Goal: Task Accomplishment & Management: Complete application form

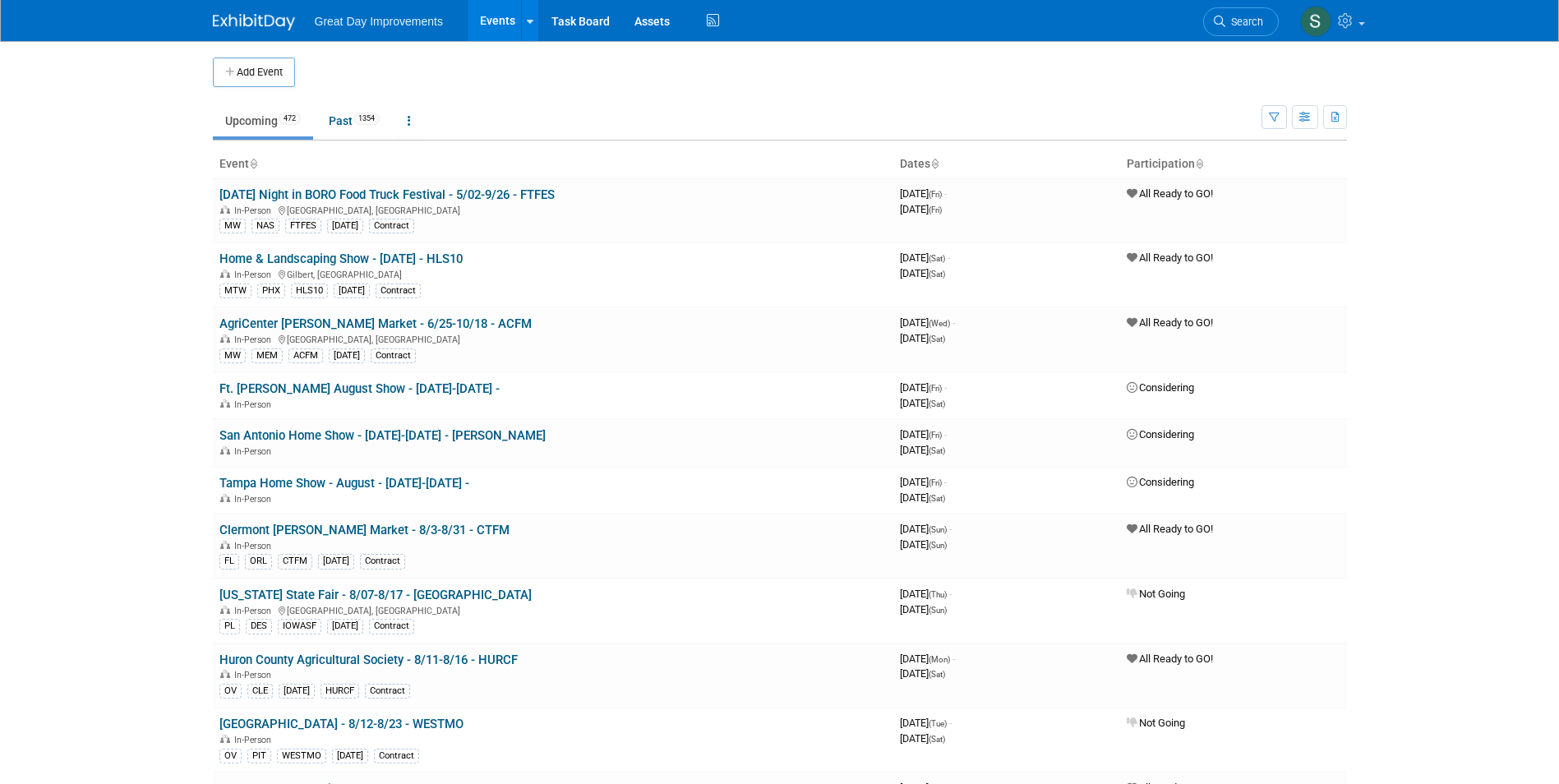
click at [1271, 8] on li "Search" at bounding box center [1241, 20] width 75 height 41
click at [1249, 20] on span "Search" at bounding box center [1244, 21] width 38 height 13
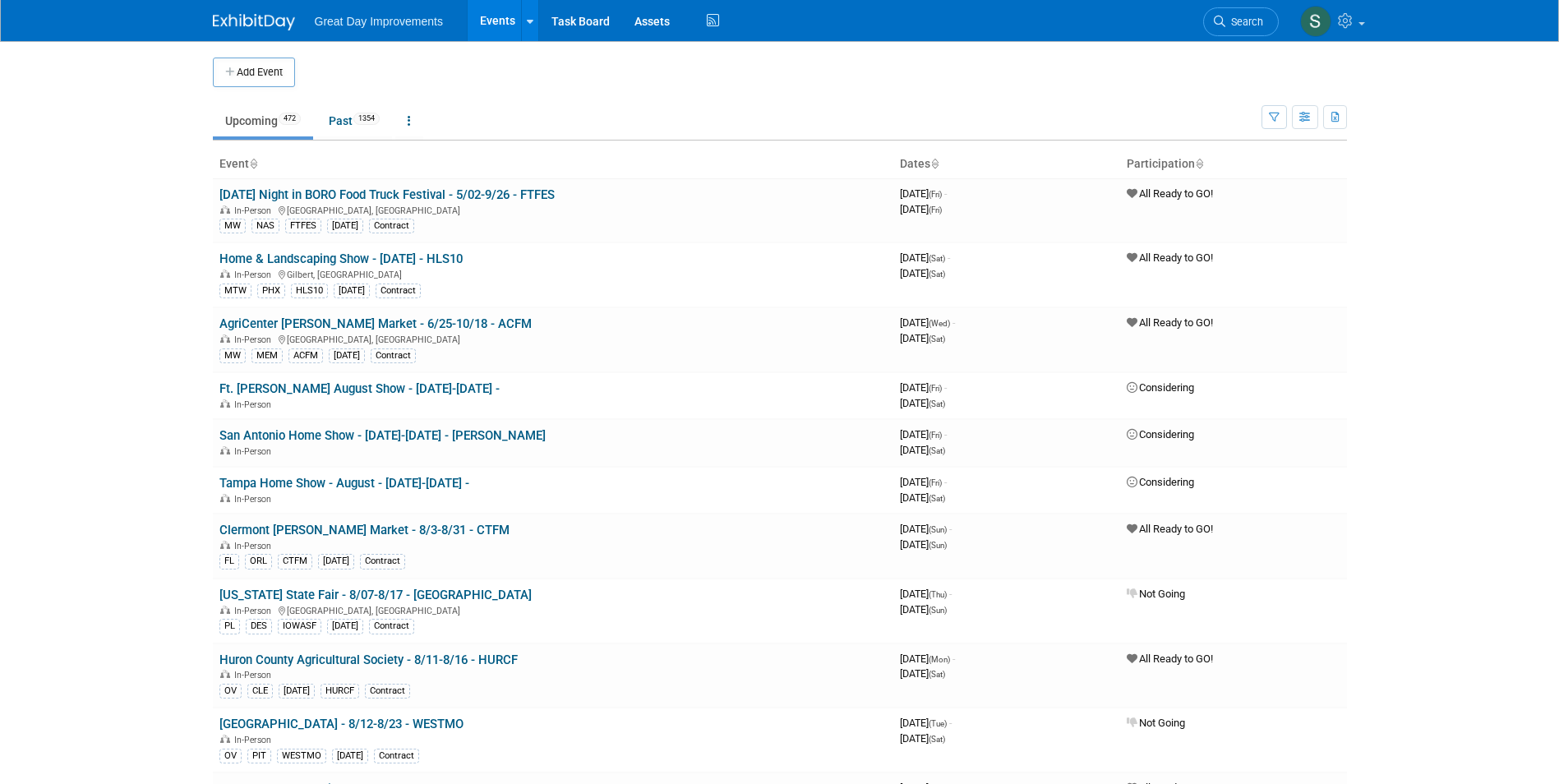
click at [218, 54] on div "Add Event" at bounding box center [780, 65] width 1134 height 46
click at [221, 63] on button "Add Event" at bounding box center [254, 72] width 82 height 30
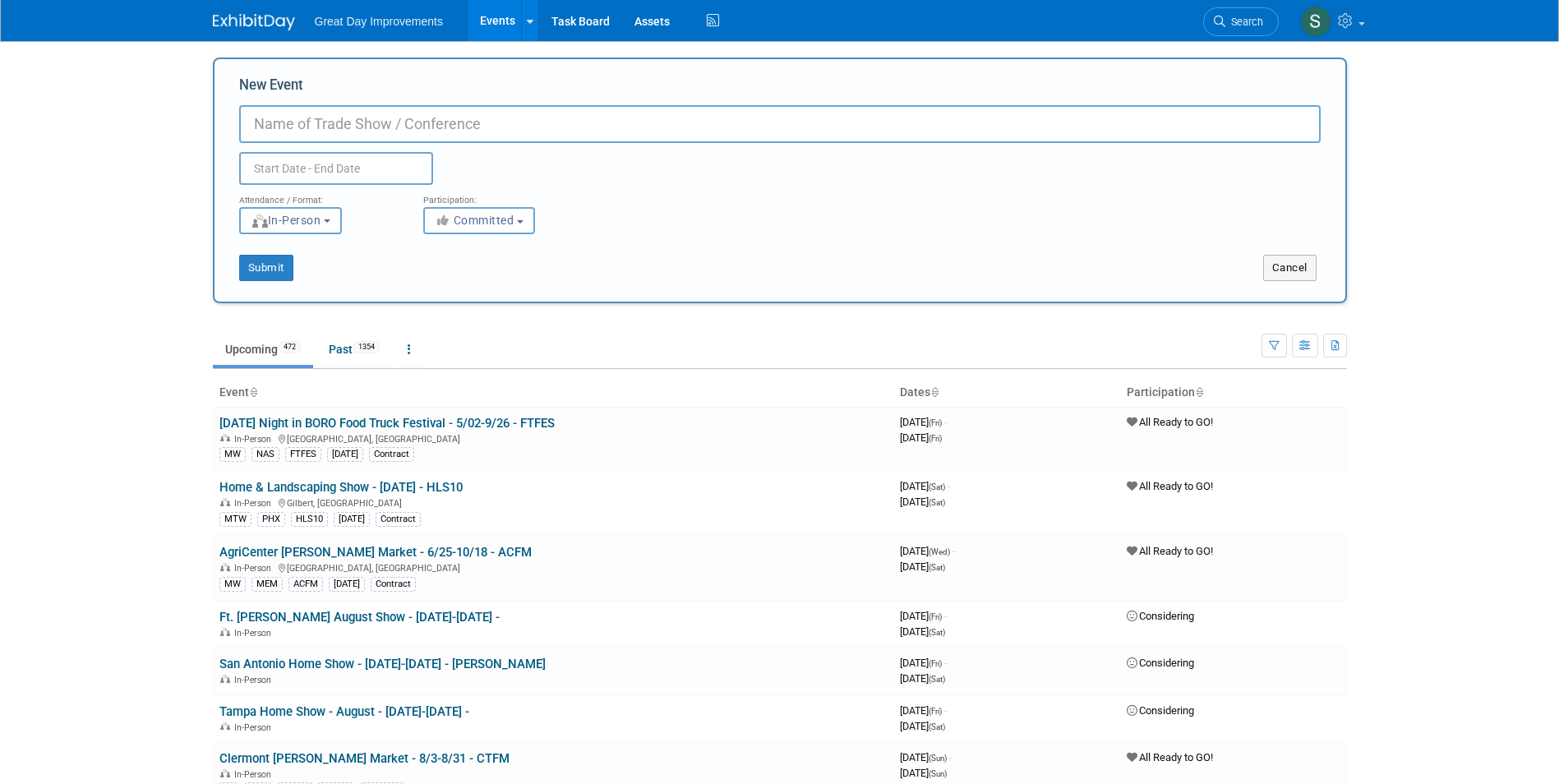
drag, startPoint x: 341, startPoint y: 104, endPoint x: 289, endPoint y: 114, distance: 53.0
paste input "27th Annual Delray Beach Garlic Fest"
type input "27th Annual Delray Beach Garlic Fest - 8/27/25 - 27ADBG"
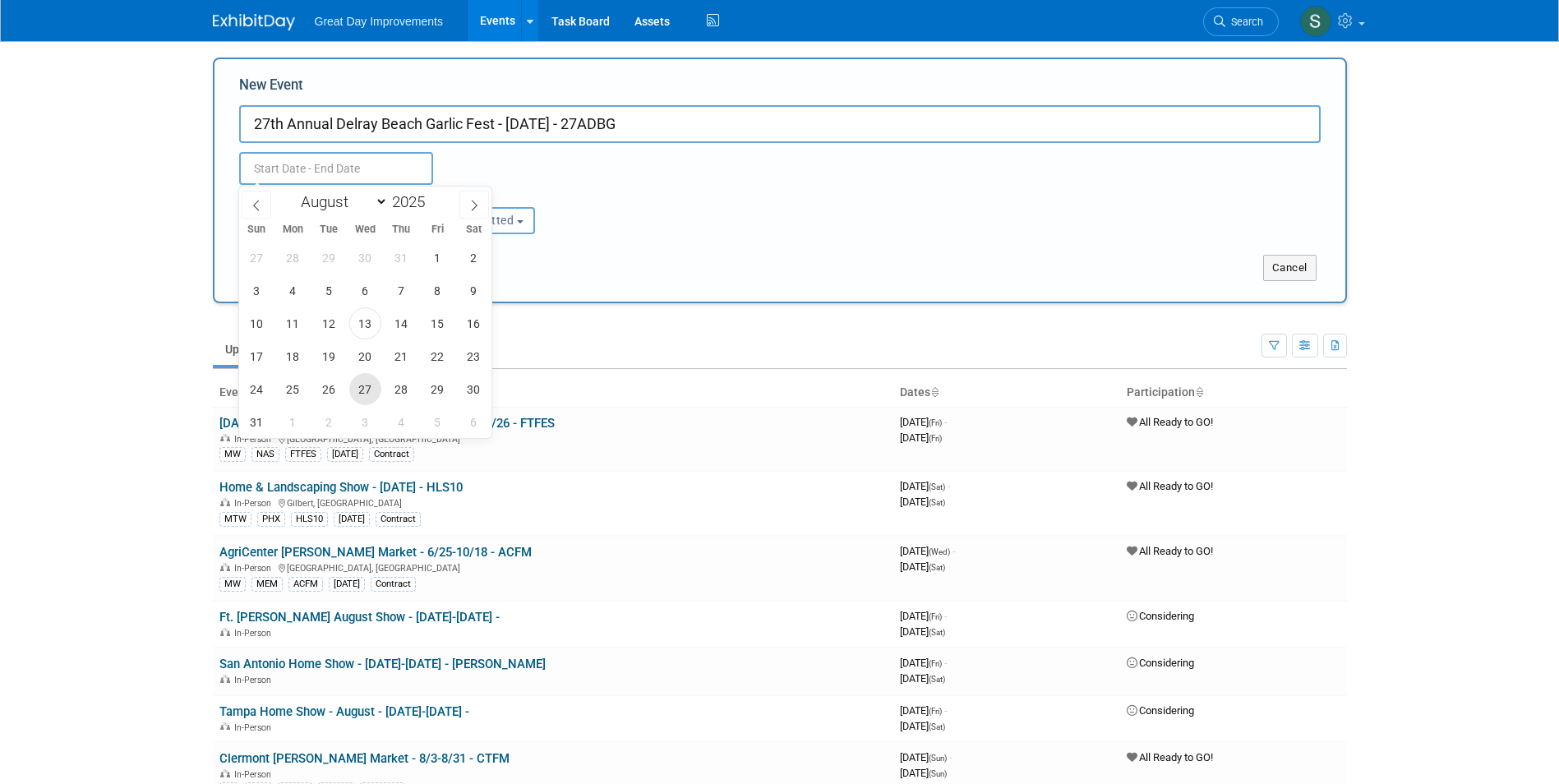
click at [366, 377] on span "27" at bounding box center [365, 389] width 32 height 32
type input "Aug 27, 2025 to Aug 27, 2025"
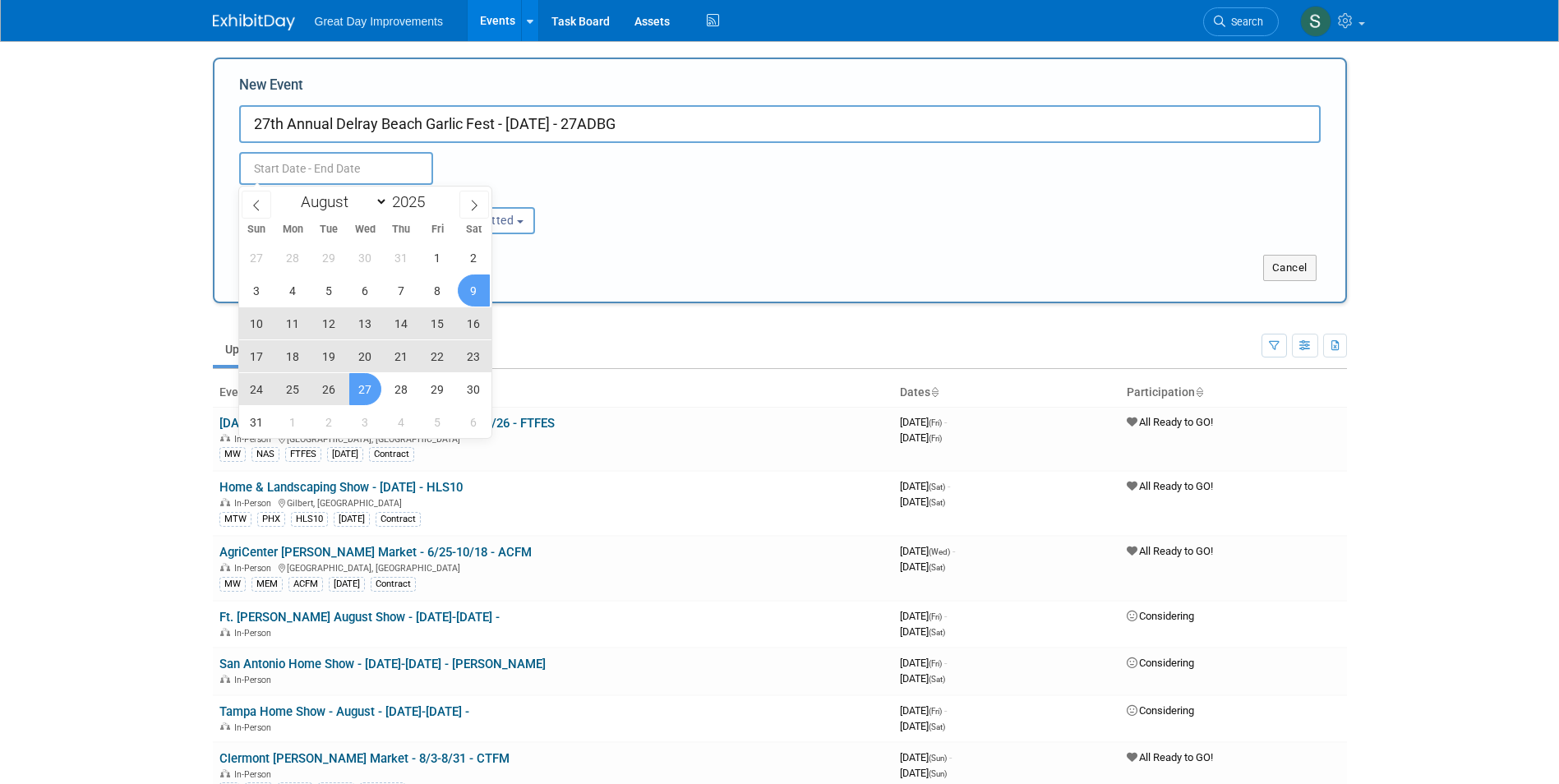
type input "Aug 27, 2025 to Aug 27, 2025"
click at [622, 215] on div "Attendance / Format: <img src="https://www.exhibitday.com/Images/Format-InPerso…" at bounding box center [780, 209] width 1106 height 49
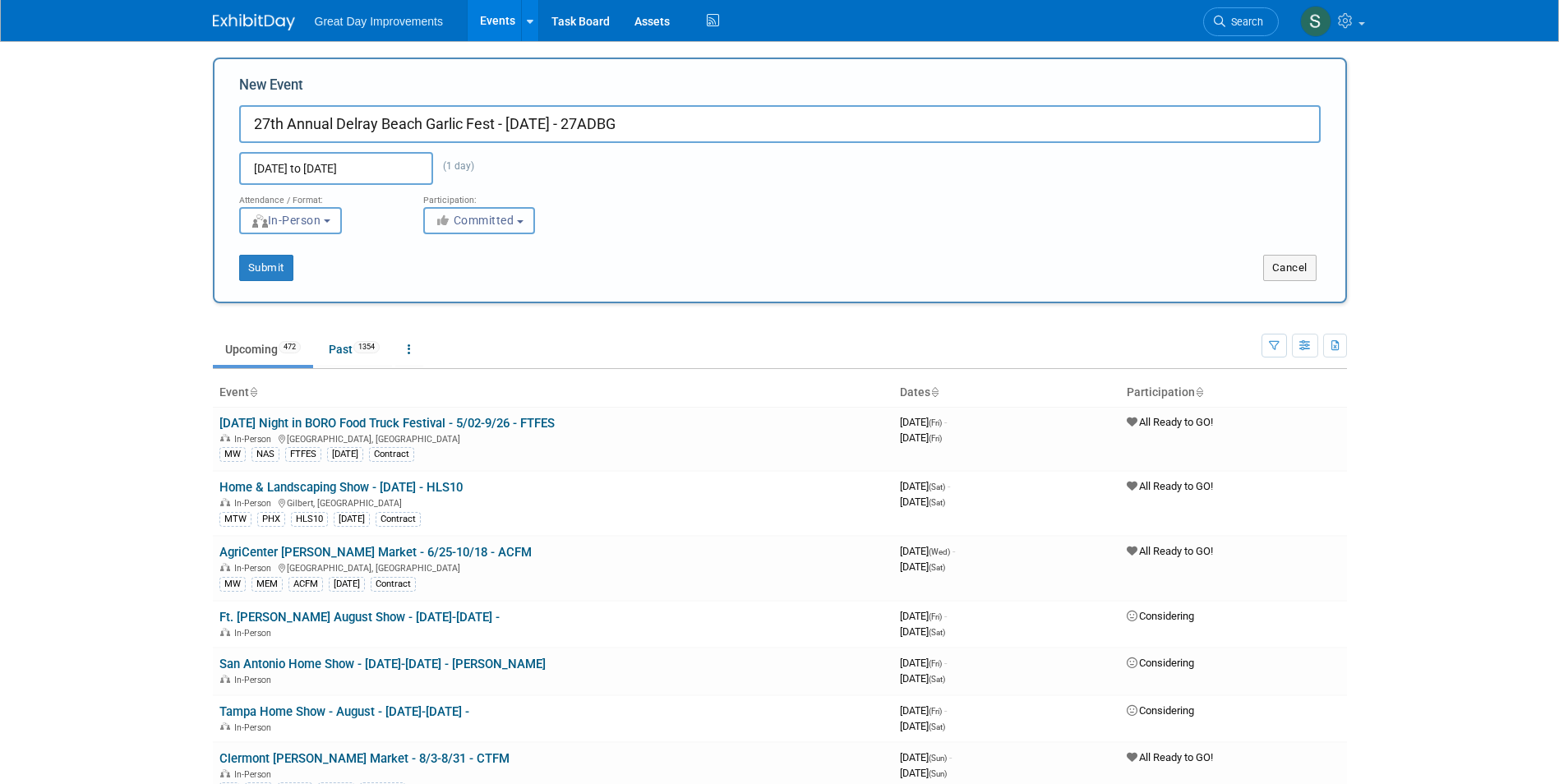
click at [514, 214] on span "Committed" at bounding box center [475, 220] width 80 height 14
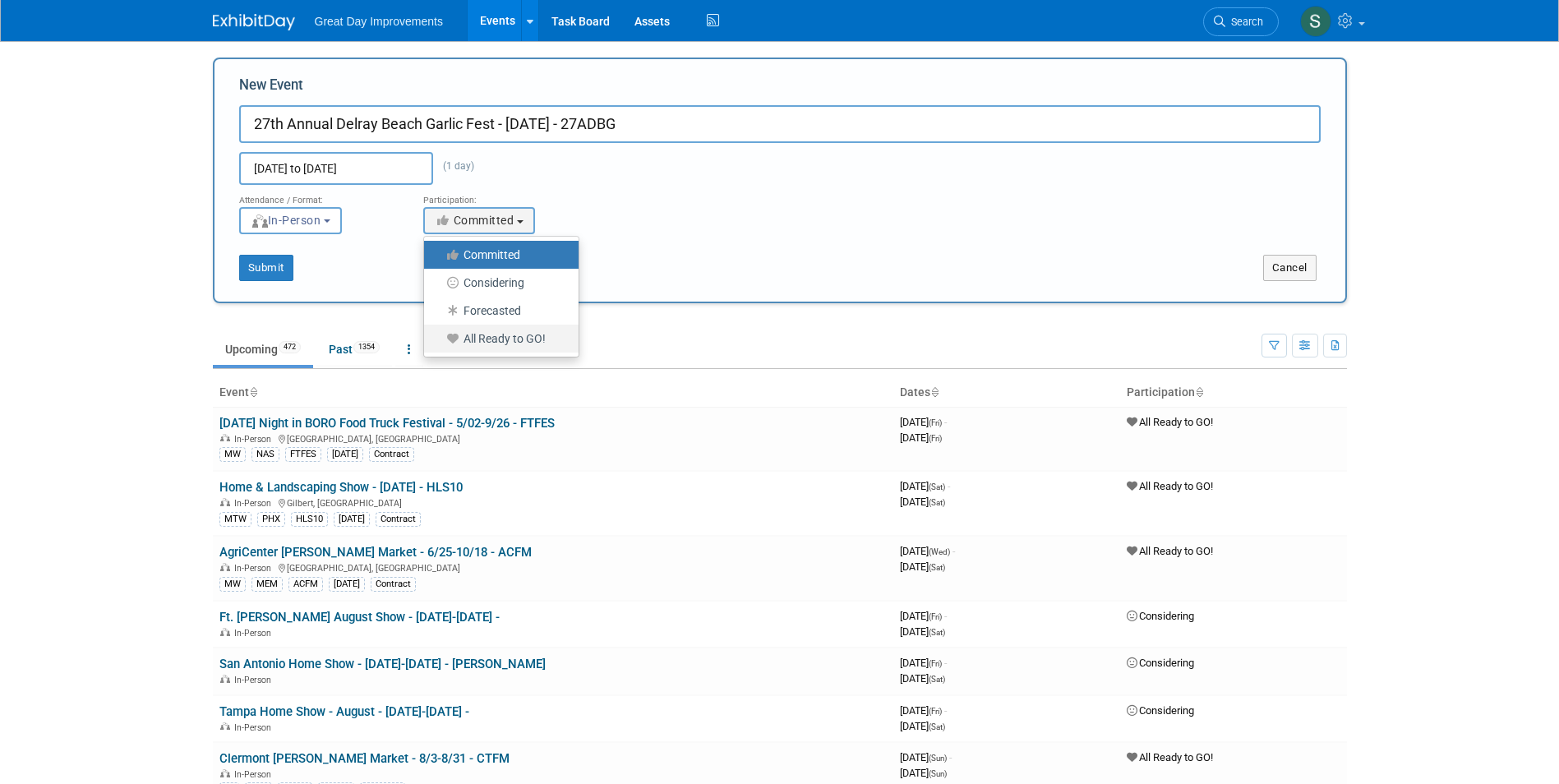
click at [478, 347] on label "All Ready to GO!" at bounding box center [497, 338] width 130 height 21
click at [439, 344] on input "All Ready to GO!" at bounding box center [433, 338] width 11 height 11
select select "102"
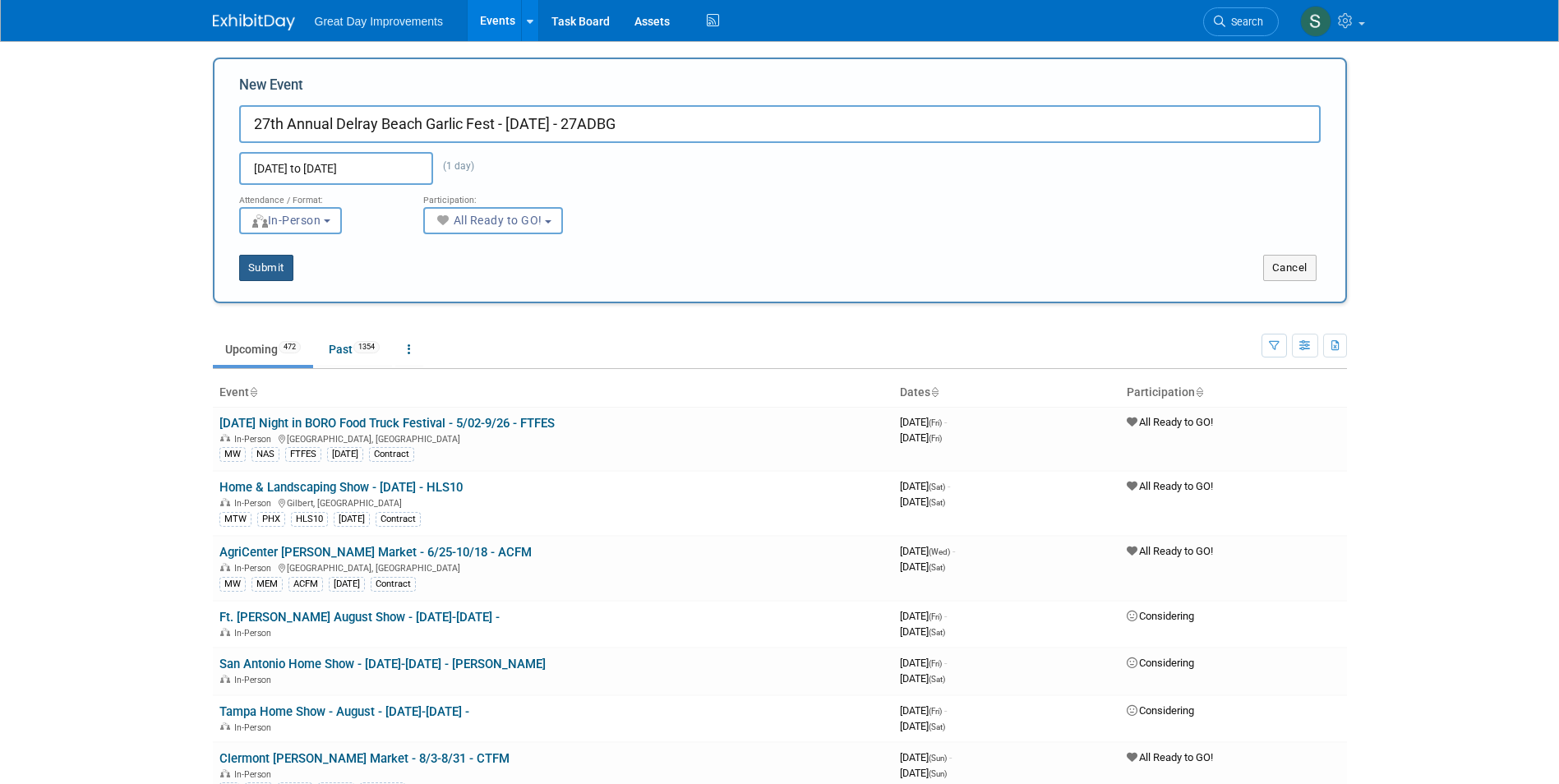
click at [266, 263] on button "Submit" at bounding box center [266, 267] width 54 height 26
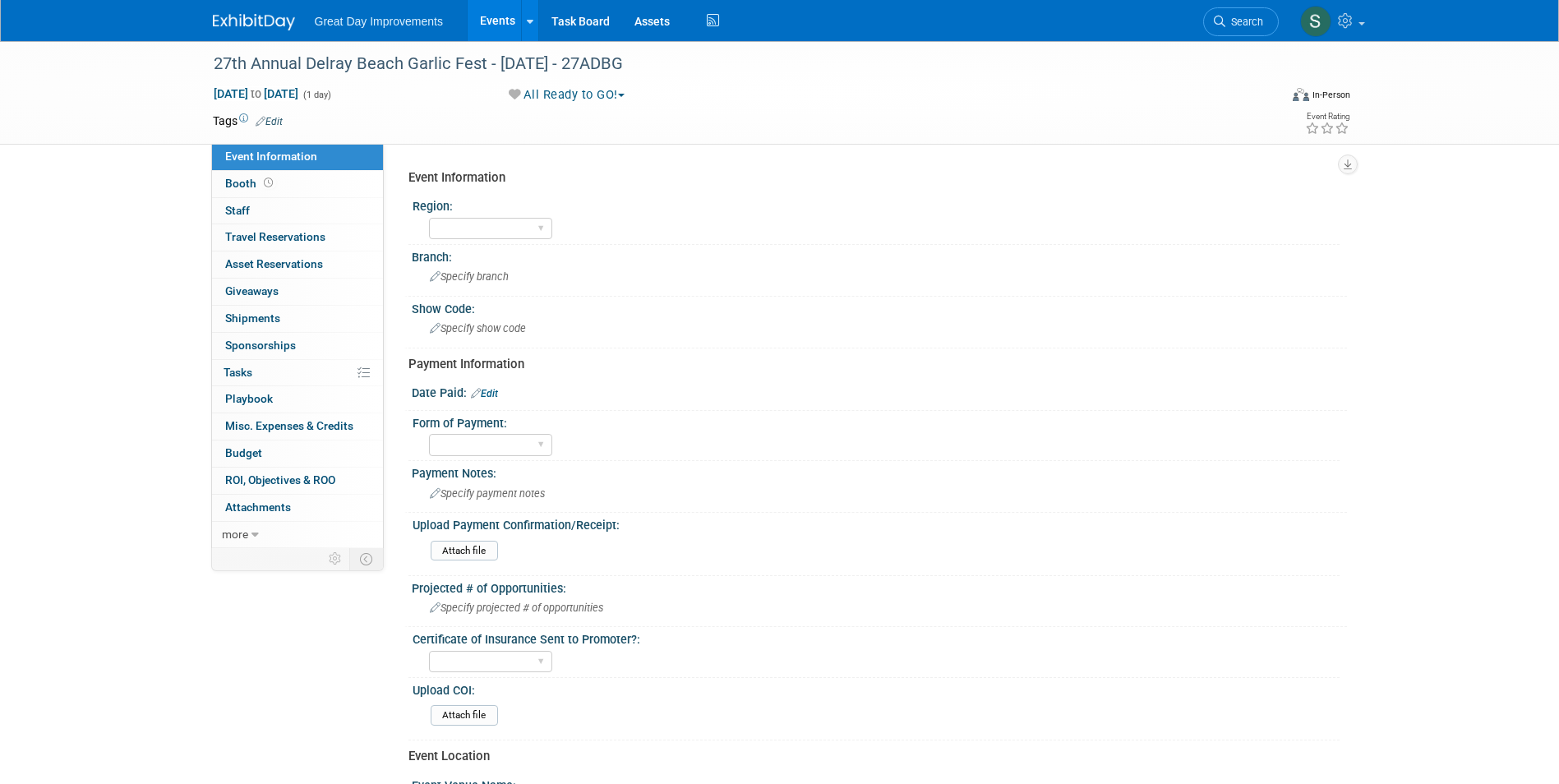
click at [267, 120] on link "Edit" at bounding box center [269, 122] width 27 height 12
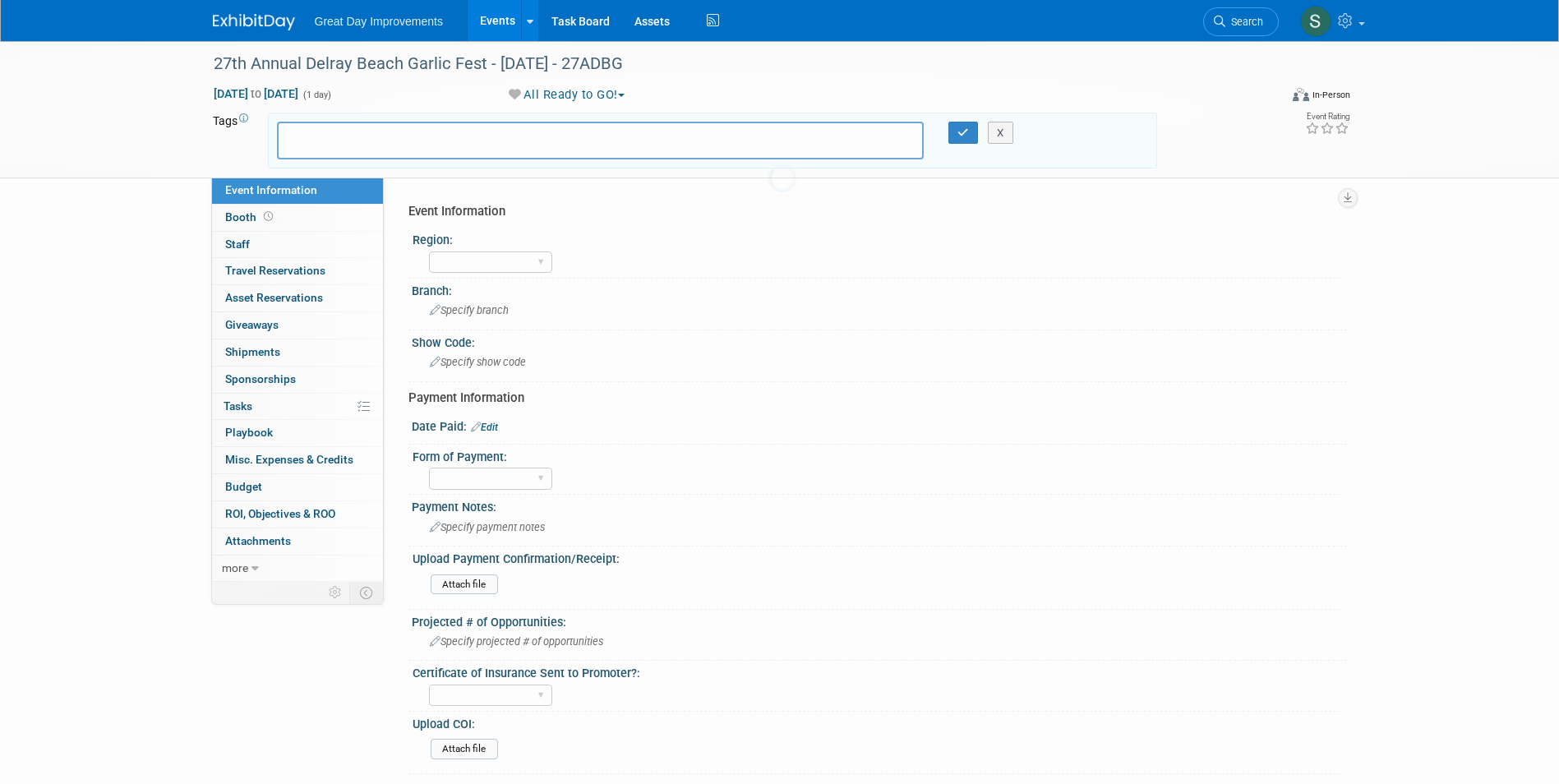
click at [768, 129] on div at bounding box center [780, 392] width 23 height 784
click at [320, 137] on input "text" at bounding box center [351, 138] width 131 height 16
type input "MA"
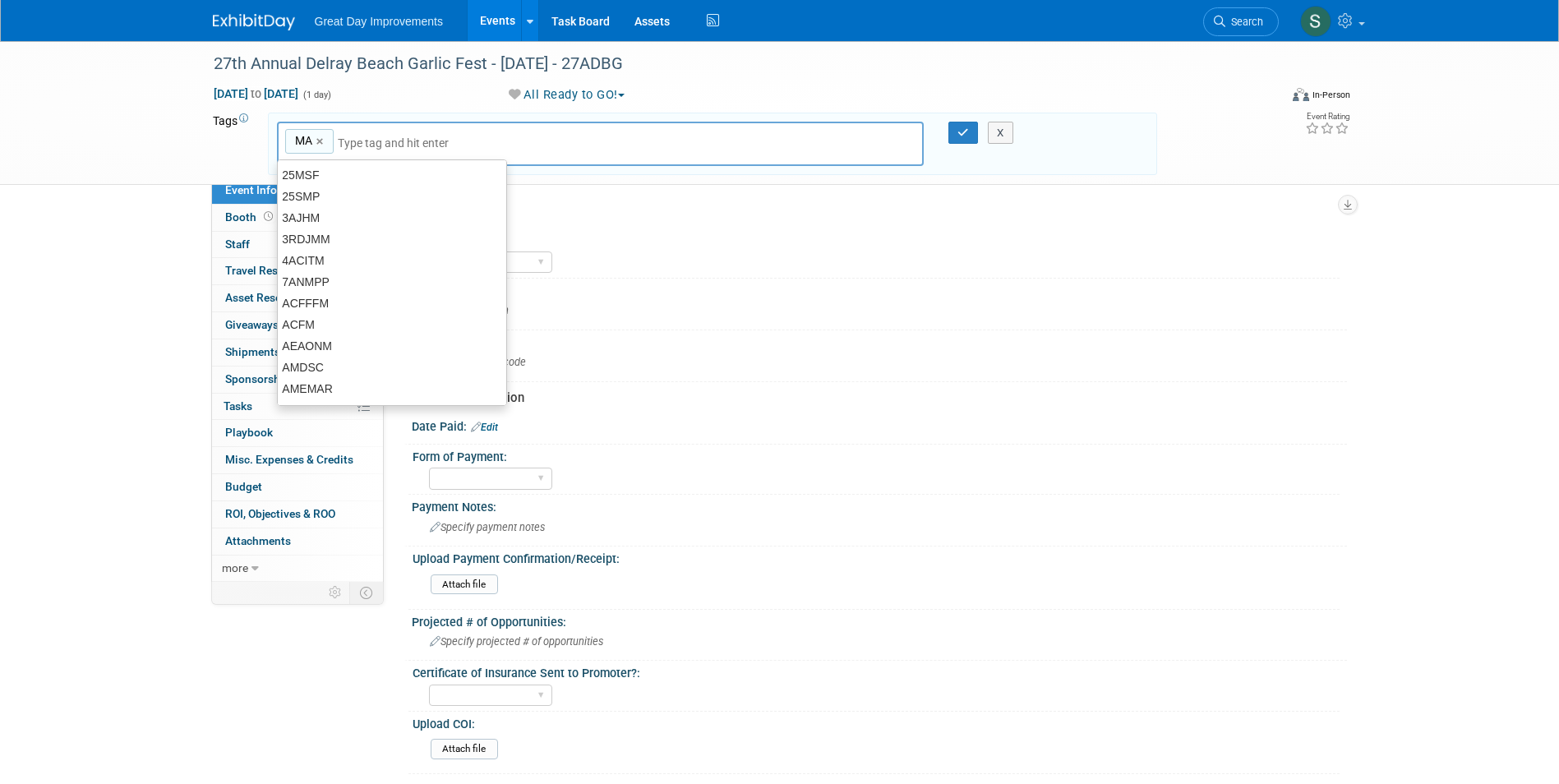
type input "MA"
type input "HAR"
type input "MA, HAR"
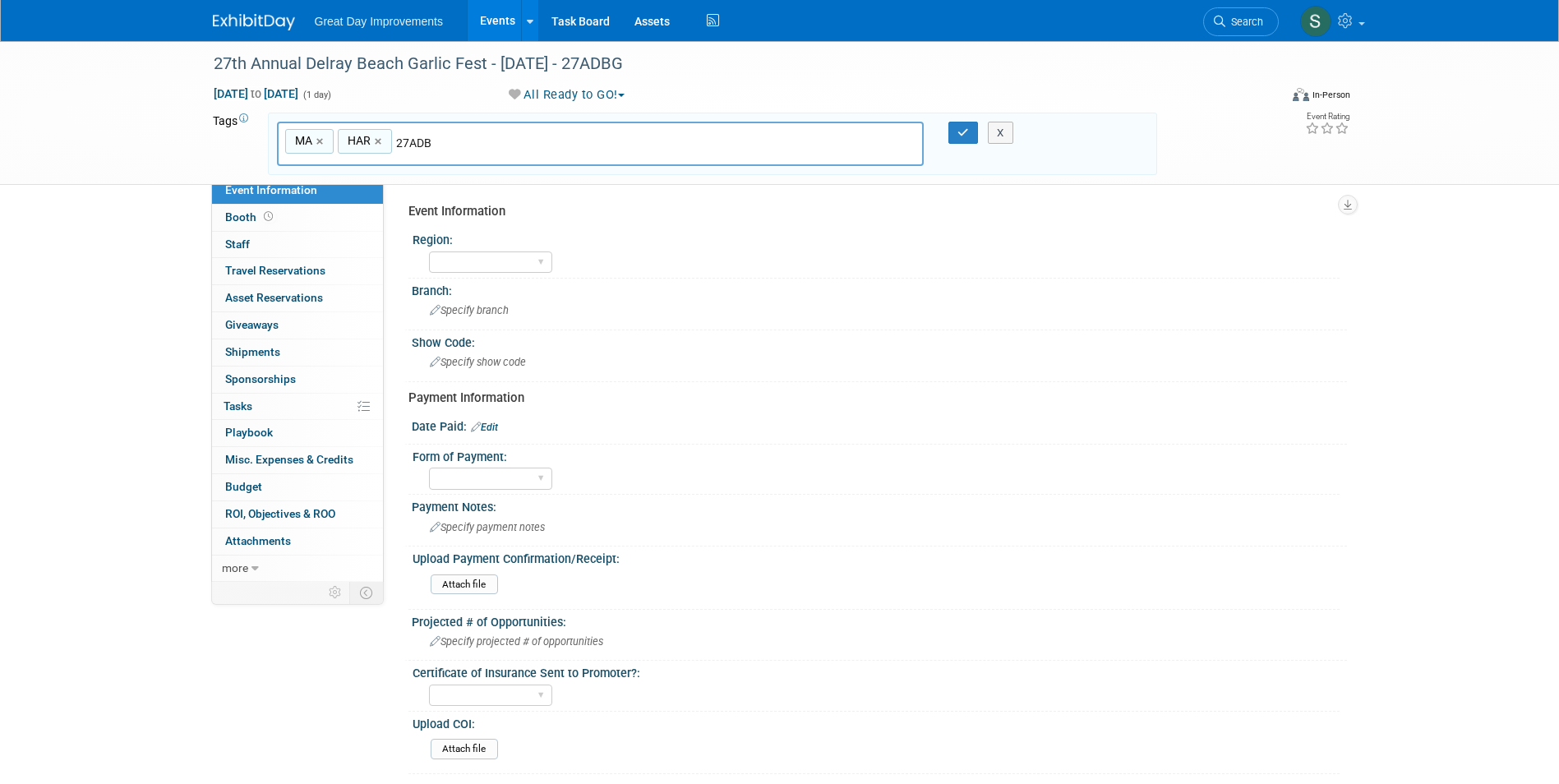
type input "27ADBG"
type input "MA, HAR, 27ADBG"
type input "[DATE]"
type input "MA, HAR, 27ADBG, AUG25"
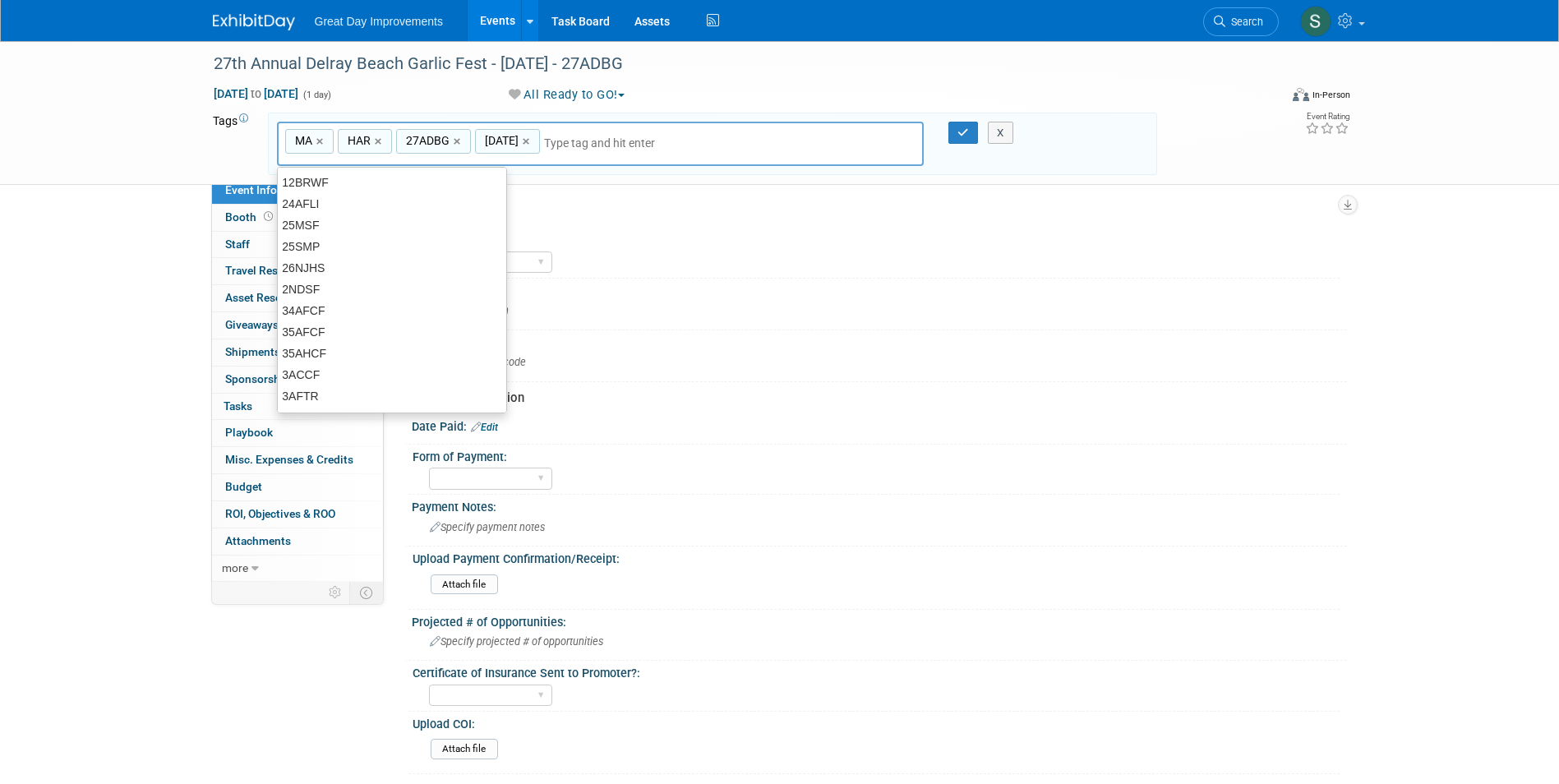
type input "C"
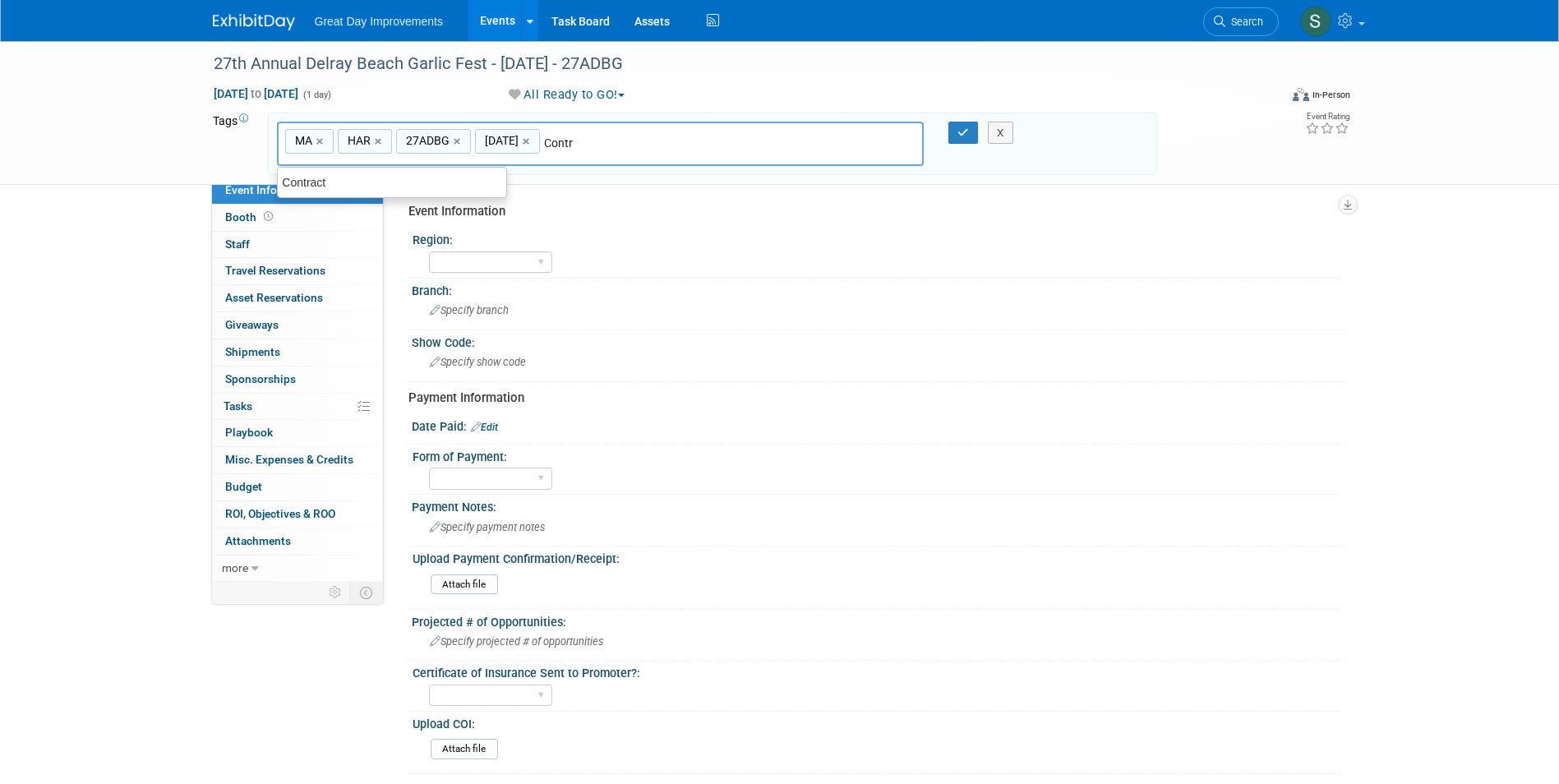
type input "Contract"
type input "MA, HAR, 27ADBG, AUG25, Contract"
click at [955, 137] on button "button" at bounding box center [963, 133] width 30 height 23
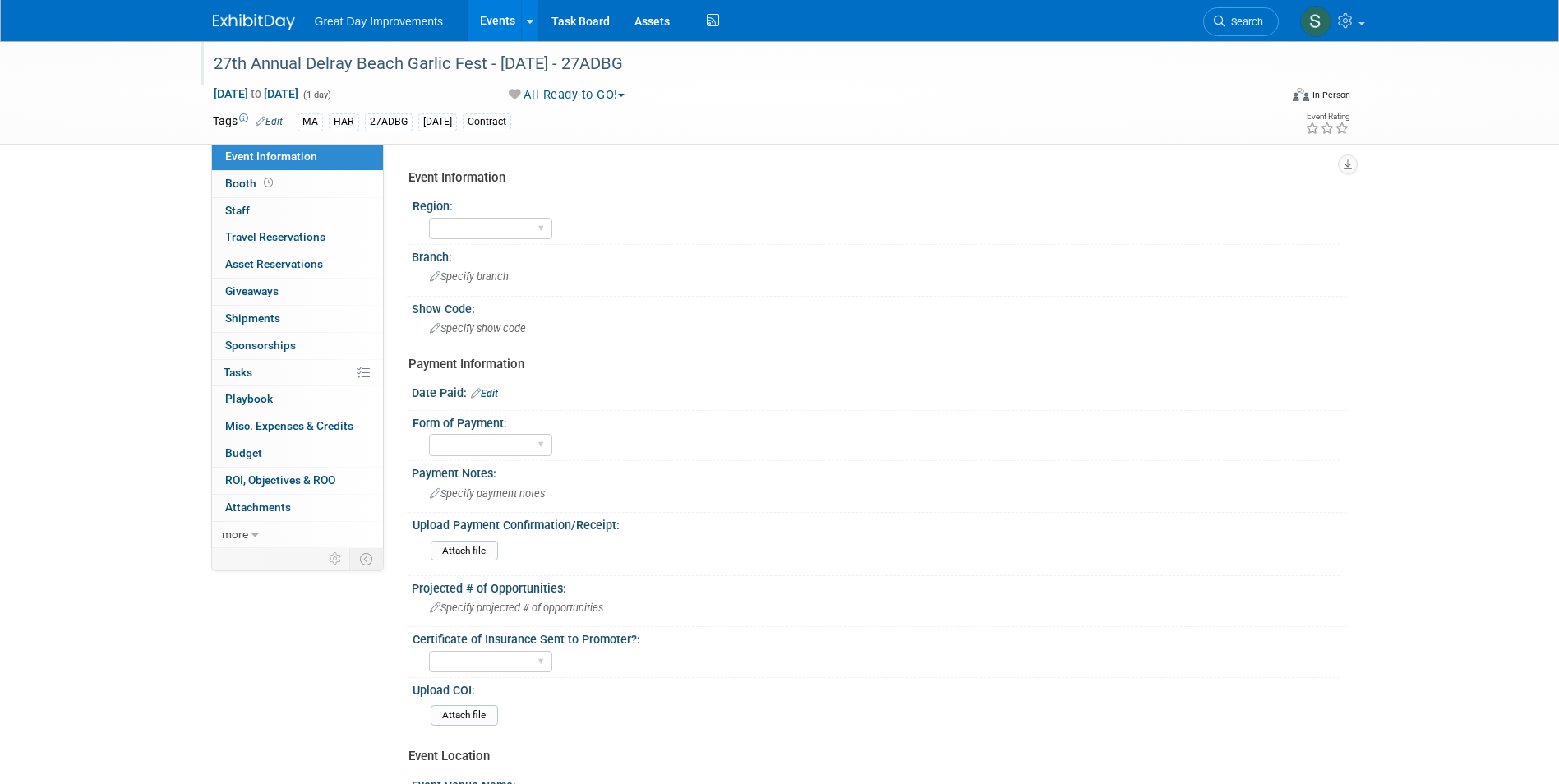
click at [510, 61] on div "27th Annual Delray Beach Garlic Fest - 8/27/25 - 27ADBG" at bounding box center [730, 64] width 1046 height 30
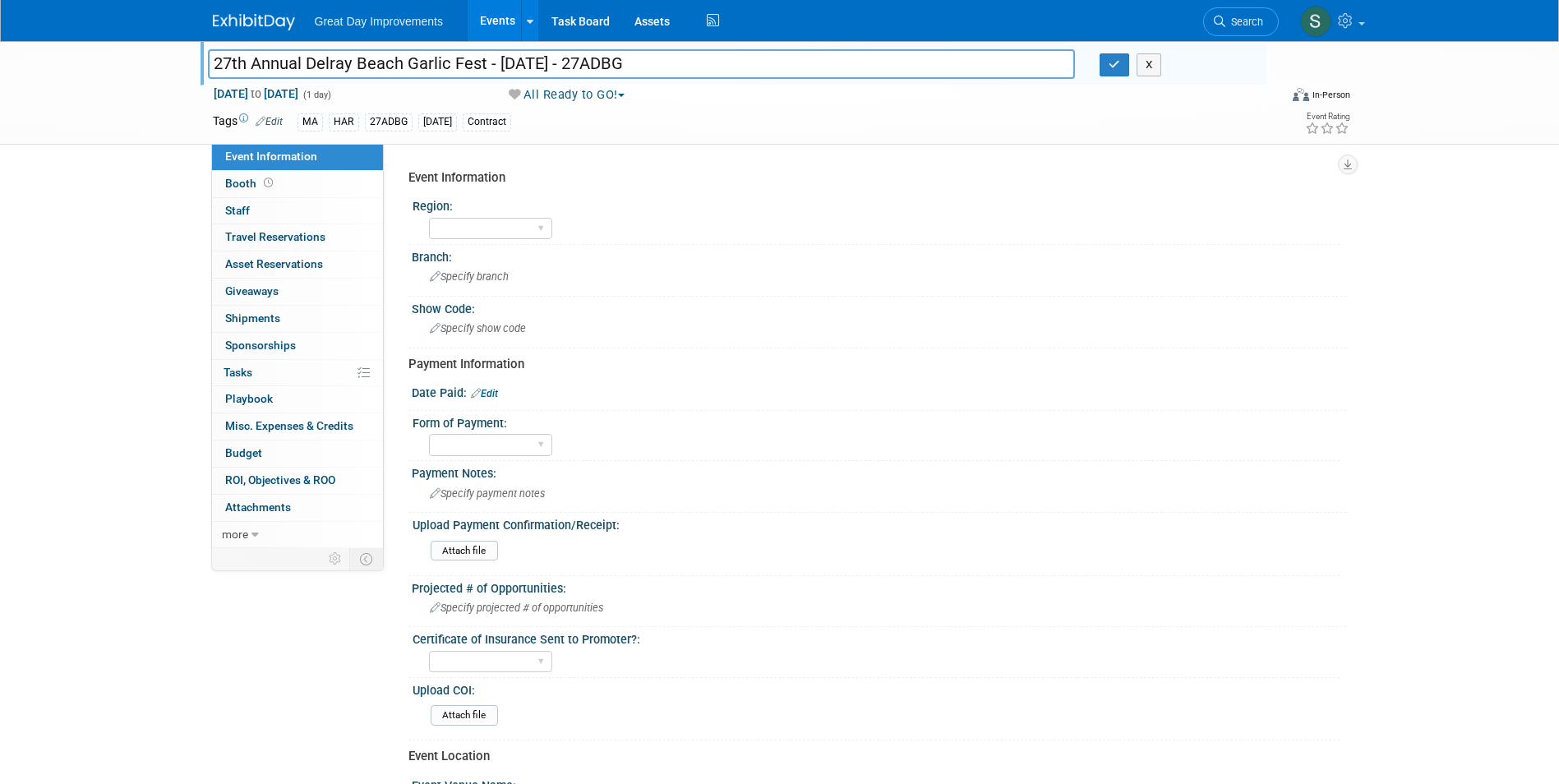
drag, startPoint x: 559, startPoint y: 62, endPoint x: 509, endPoint y: 90, distance: 57.3
click at [496, 69] on input "27th Annual Delray Beach Garlic Fest - 8/27/25 - 27ADBG" at bounding box center [641, 64] width 867 height 29
type input "27th Annual Delray Beach Garlic Fest - 2/28-3/01 - 27ADBG"
click at [269, 93] on span "Aug 27, 2025 to Aug 27, 2025" at bounding box center [256, 93] width 86 height 14
type input "Aug 27, 2025"
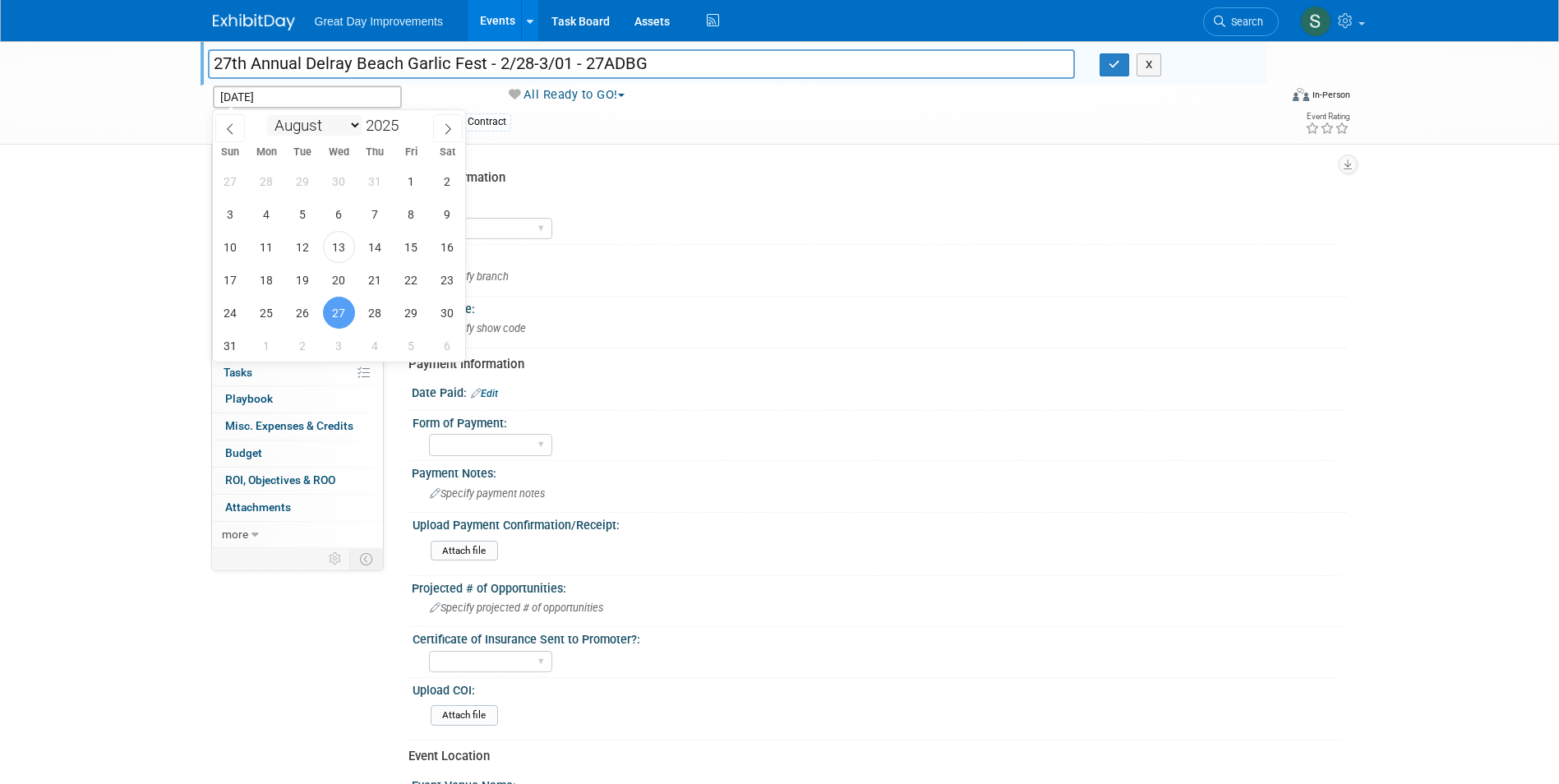
click at [305, 127] on select "January February March April May June July August September October November De…" at bounding box center [315, 124] width 95 height 20
select select "1"
click at [267, 115] on select "January February March April May June July August September October November De…" at bounding box center [315, 124] width 95 height 20
click at [412, 309] on span "28" at bounding box center [411, 311] width 32 height 32
type input "Feb 28, 2025"
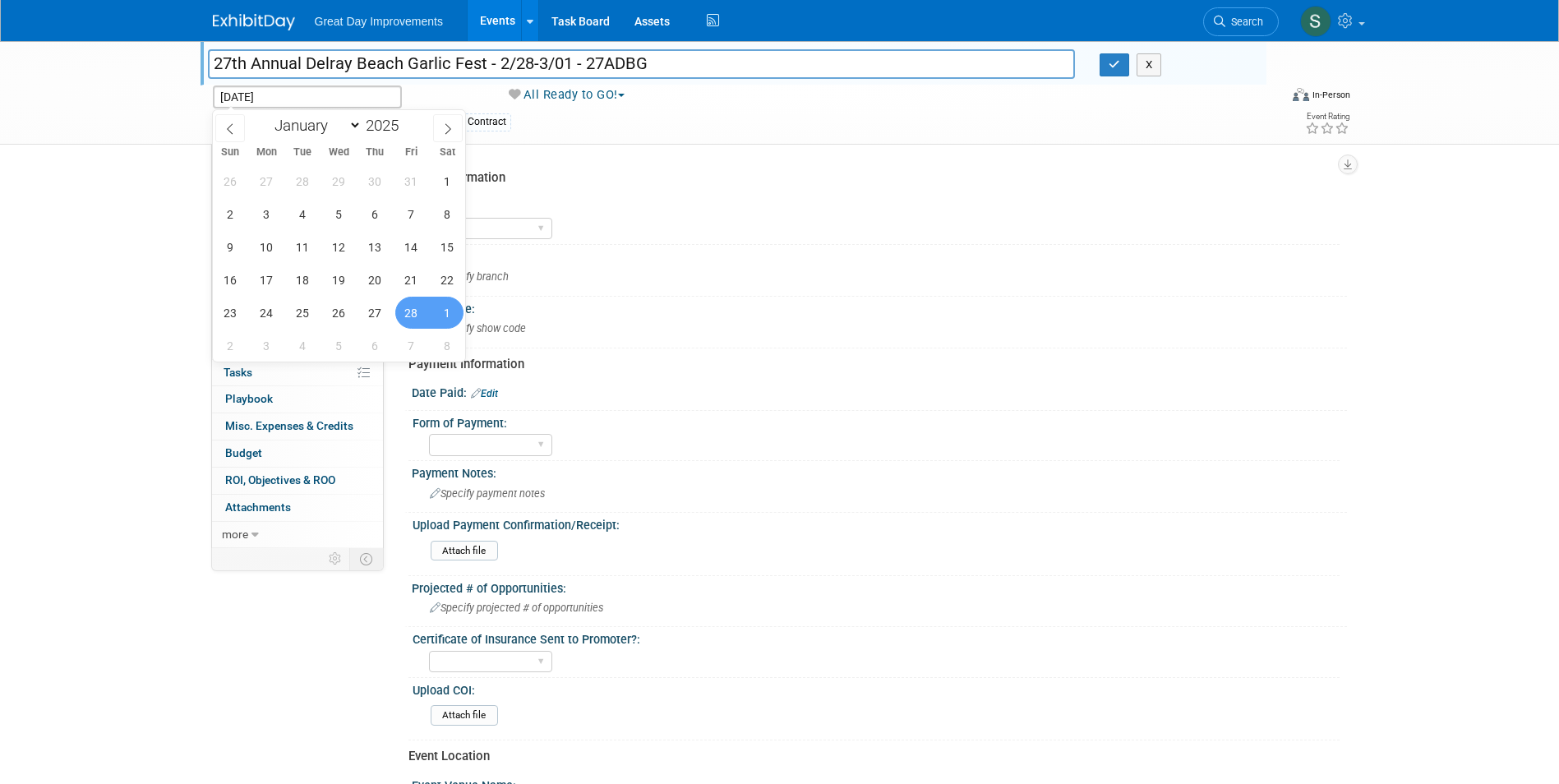
click at [451, 310] on span "1" at bounding box center [447, 311] width 32 height 32
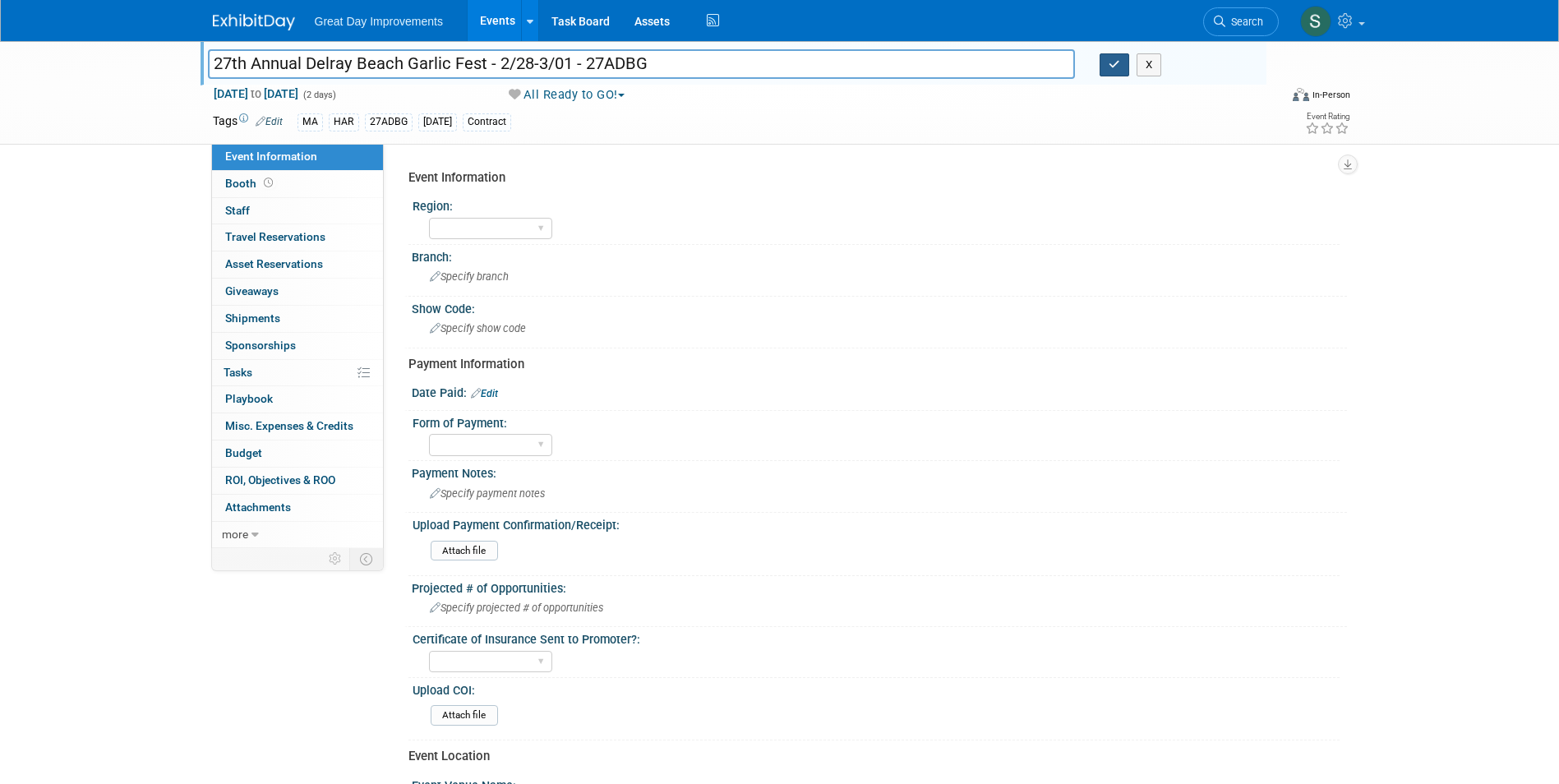
click at [1111, 68] on icon "button" at bounding box center [1114, 64] width 12 height 11
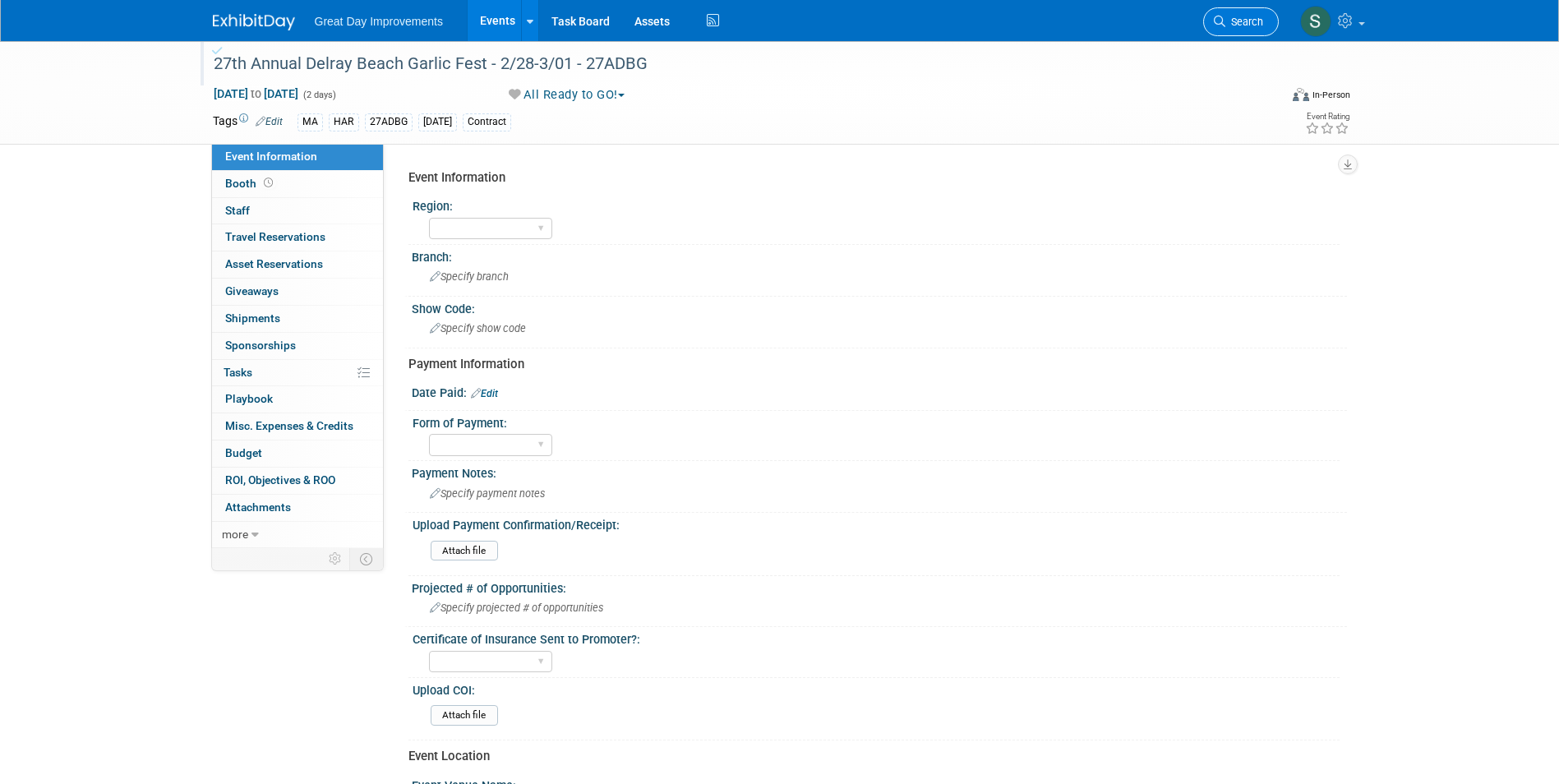
click at [1230, 17] on span "Search" at bounding box center [1244, 21] width 38 height 13
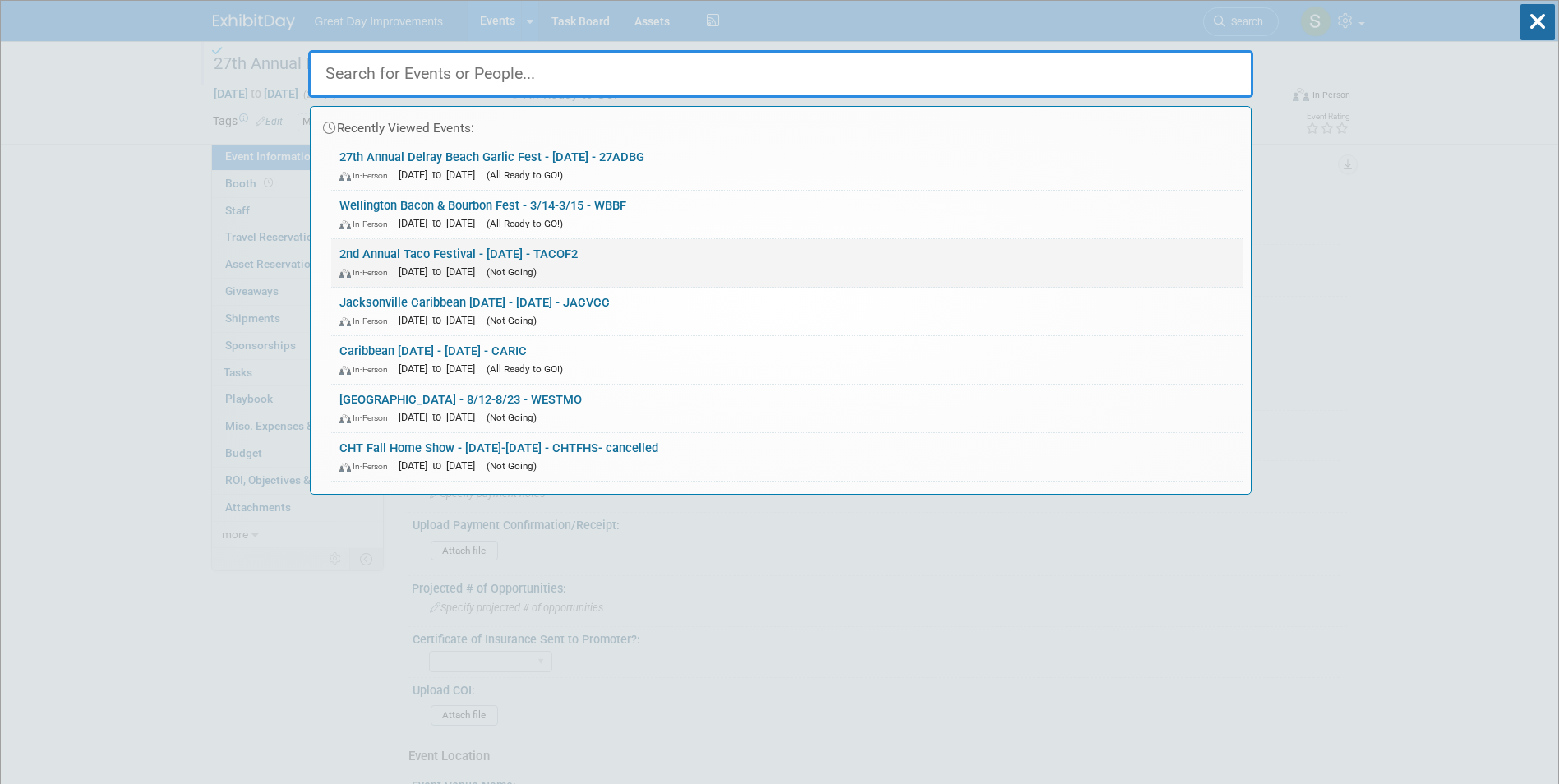
click at [605, 252] on link "2nd Annual Taco Festival - 8/30/25 - TACOF2 In-Person Aug 30, 2025 to Aug 30, 2…" at bounding box center [786, 262] width 912 height 47
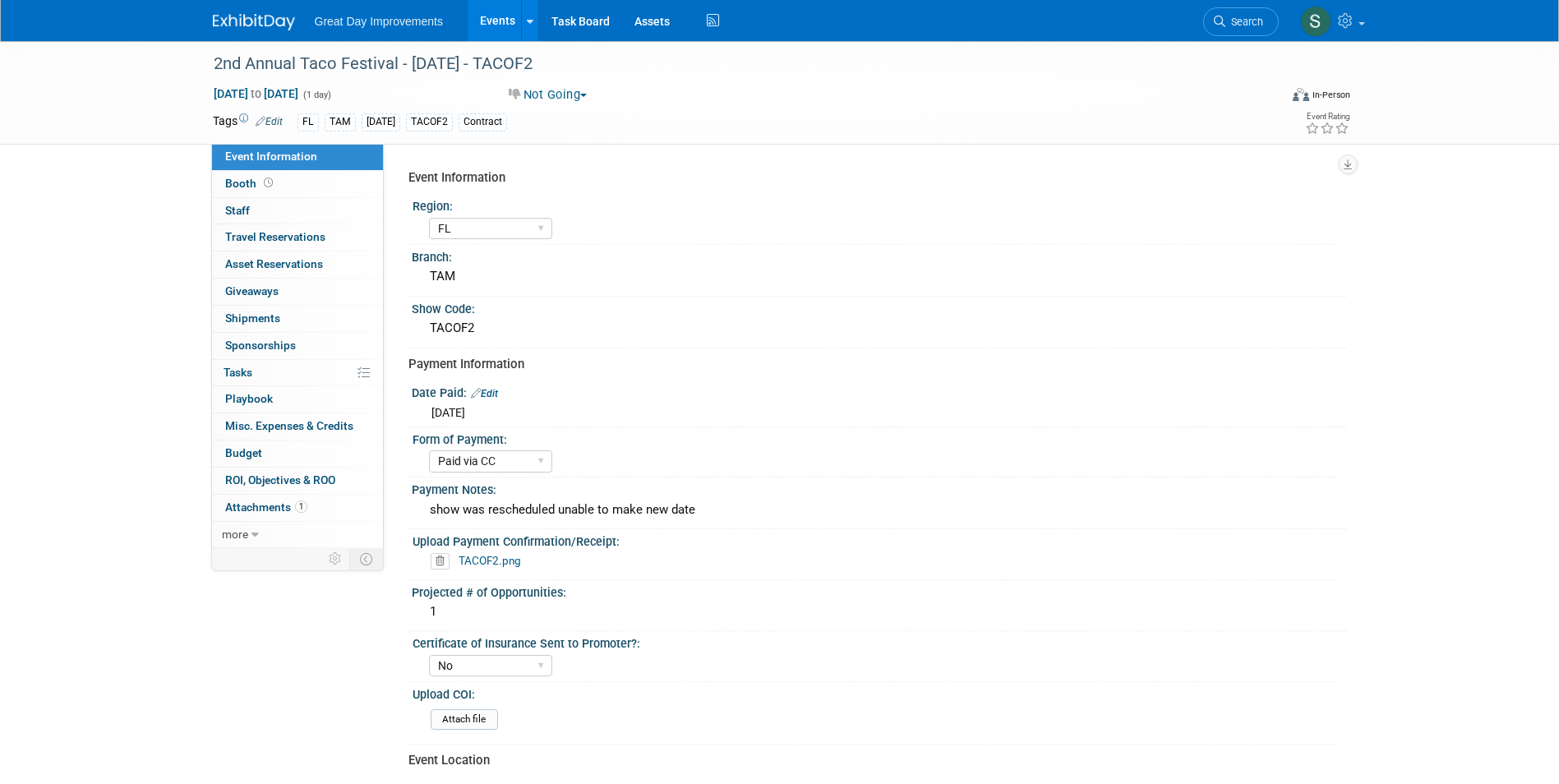
select select "FL"
select select "Paid via CC"
select select "No"
click at [1239, 18] on span "Search" at bounding box center [1244, 21] width 38 height 13
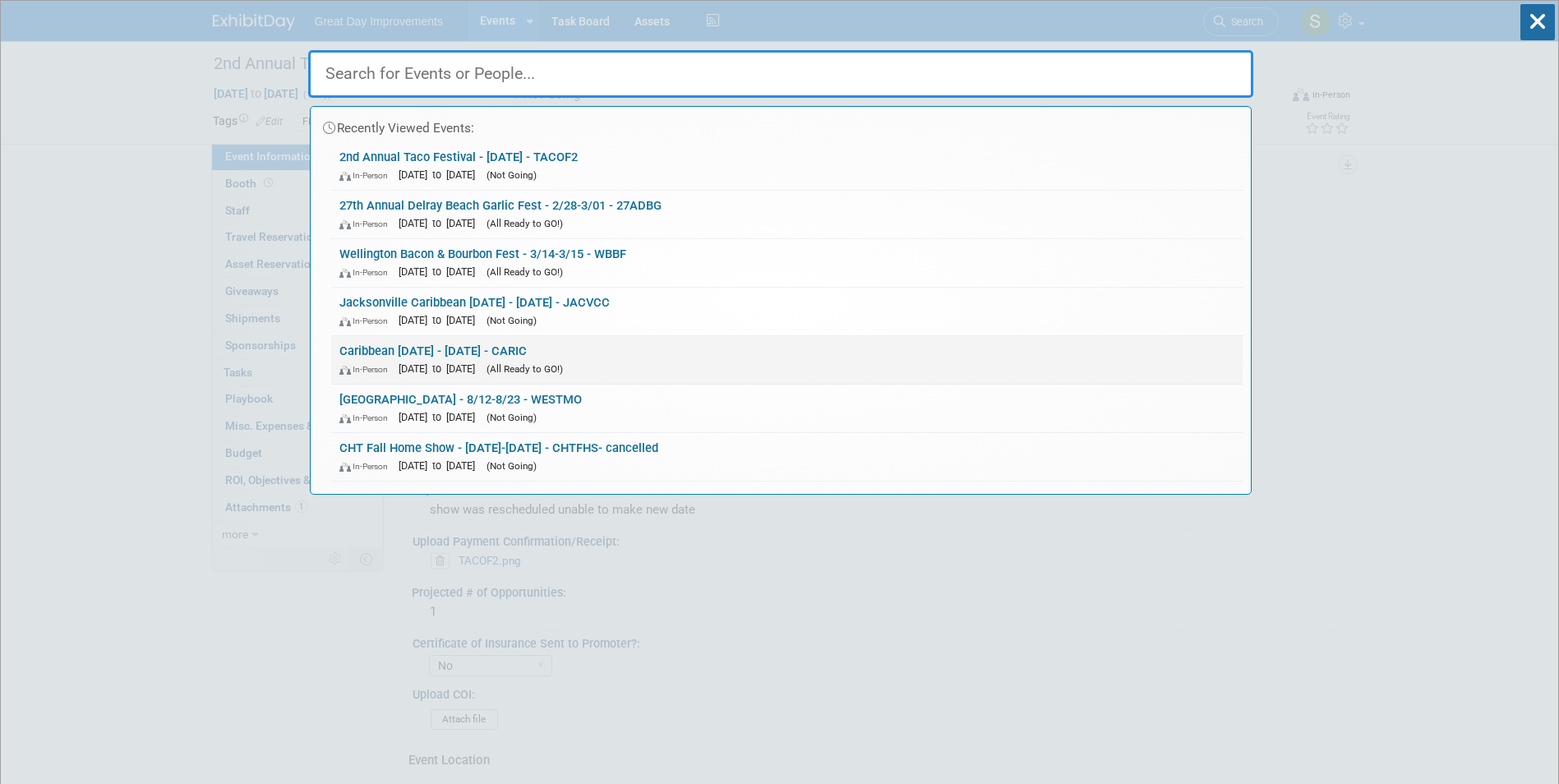
click at [683, 345] on link "Caribbean Carnival - 8/23/25 - CARIC In-Person Aug 23, 2025 to Aug 23, 2025 (Al…" at bounding box center [786, 359] width 912 height 47
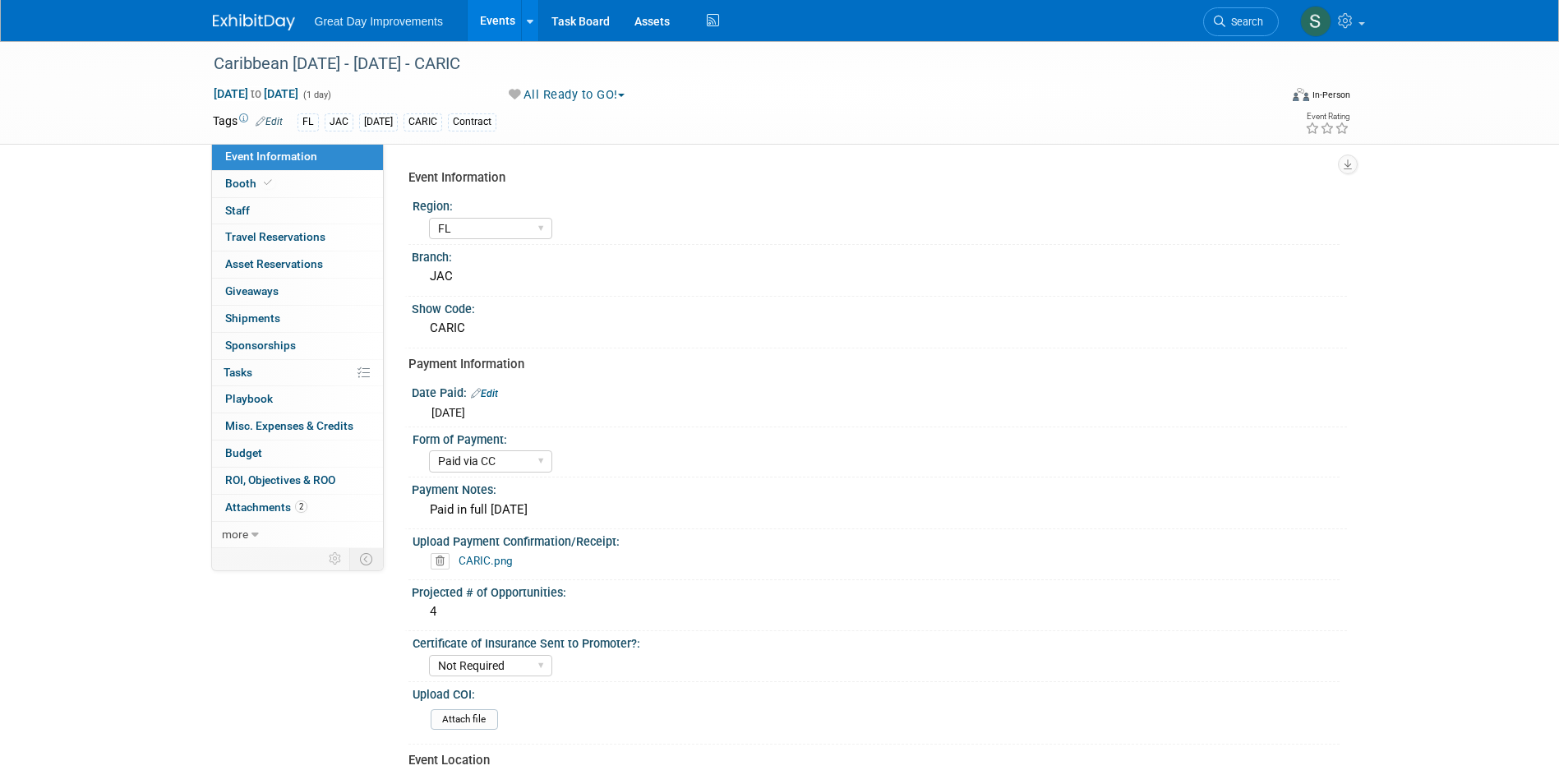
select select "FL"
select select "Paid via CC"
select select "Not Required"
click at [1273, 21] on link "Search" at bounding box center [1241, 22] width 75 height 29
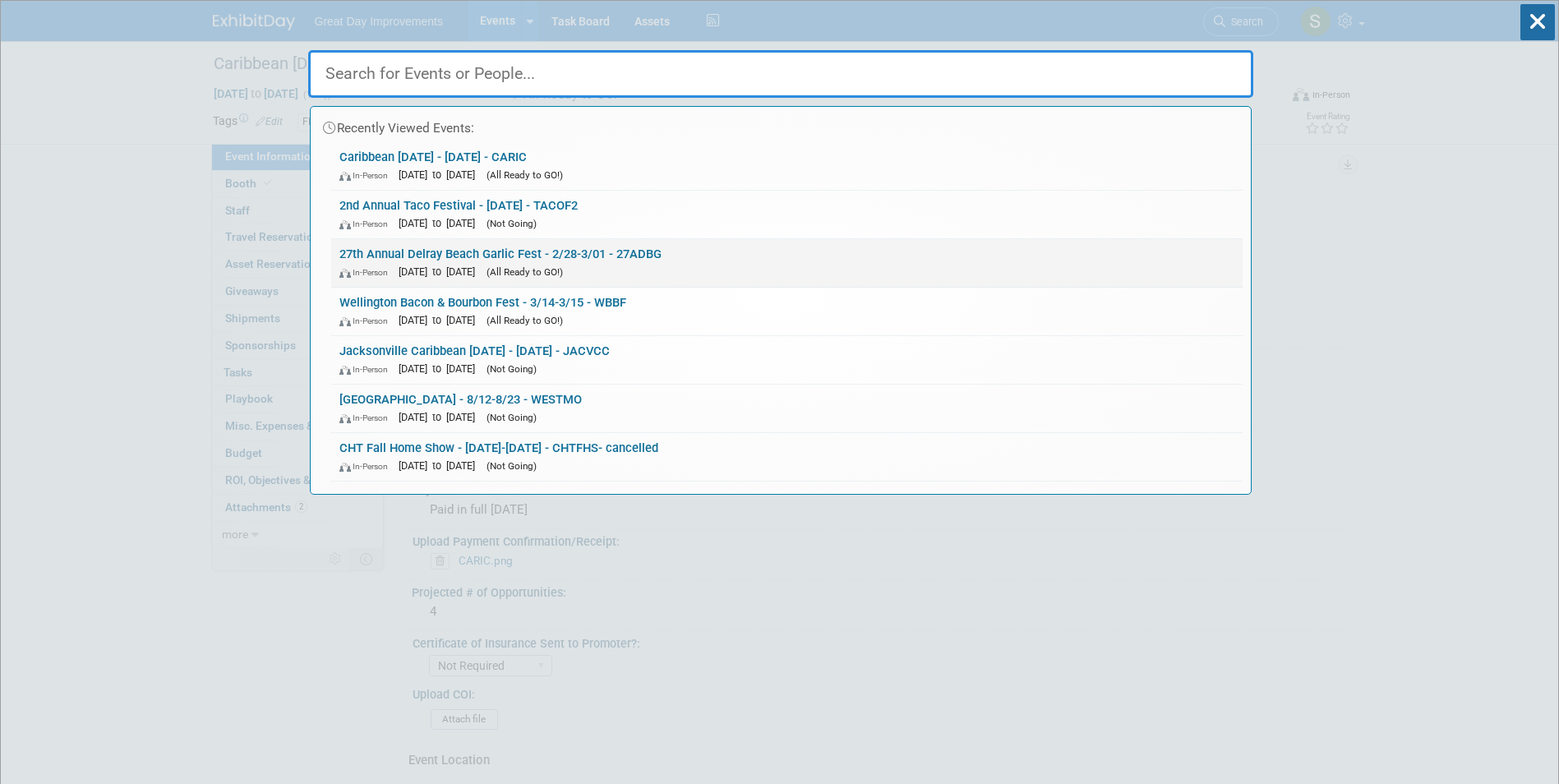
click at [557, 276] on span "(All Ready to GO!)" at bounding box center [524, 272] width 76 height 12
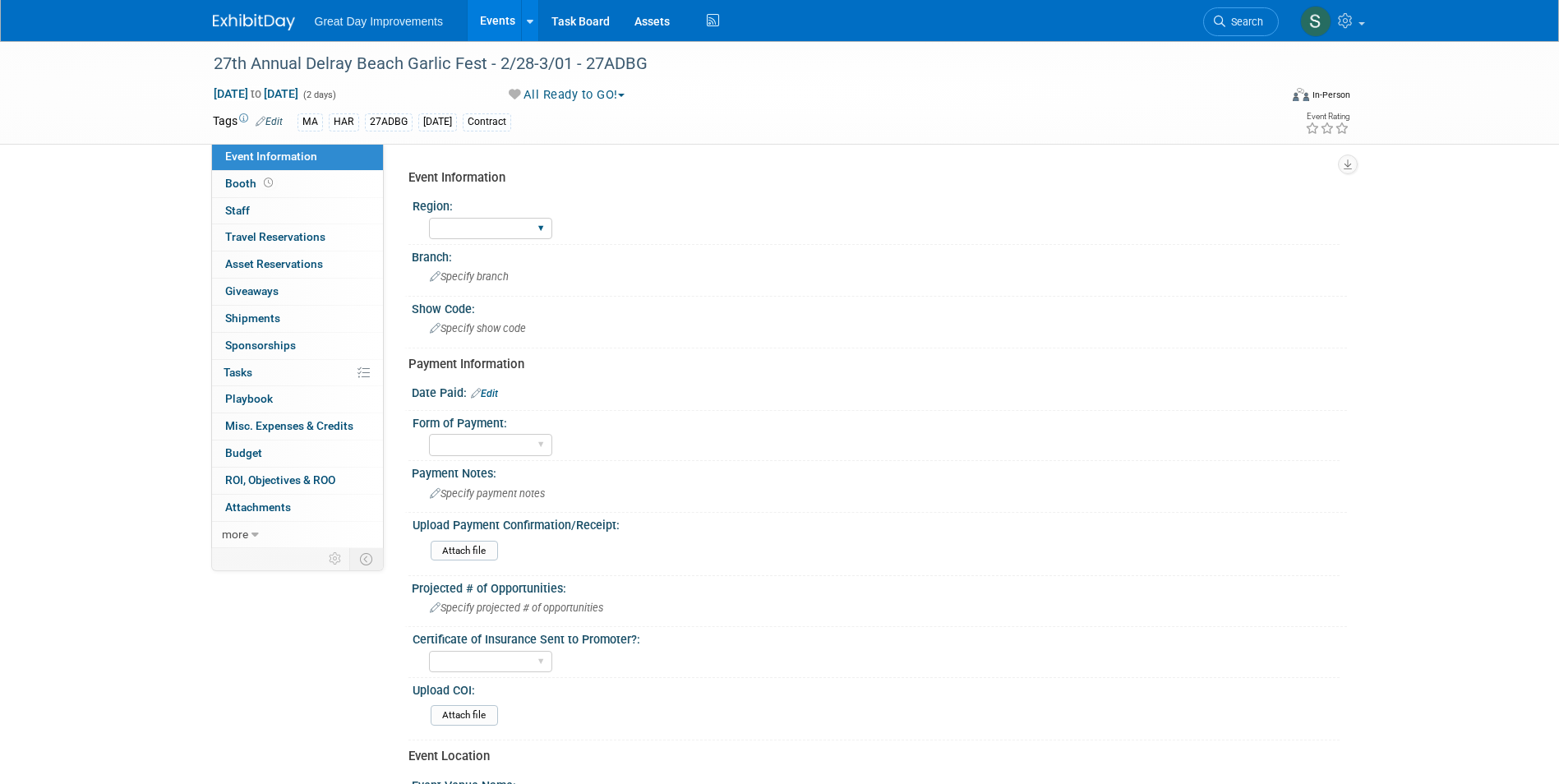
click at [524, 215] on div "GC MA MW MTW NE NEW OV PL PNW SA SE SC UMW FL" at bounding box center [491, 229] width 123 height 31
click at [371, 116] on div "27ADBG" at bounding box center [388, 122] width 47 height 17
click at [272, 119] on link "Edit" at bounding box center [269, 122] width 27 height 12
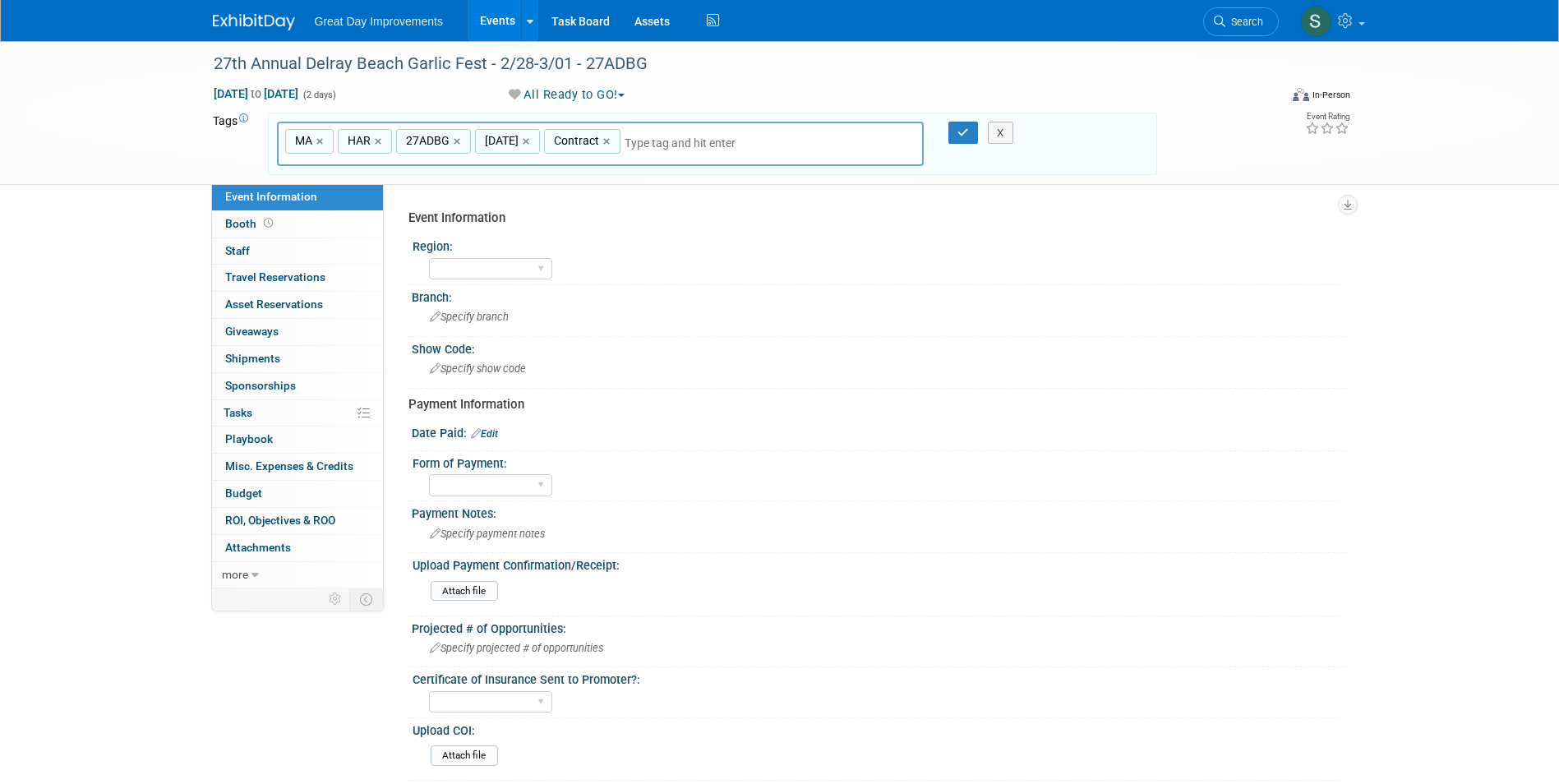
drag, startPoint x: 609, startPoint y: 143, endPoint x: 413, endPoint y: 144, distance: 196.0
click at [607, 143] on link "×" at bounding box center [608, 142] width 11 height 19
click at [528, 141] on link "×" at bounding box center [528, 142] width 11 height 19
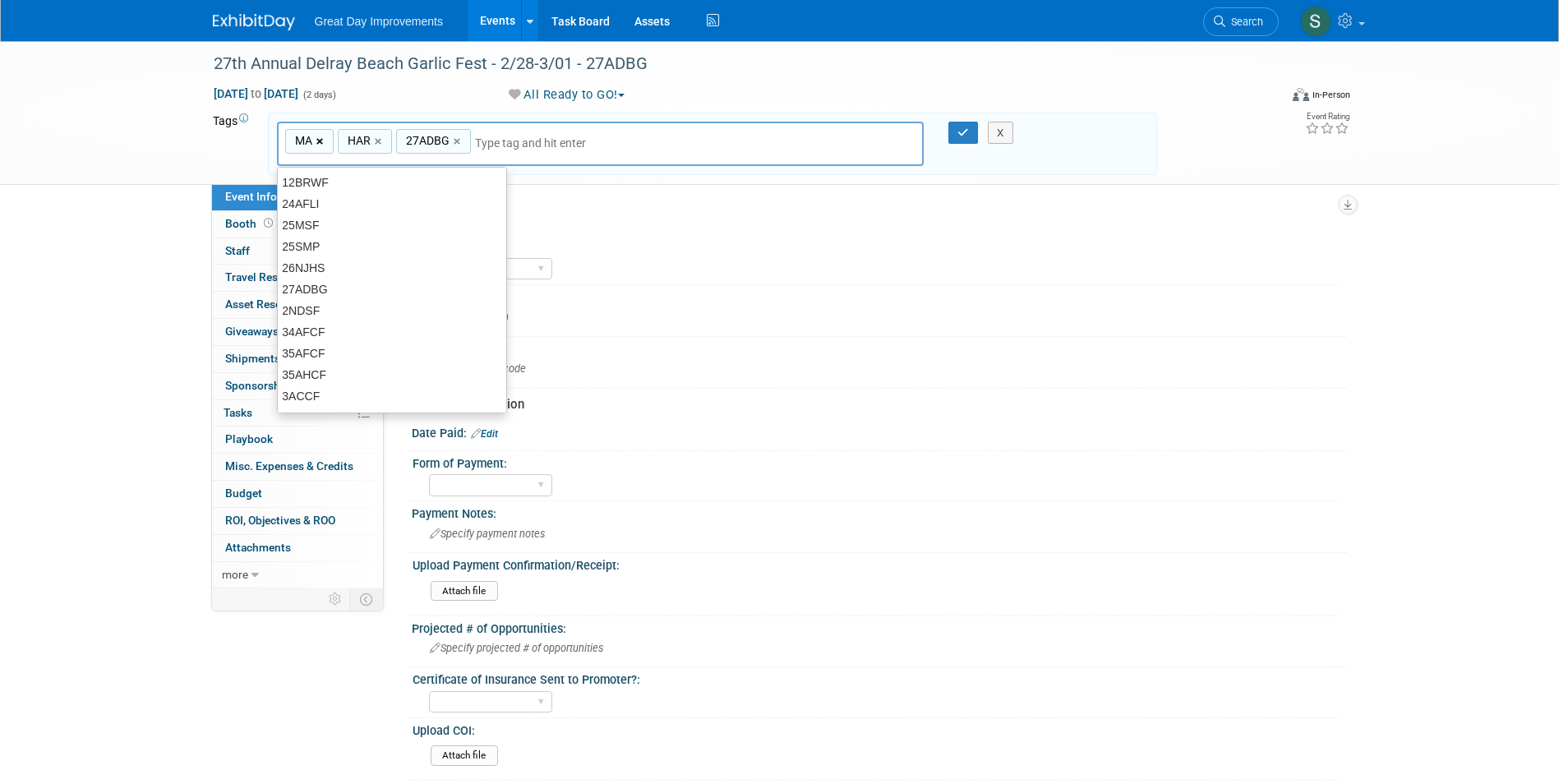
click at [376, 143] on link "×" at bounding box center [379, 142] width 11 height 19
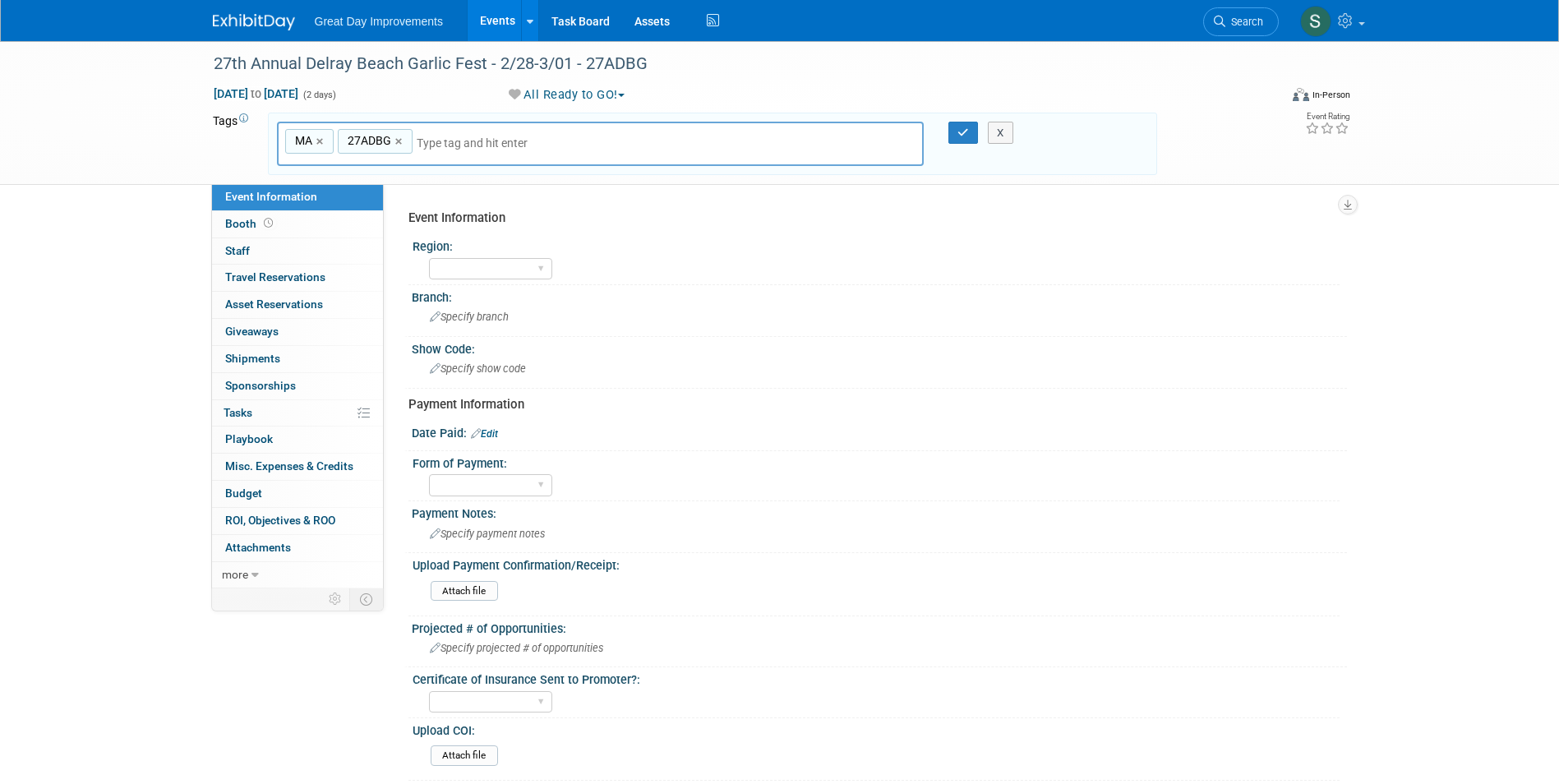
click at [446, 143] on input "text" at bounding box center [532, 143] width 230 height 16
click at [318, 140] on link "×" at bounding box center [321, 142] width 11 height 19
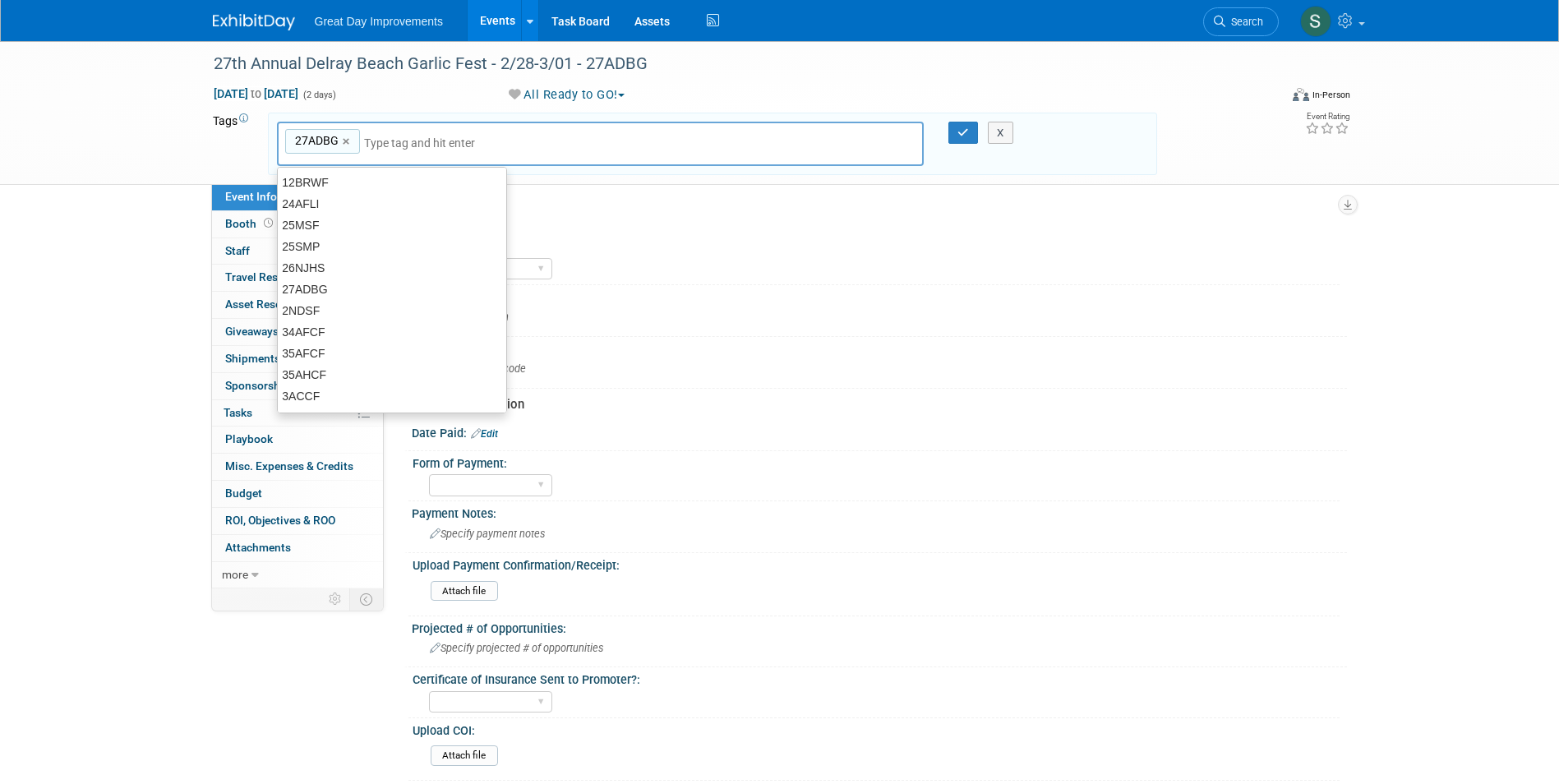
type input "27ADBG"
click at [473, 138] on input "text" at bounding box center [479, 143] width 230 height 16
type input "FL"
type input "27ADBG, FL"
type input "WPB"
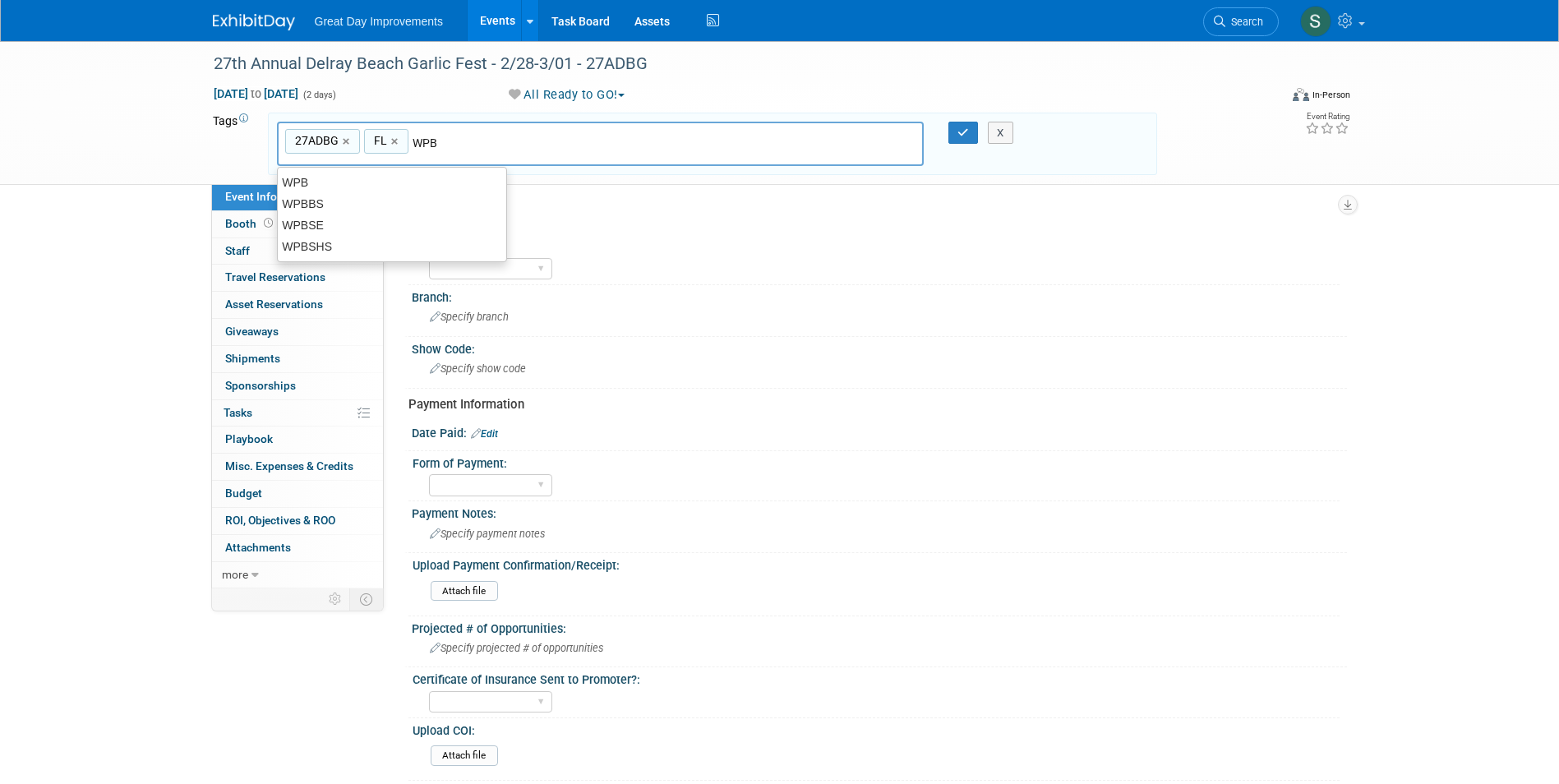
type input "27ADBG, FL, WPB"
type input "[DATE]"
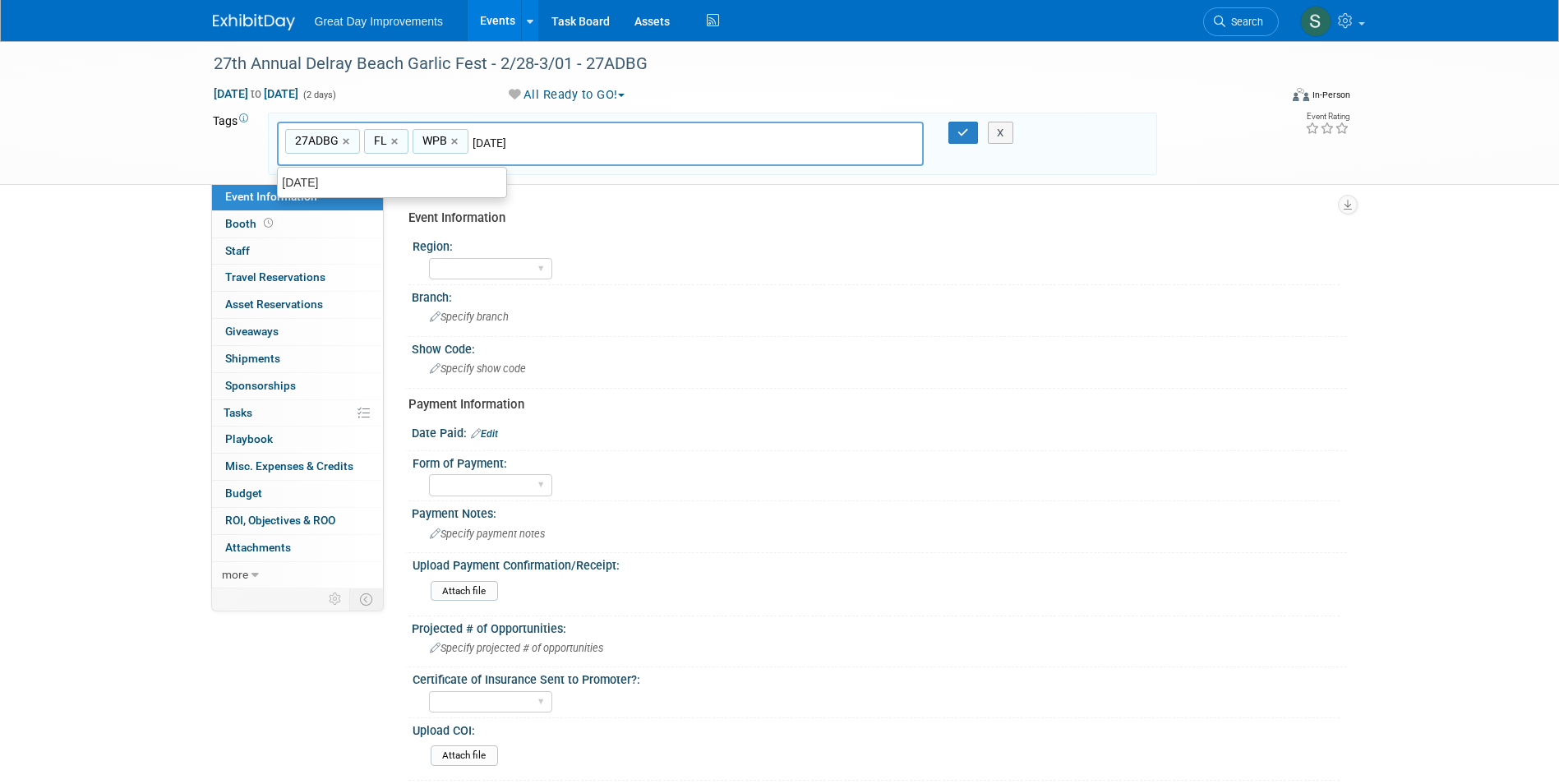
type input "27ADBG, FL, WPB, FEB26"
type input "Contract"
type input "27ADBG, FL, WPB, FEB26, Contract"
click at [957, 129] on icon "button" at bounding box center [963, 132] width 12 height 11
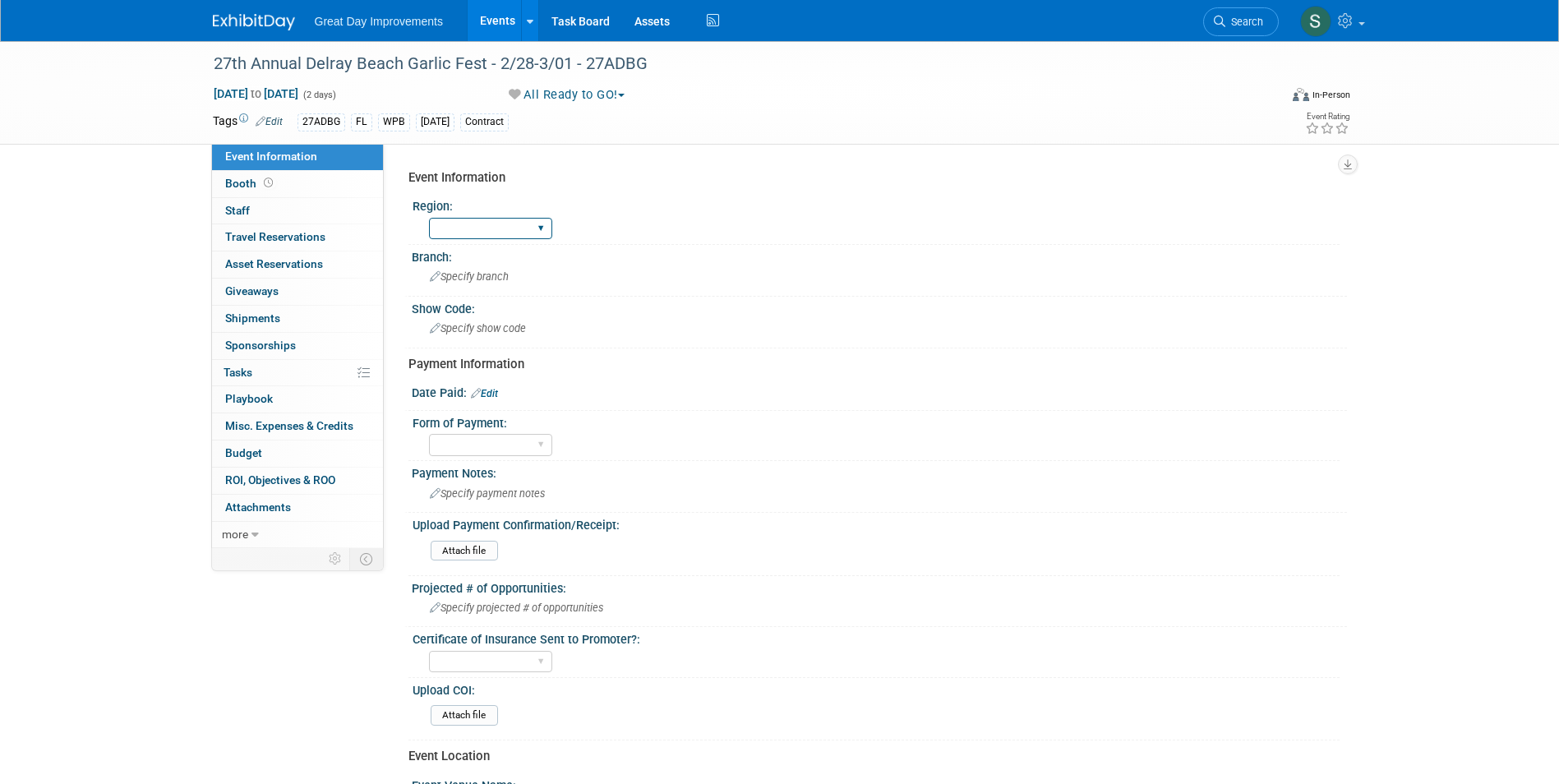
click at [454, 225] on select "GC MA MW MTW NE NEW OV PL PNW SA SE SC UMW FL" at bounding box center [491, 229] width 123 height 22
select select "FL"
click at [429, 218] on select "GC MA MW MTW NE NEW OV PL PNW SA SE SC UMW FL" at bounding box center [491, 229] width 123 height 22
click at [476, 274] on span "Specify branch" at bounding box center [469, 276] width 79 height 13
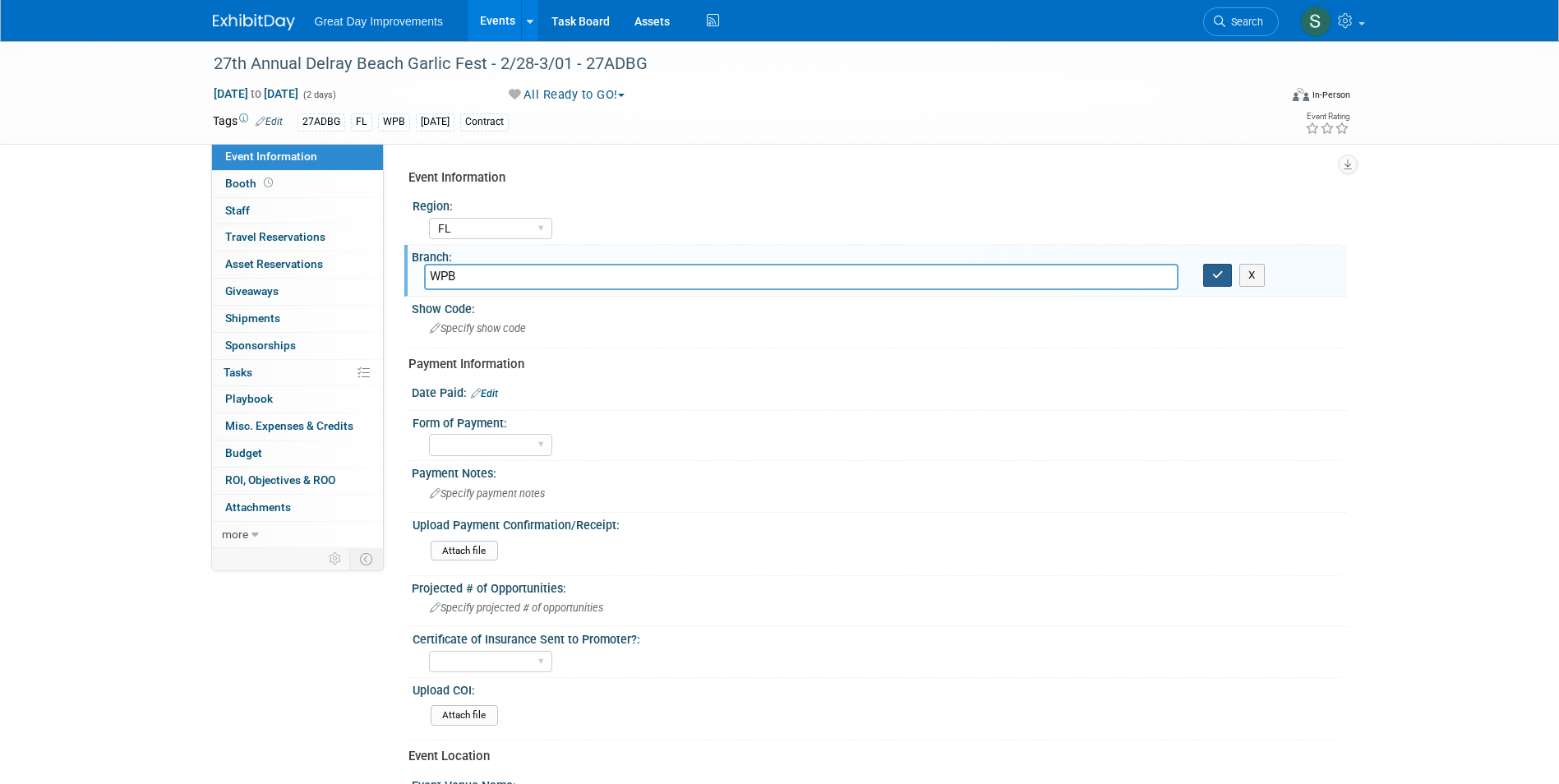
type input "WPB"
click at [1222, 269] on icon "button" at bounding box center [1217, 274] width 12 height 11
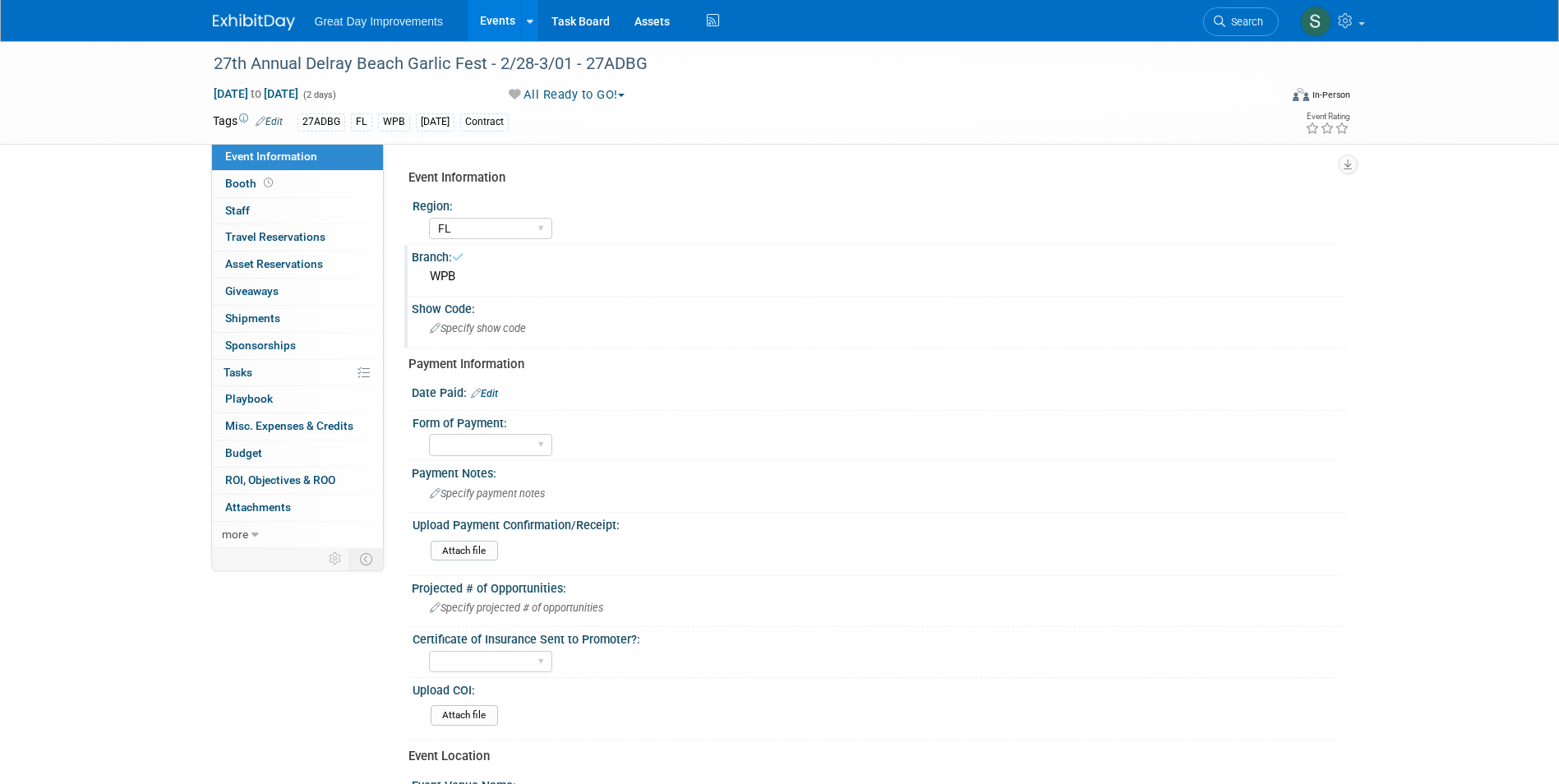
click at [682, 323] on div "Specify show code" at bounding box center [879, 328] width 911 height 25
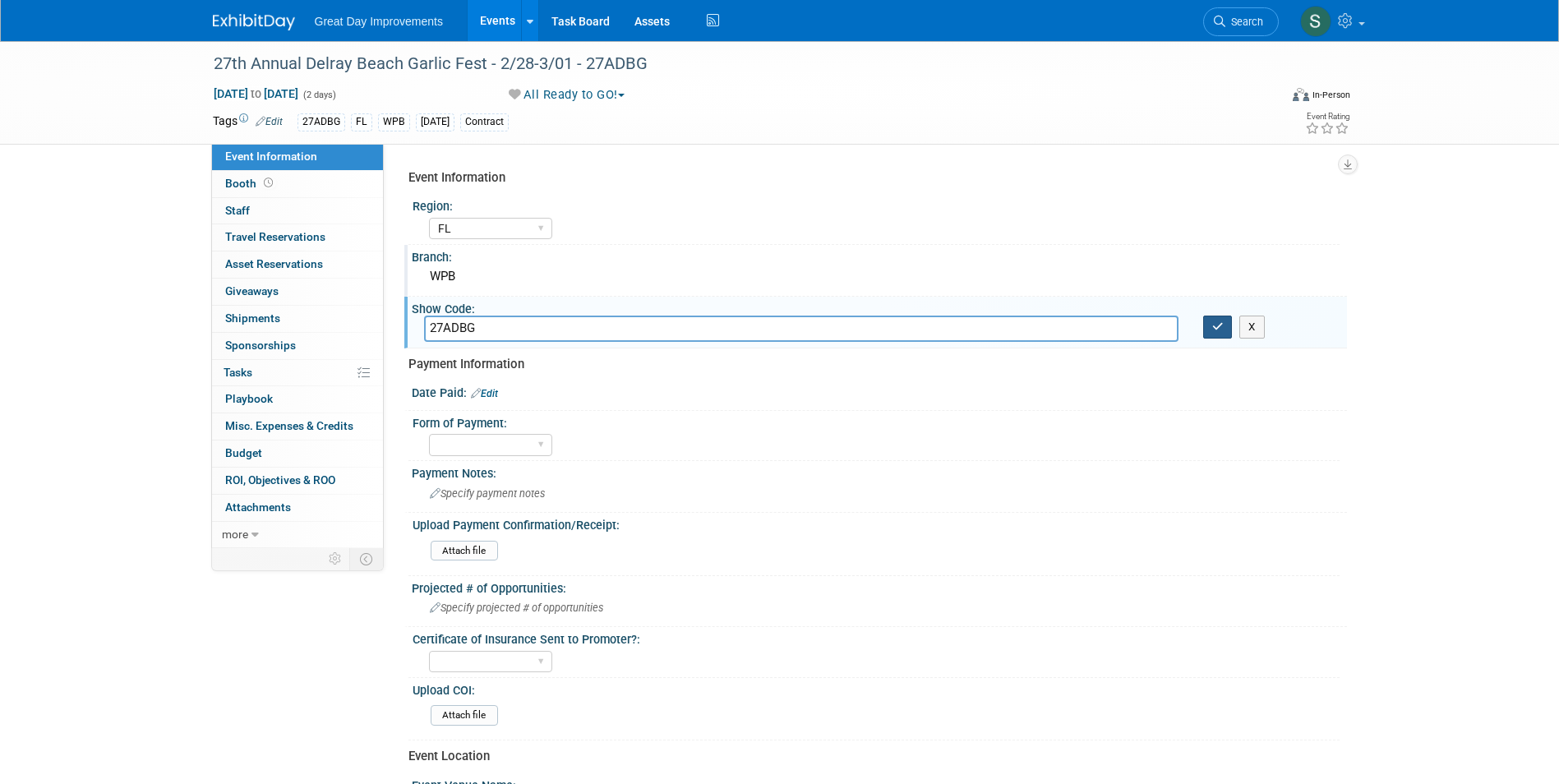
type input "27ADBG"
click at [1211, 330] on button "button" at bounding box center [1217, 327] width 30 height 23
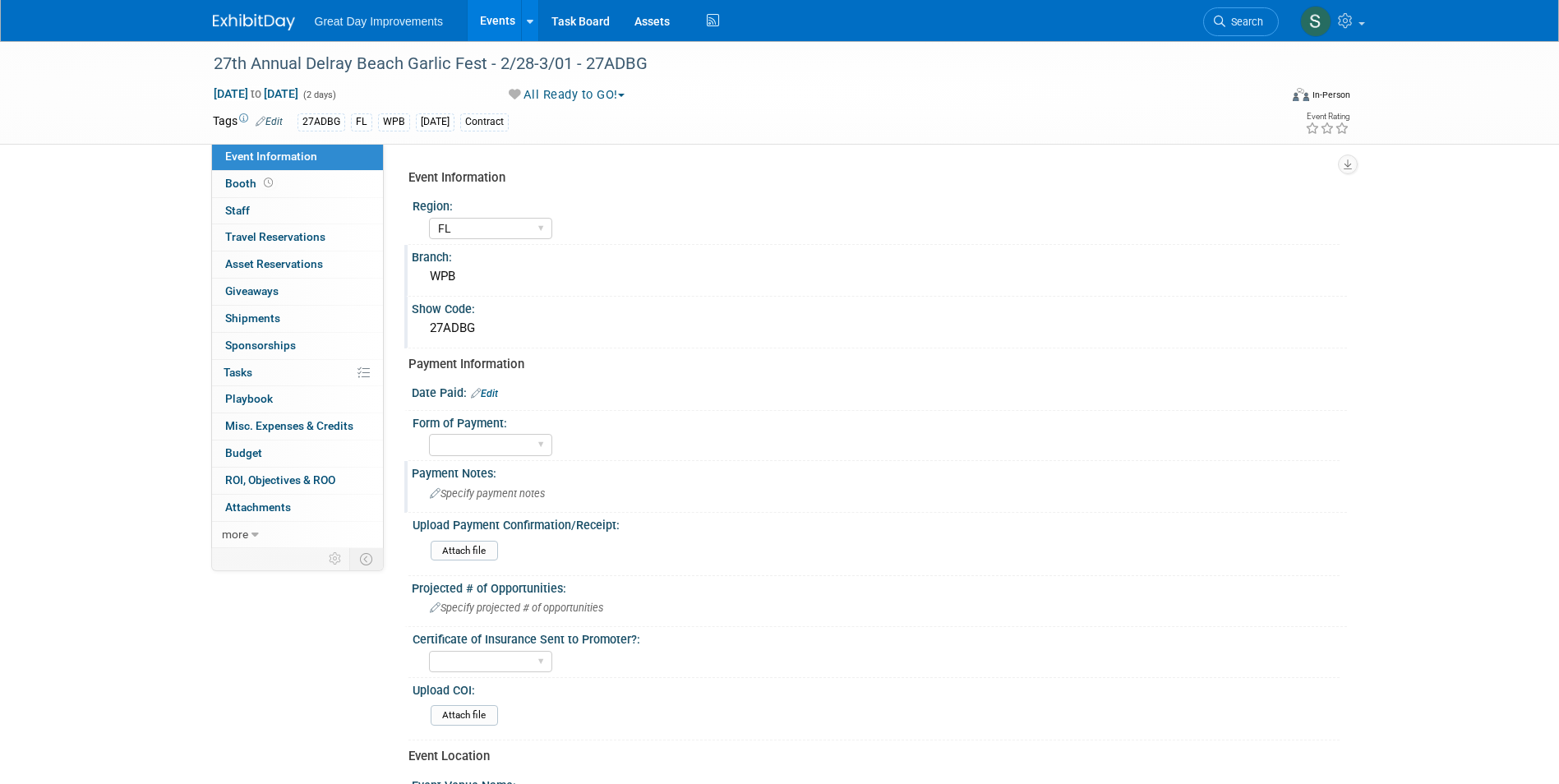
drag, startPoint x: 560, startPoint y: 476, endPoint x: 571, endPoint y: 489, distance: 17.0
click at [571, 489] on div "Payment Notes: Specify payment notes" at bounding box center [875, 487] width 943 height 52
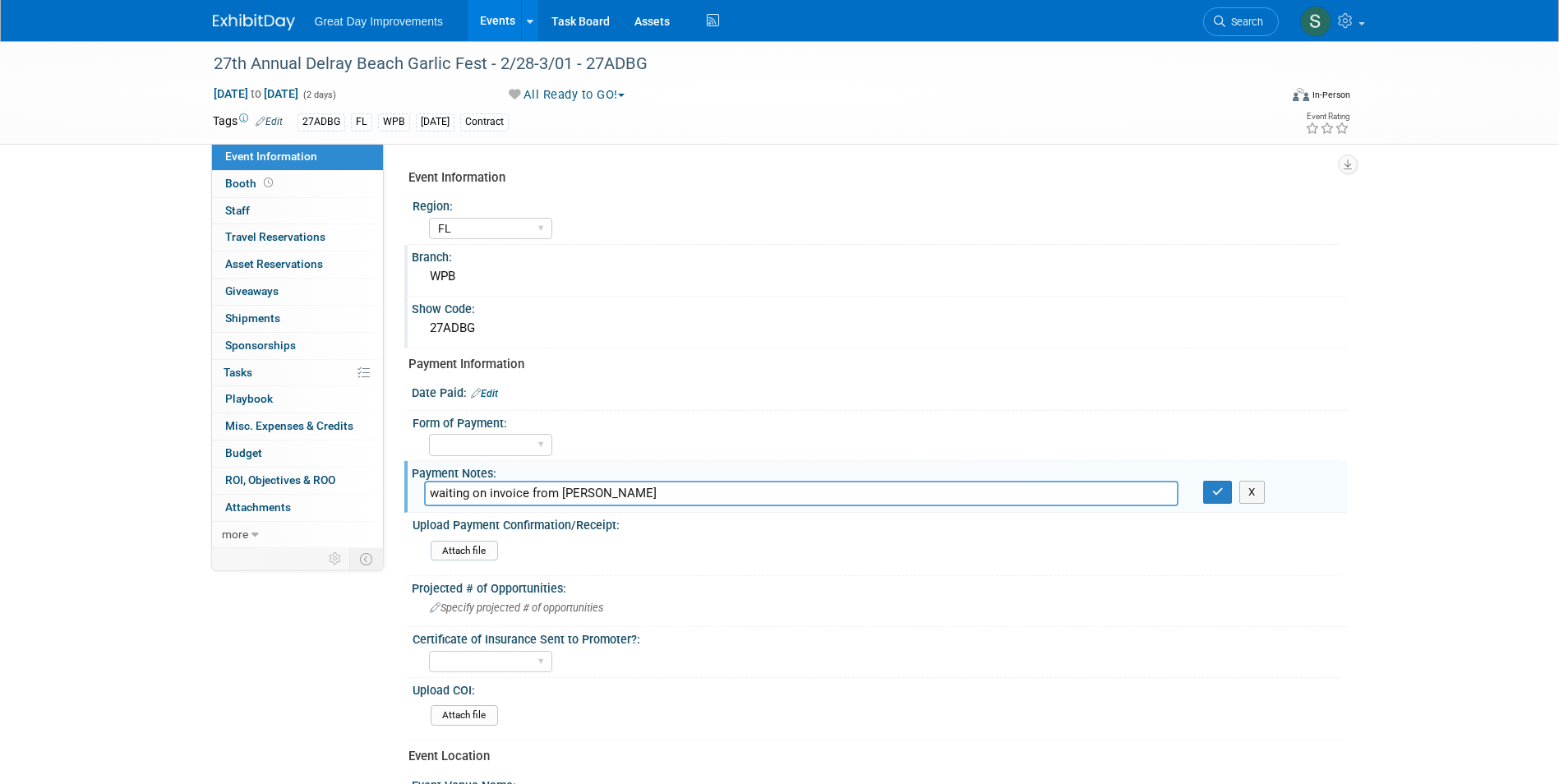
type input "waiting on invoice from Trevor"
click at [1210, 480] on button "button" at bounding box center [1217, 492] width 30 height 23
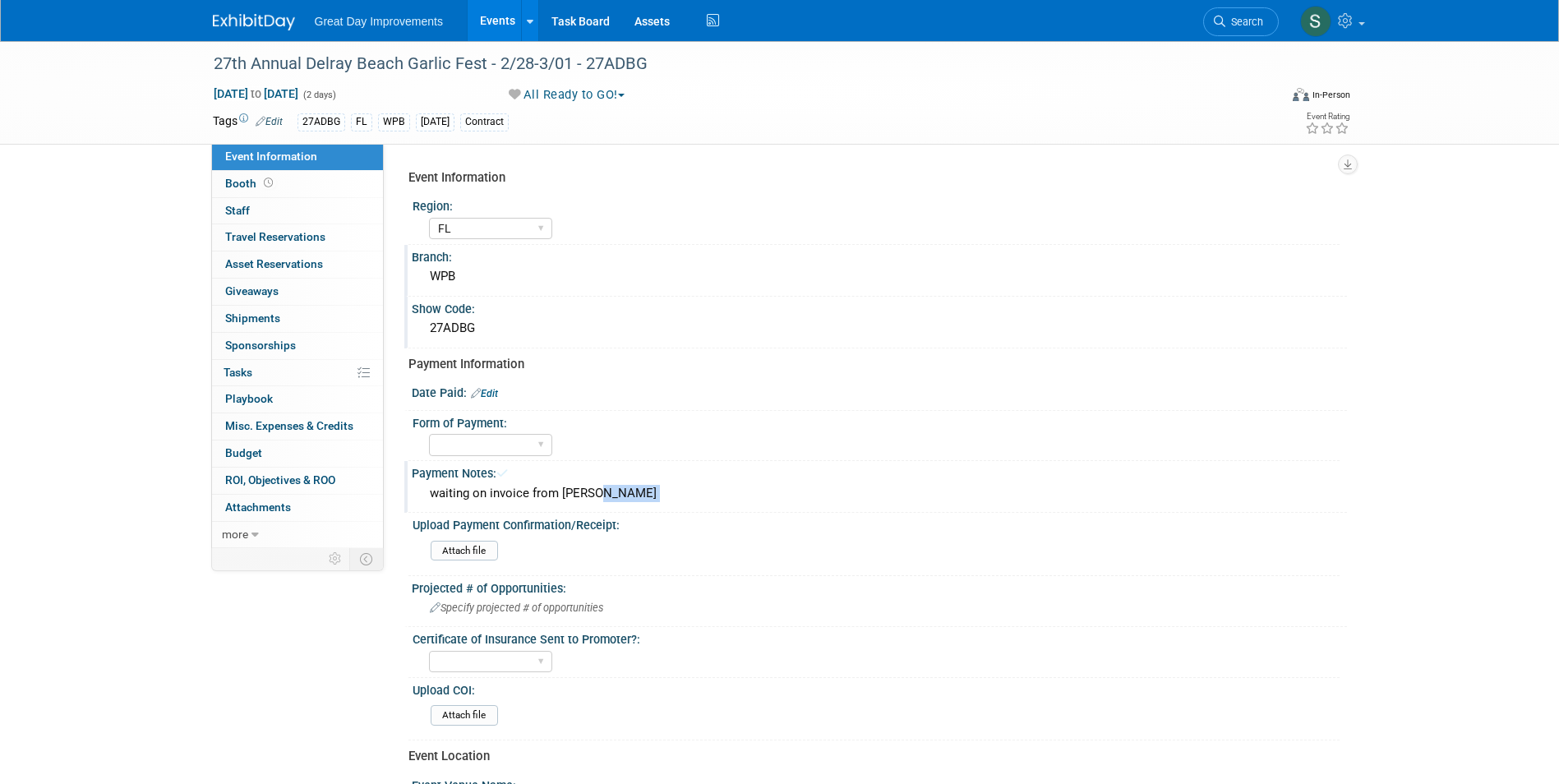
click at [1210, 480] on div "waiting on invoice from Trevor" at bounding box center [879, 493] width 911 height 25
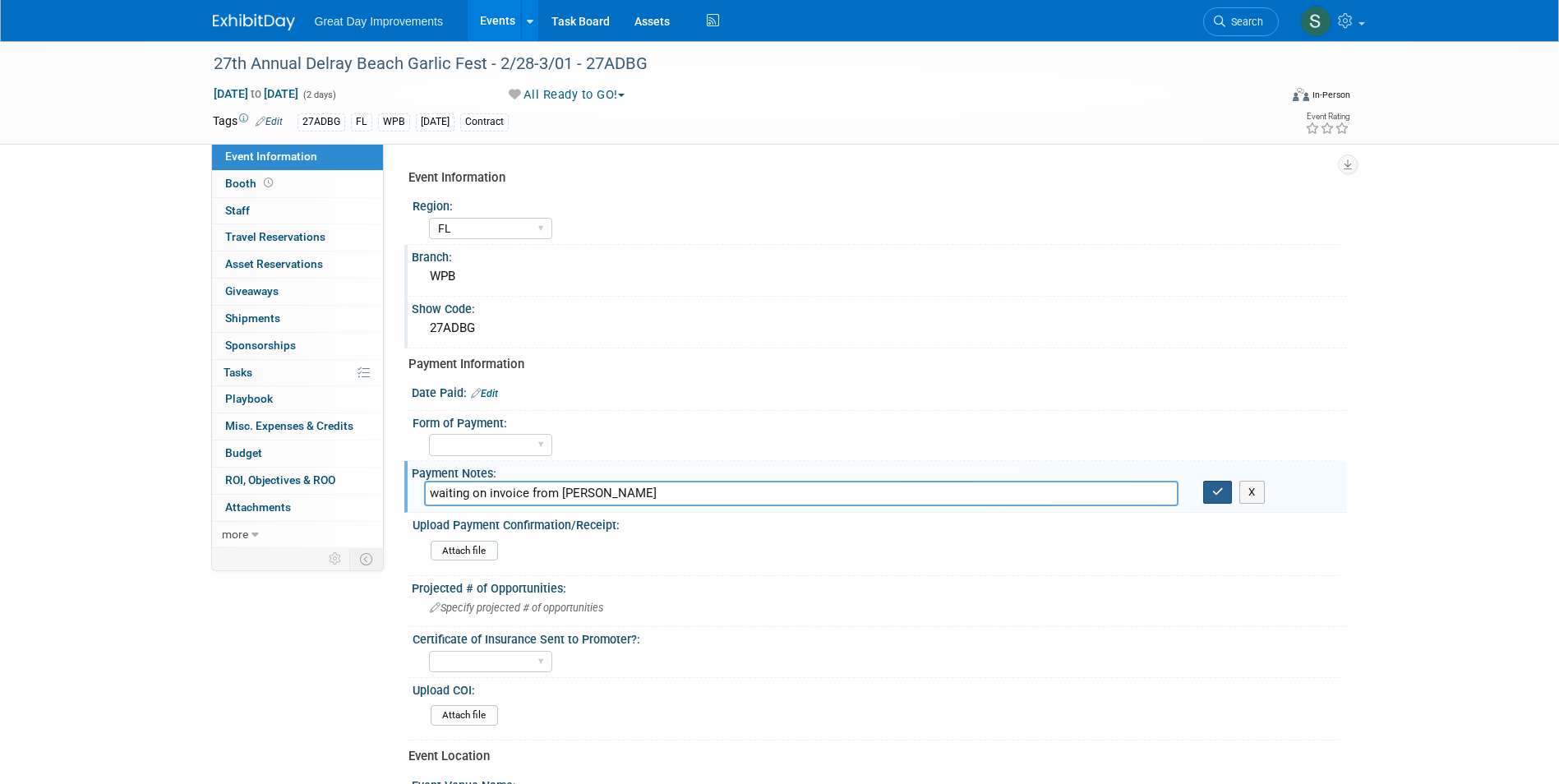
click at [1214, 496] on icon "button" at bounding box center [1217, 491] width 12 height 11
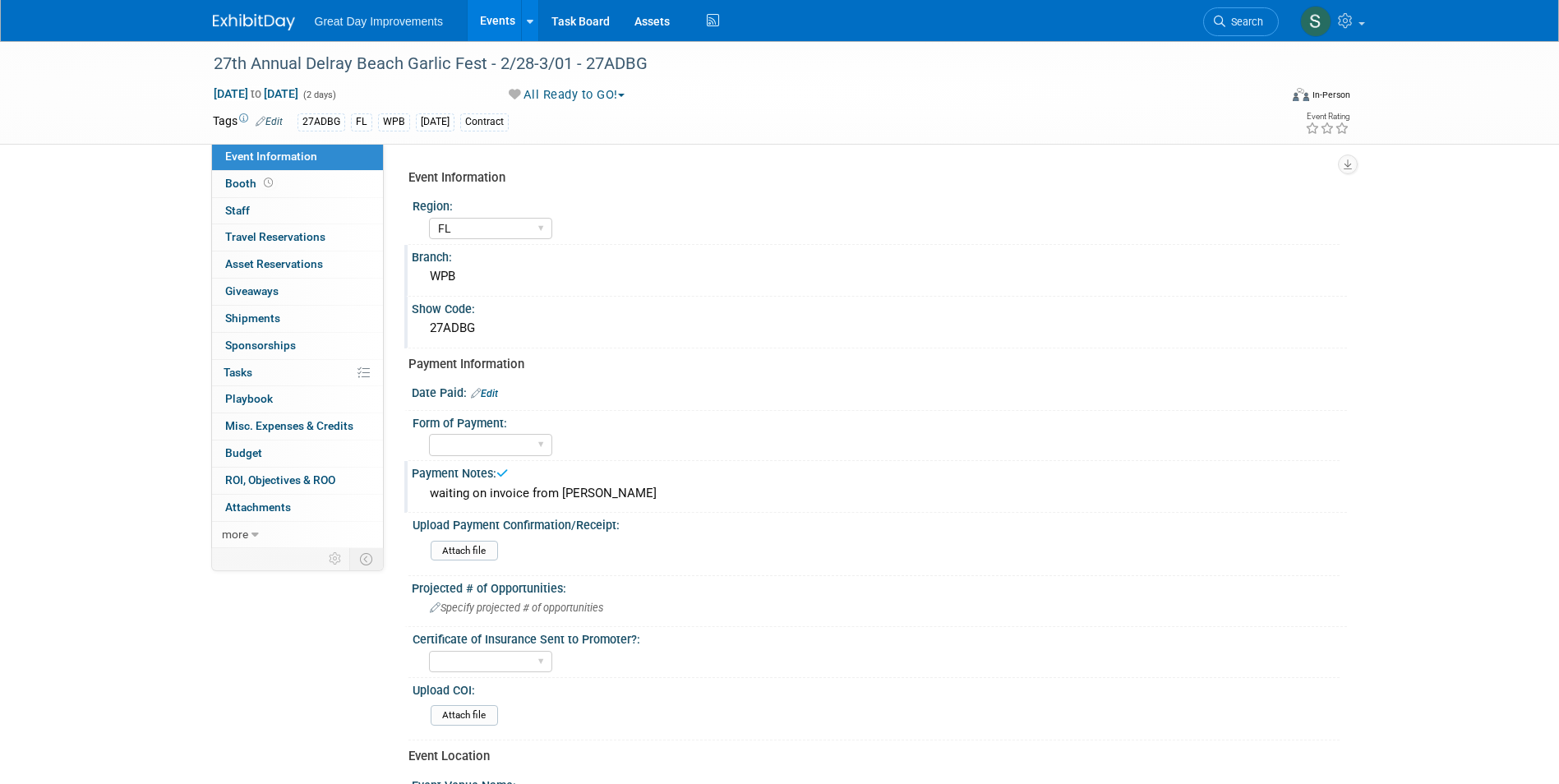
click at [219, 15] on img at bounding box center [254, 21] width 82 height 16
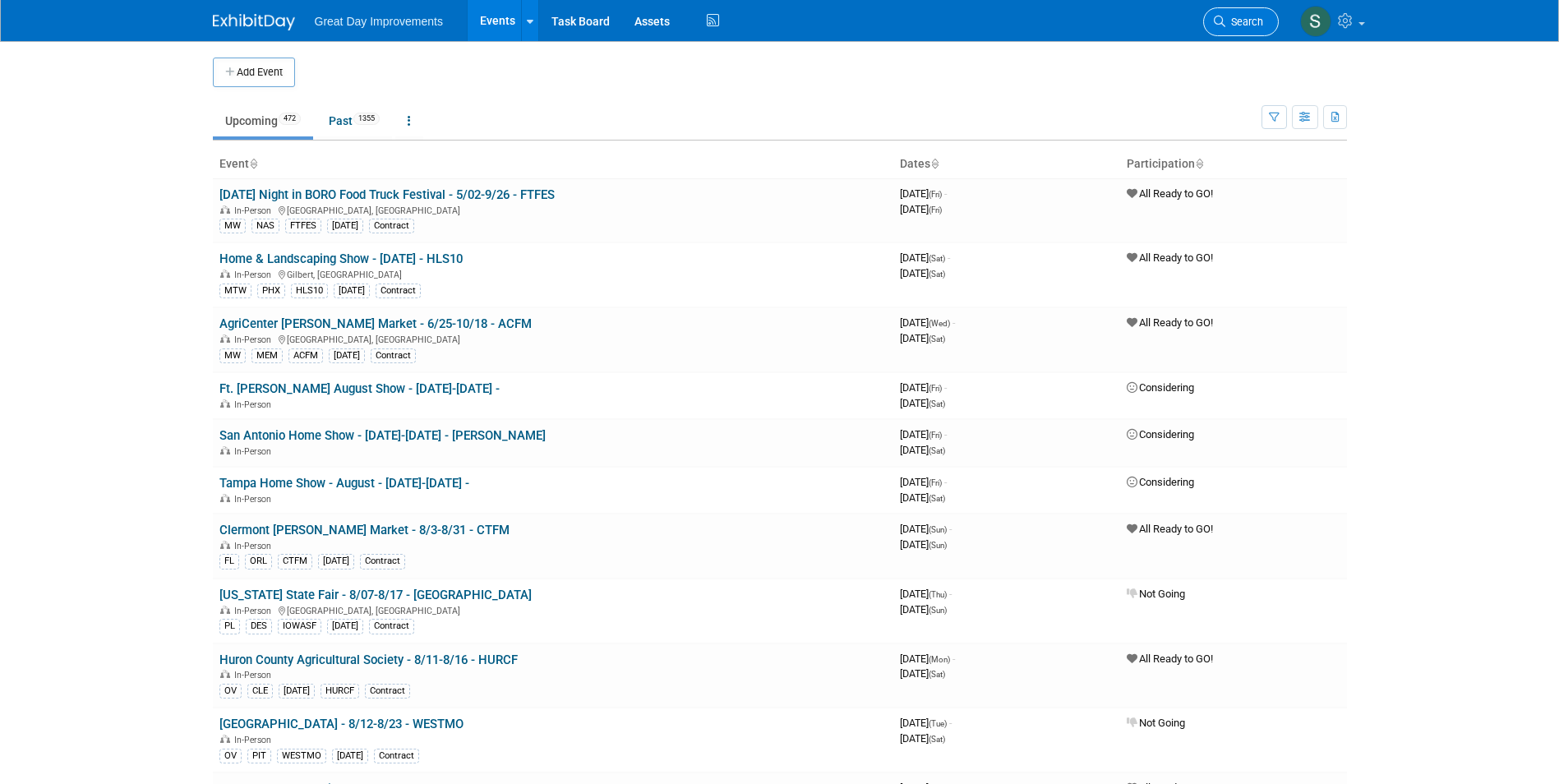
click at [1254, 16] on span "Search" at bounding box center [1244, 21] width 38 height 13
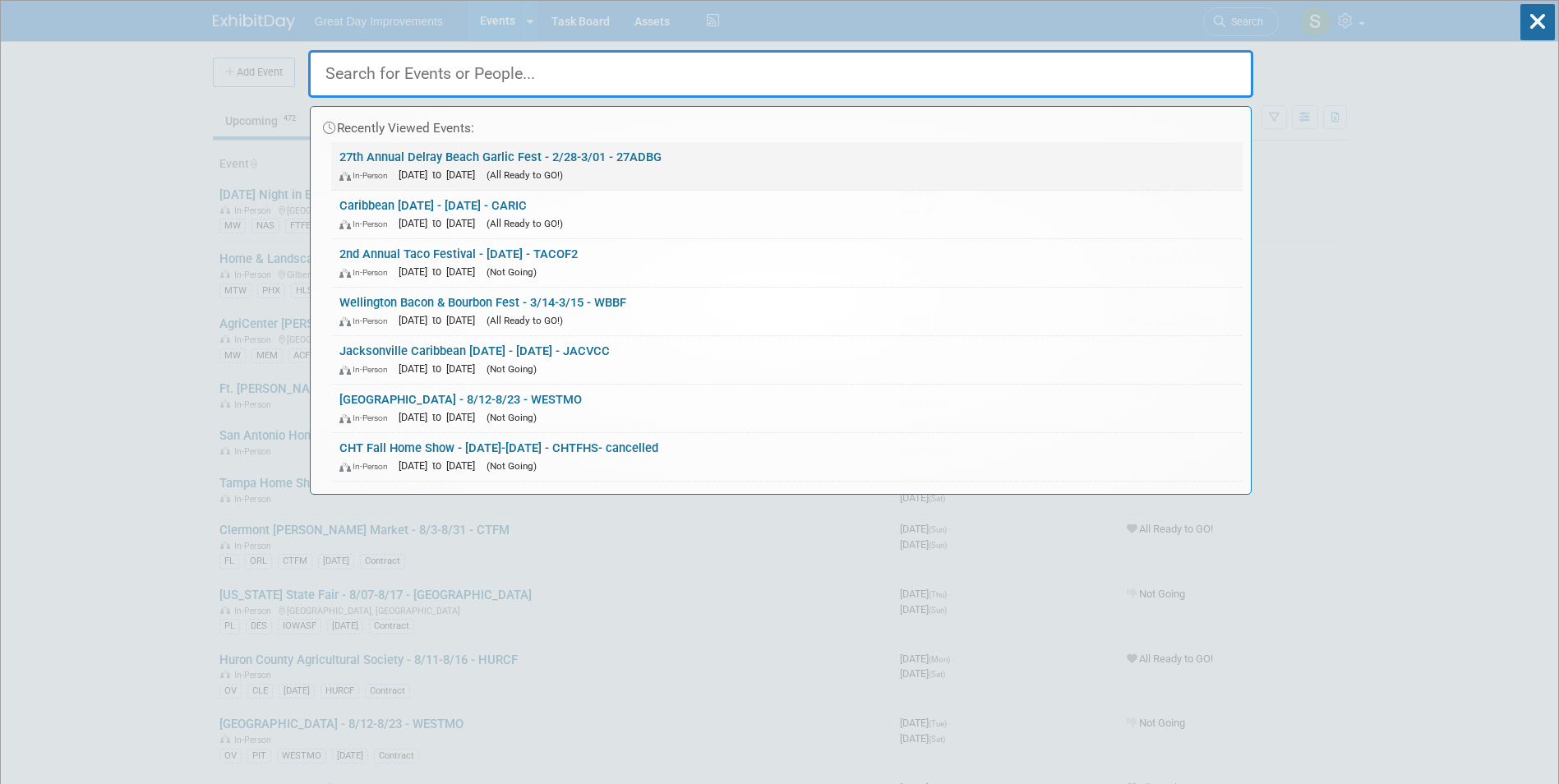
click at [477, 142] on link "27th Annual Delray Beach Garlic Fest - 2/28-3/01 - 27ADBG In-Person [DATE] to […" at bounding box center [786, 165] width 912 height 47
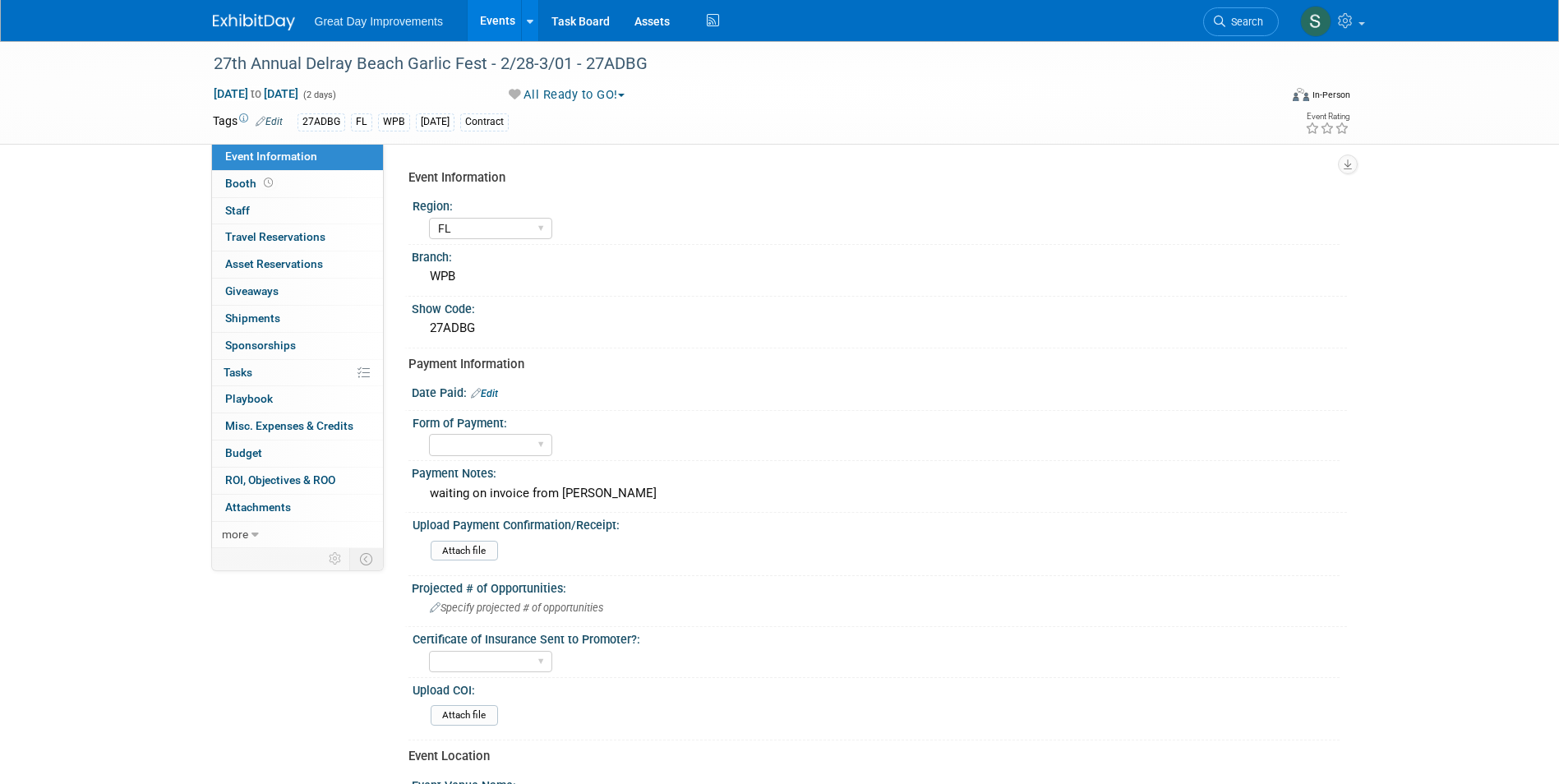
select select "FL"
click at [250, 37] on div "Great Day Improvements Events Add Event Bulk Upload Events Shareable Event Boar…" at bounding box center [780, 20] width 1134 height 41
click at [246, 24] on img at bounding box center [254, 21] width 82 height 16
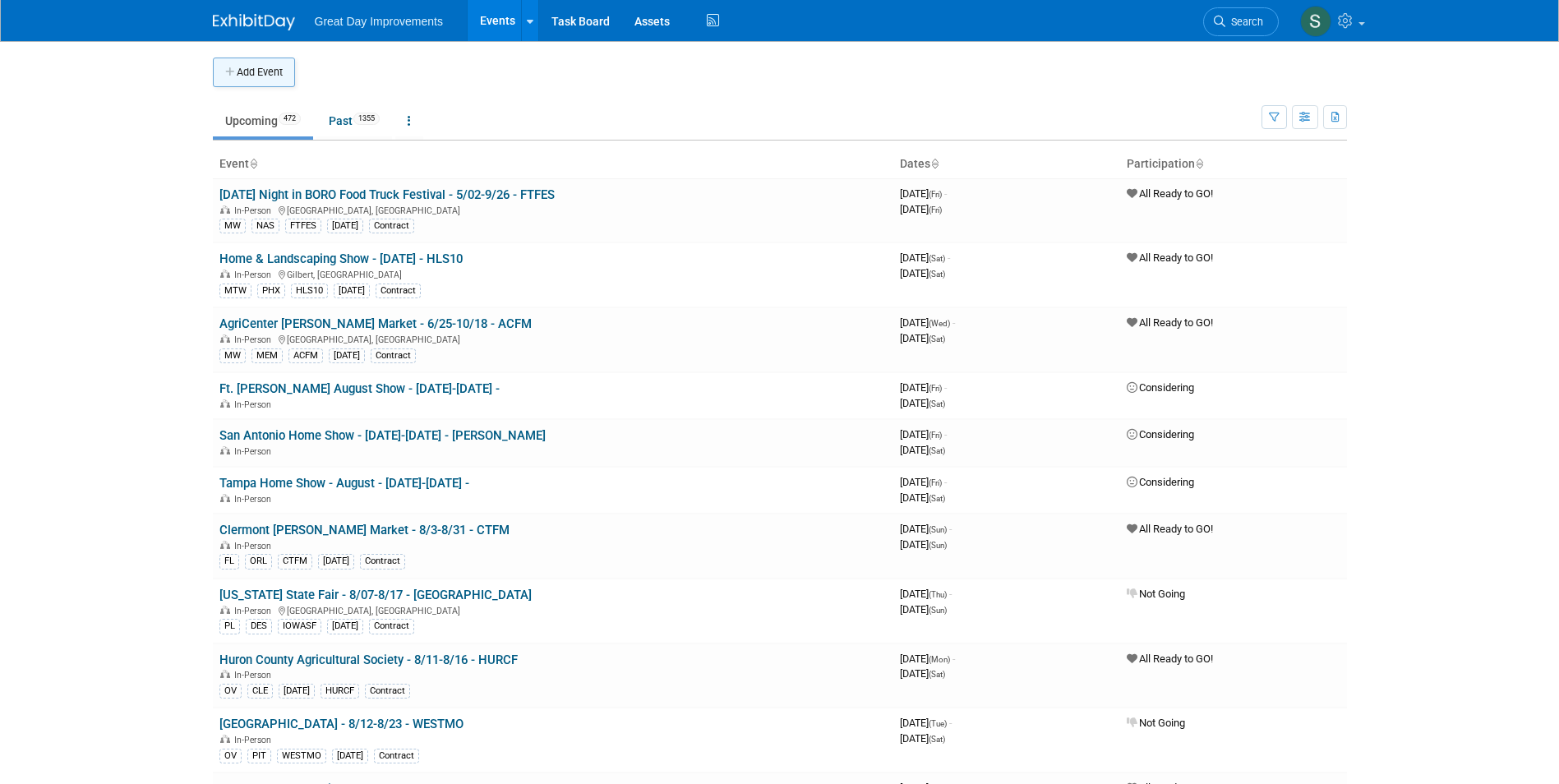
click at [252, 83] on button "Add Event" at bounding box center [254, 72] width 82 height 30
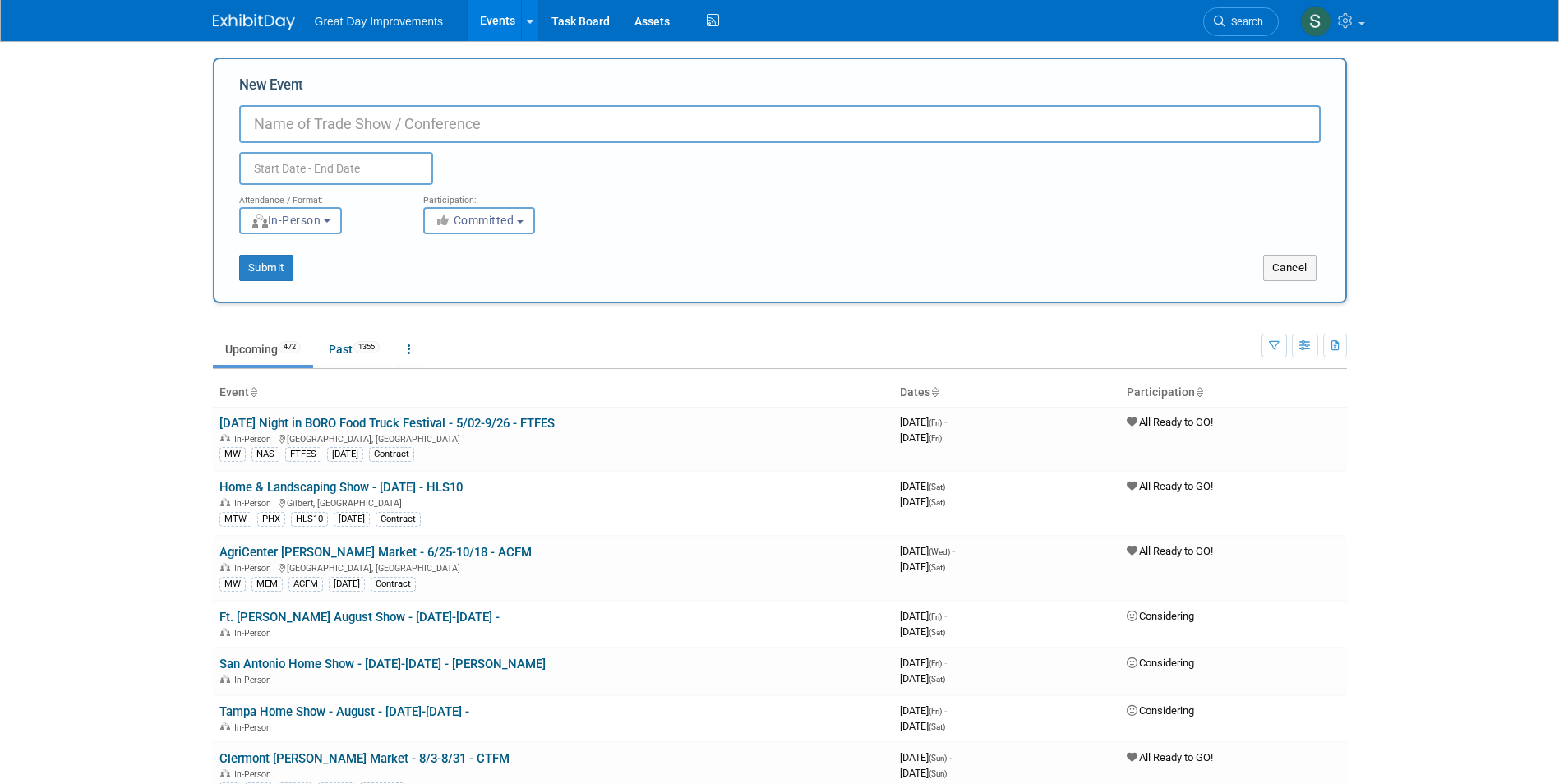
paste input "64th Annual Delray Affair"
type input "64th Annual Delray Affair - 4/10-4/12 - 64ADA"
click at [474, 222] on span "Committed" at bounding box center [475, 220] width 80 height 14
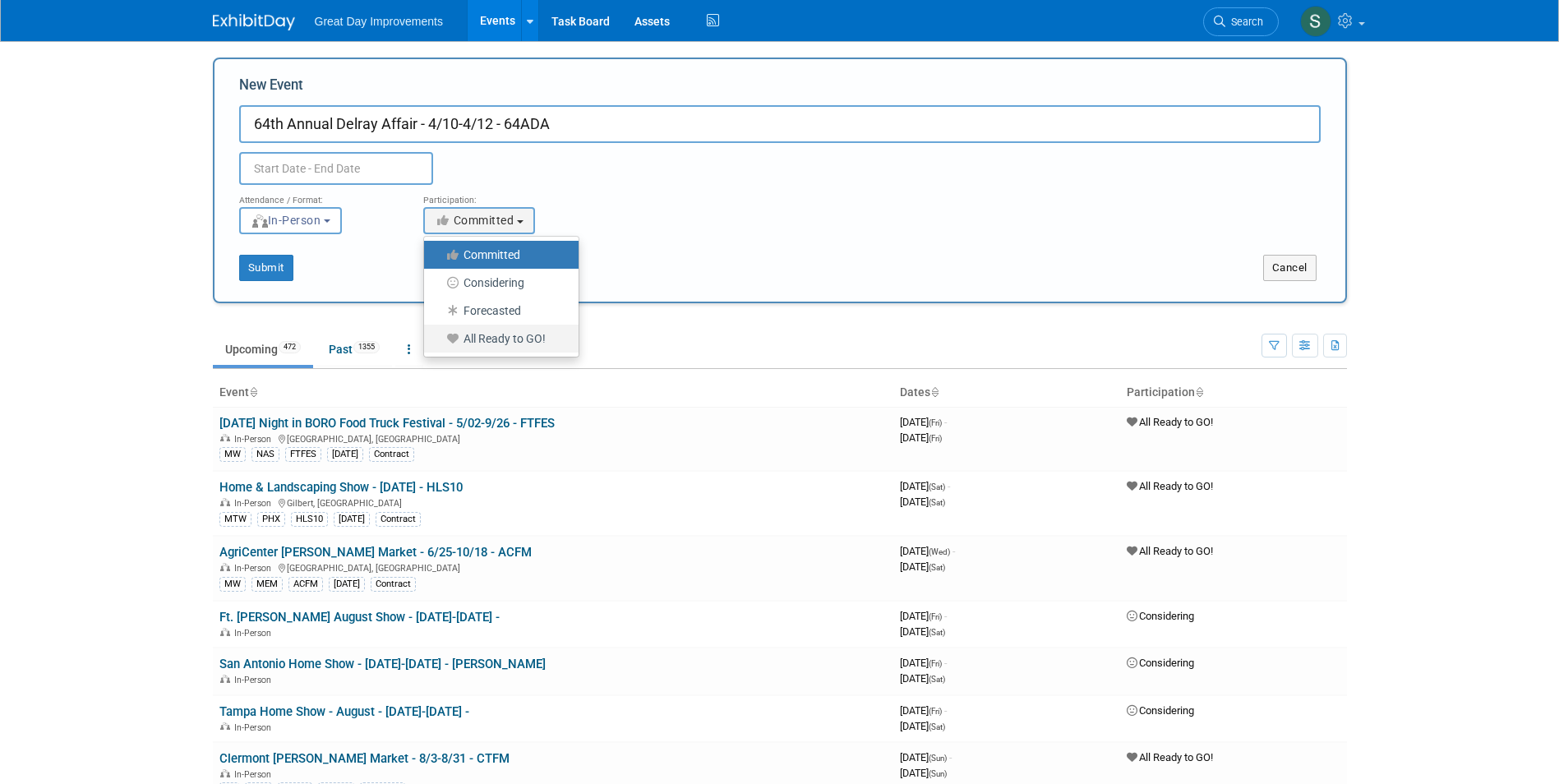
click at [475, 332] on label "All Ready to GO!" at bounding box center [497, 338] width 130 height 21
click at [439, 334] on input "All Ready to GO!" at bounding box center [433, 338] width 11 height 11
select select "102"
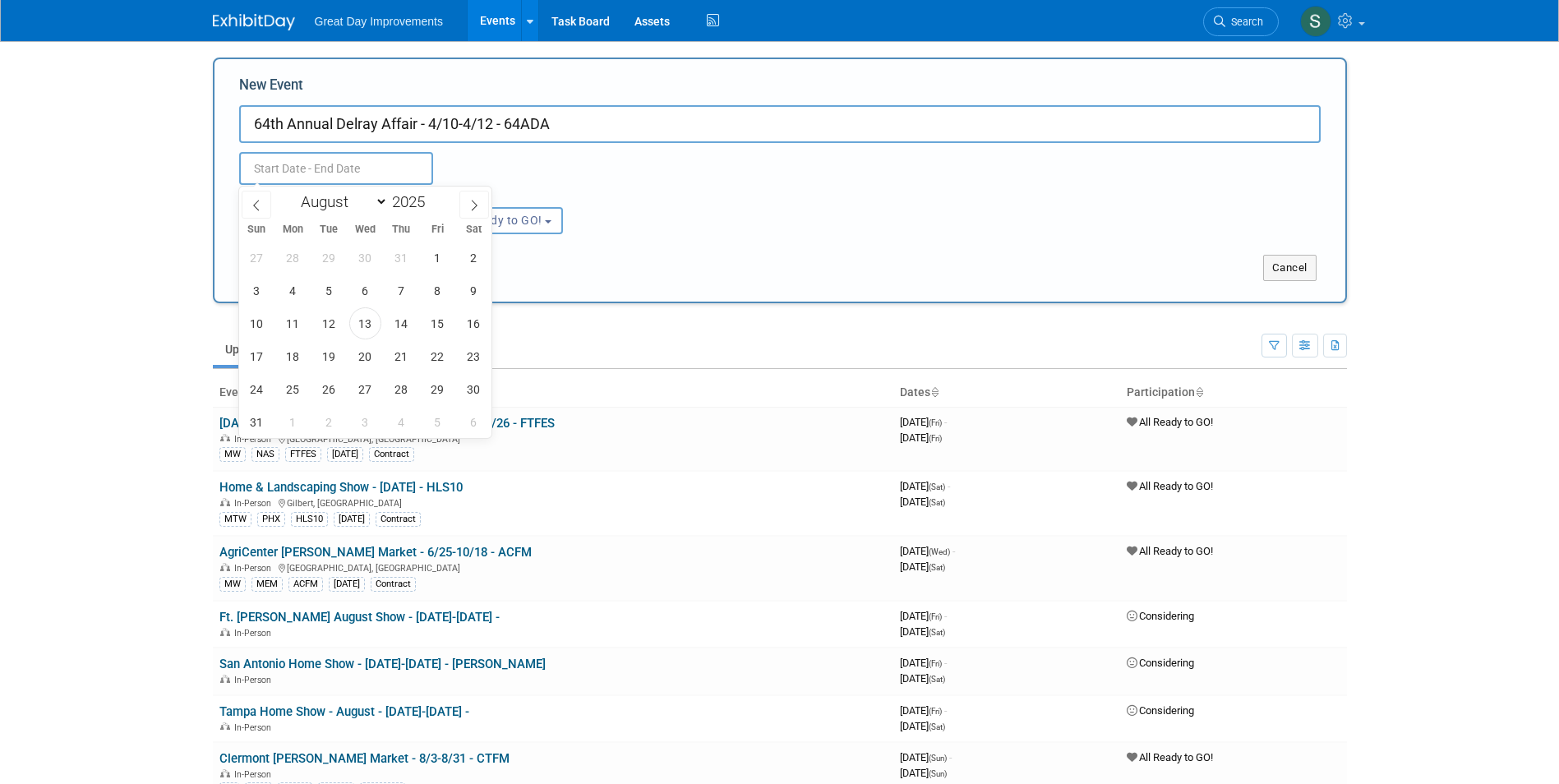
click at [371, 161] on input "text" at bounding box center [336, 169] width 194 height 33
click at [321, 198] on select "January February March April May June July August September October November De…" at bounding box center [341, 201] width 95 height 20
select select "3"
click at [293, 191] on select "January February March April May June July August September October November De…" at bounding box center [341, 201] width 95 height 20
click at [428, 198] on span at bounding box center [431, 197] width 12 height 10
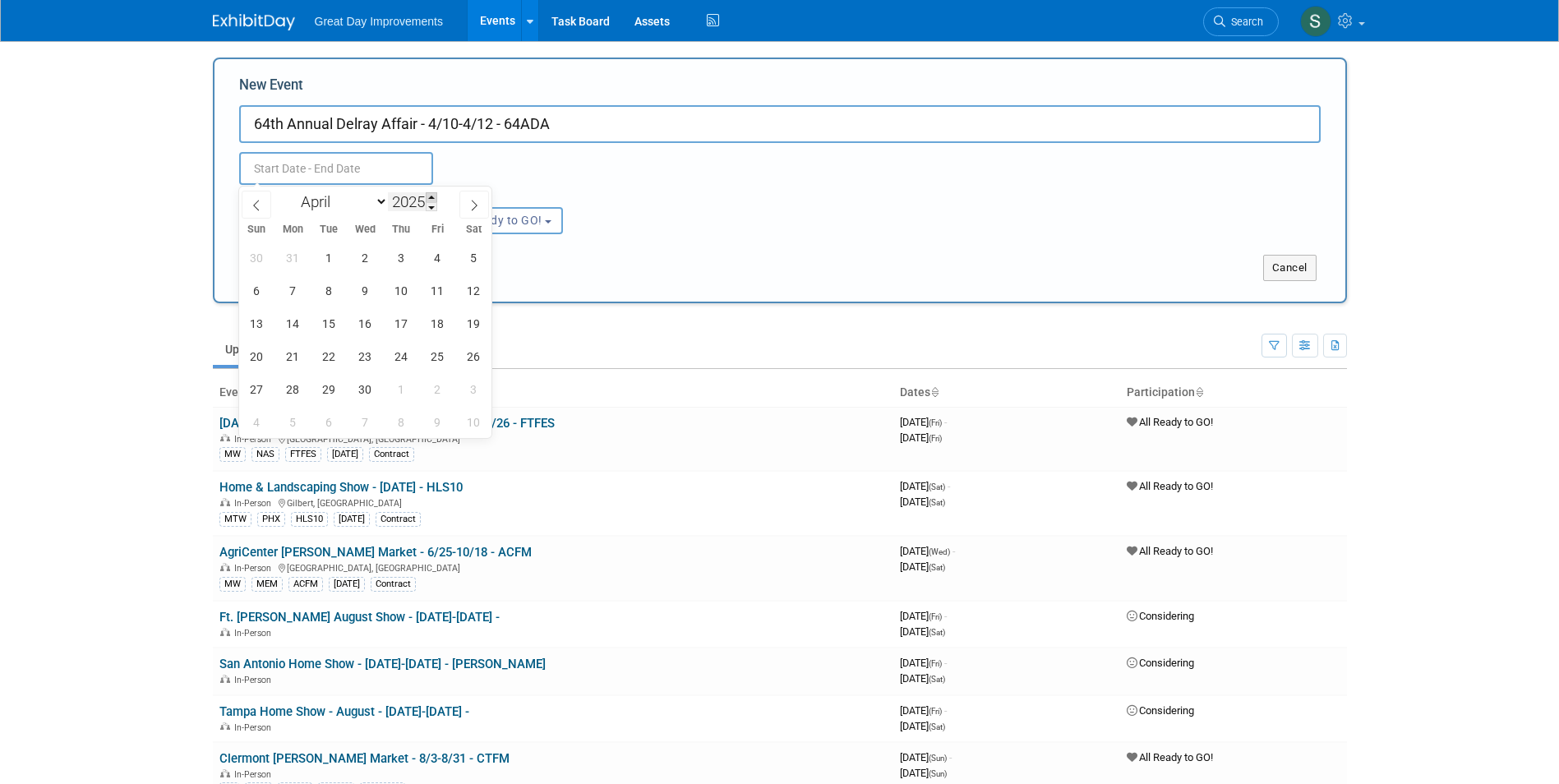
type input "2026"
click at [439, 285] on span "10" at bounding box center [437, 289] width 32 height 32
click at [244, 315] on span "12" at bounding box center [257, 323] width 32 height 32
type input "[DATE] to [DATE]"
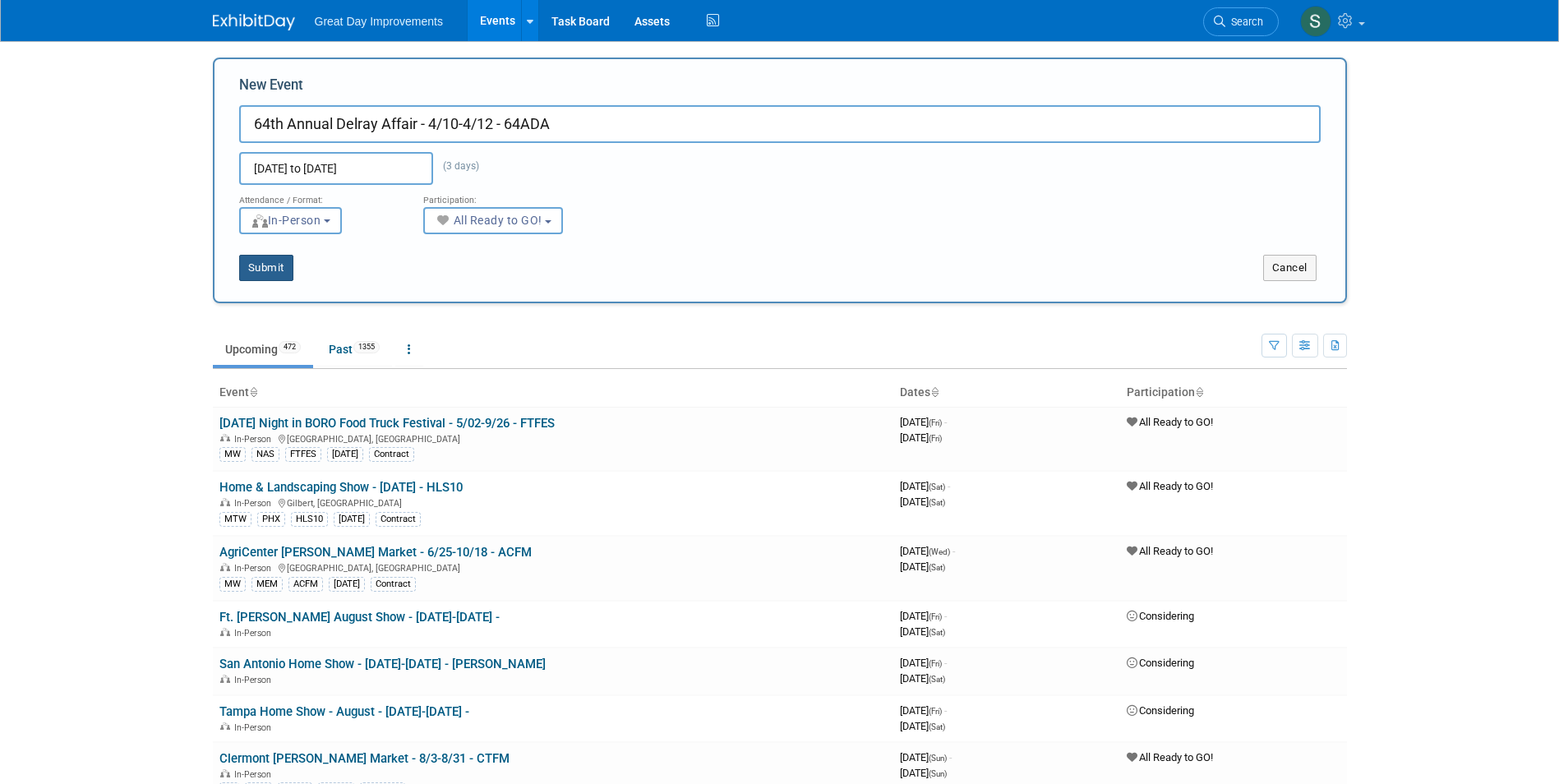
click at [273, 256] on button "Submit" at bounding box center [266, 267] width 54 height 26
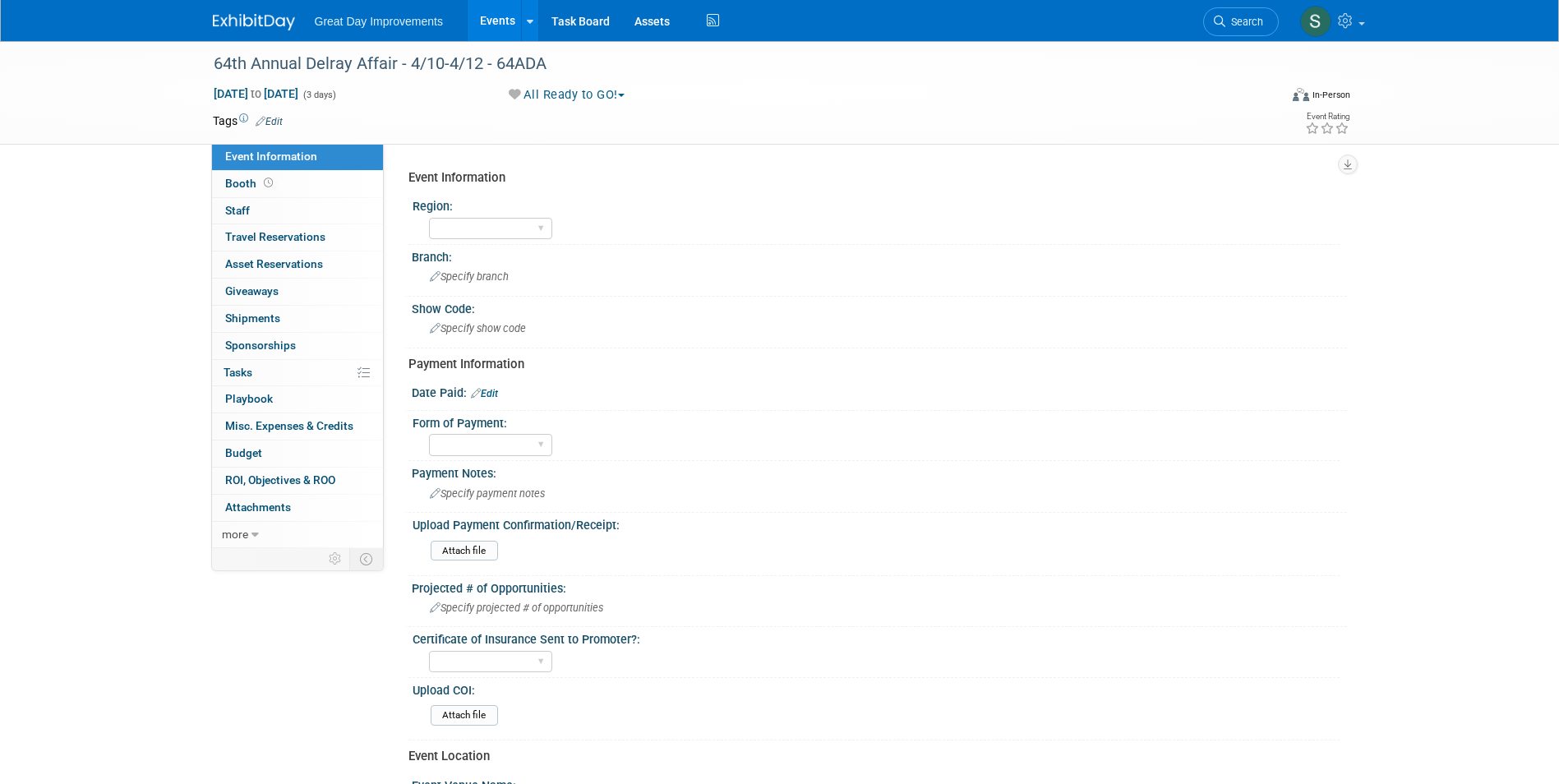
click at [280, 123] on link "Edit" at bounding box center [269, 122] width 27 height 12
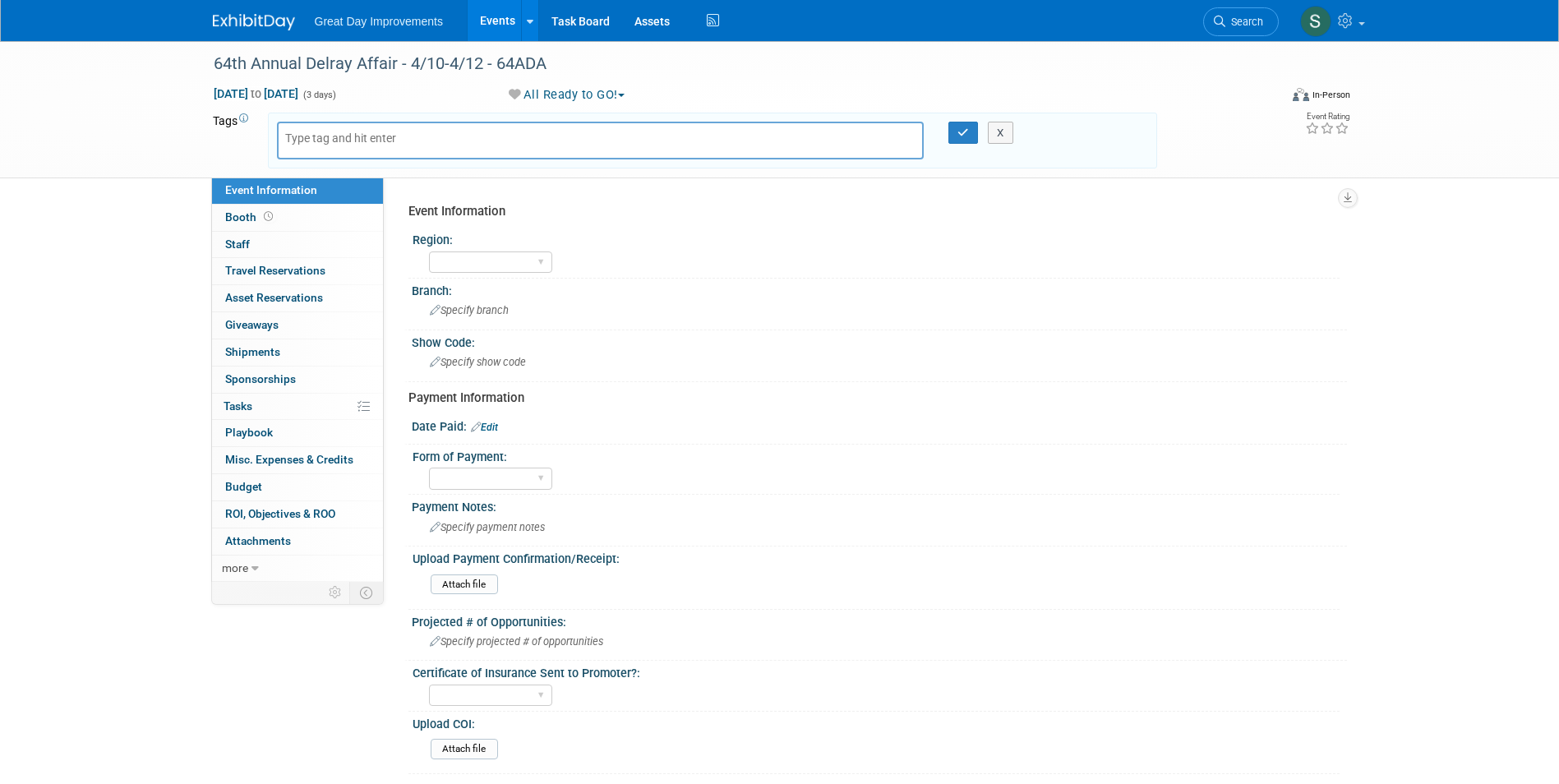
click at [347, 137] on body "Great Day Improvements Events Add Event Bulk Upload Events Shareable Event Boar…" at bounding box center [780, 392] width 1559 height 784
click at [347, 137] on input "text" at bounding box center [351, 138] width 131 height 16
type input "FL"
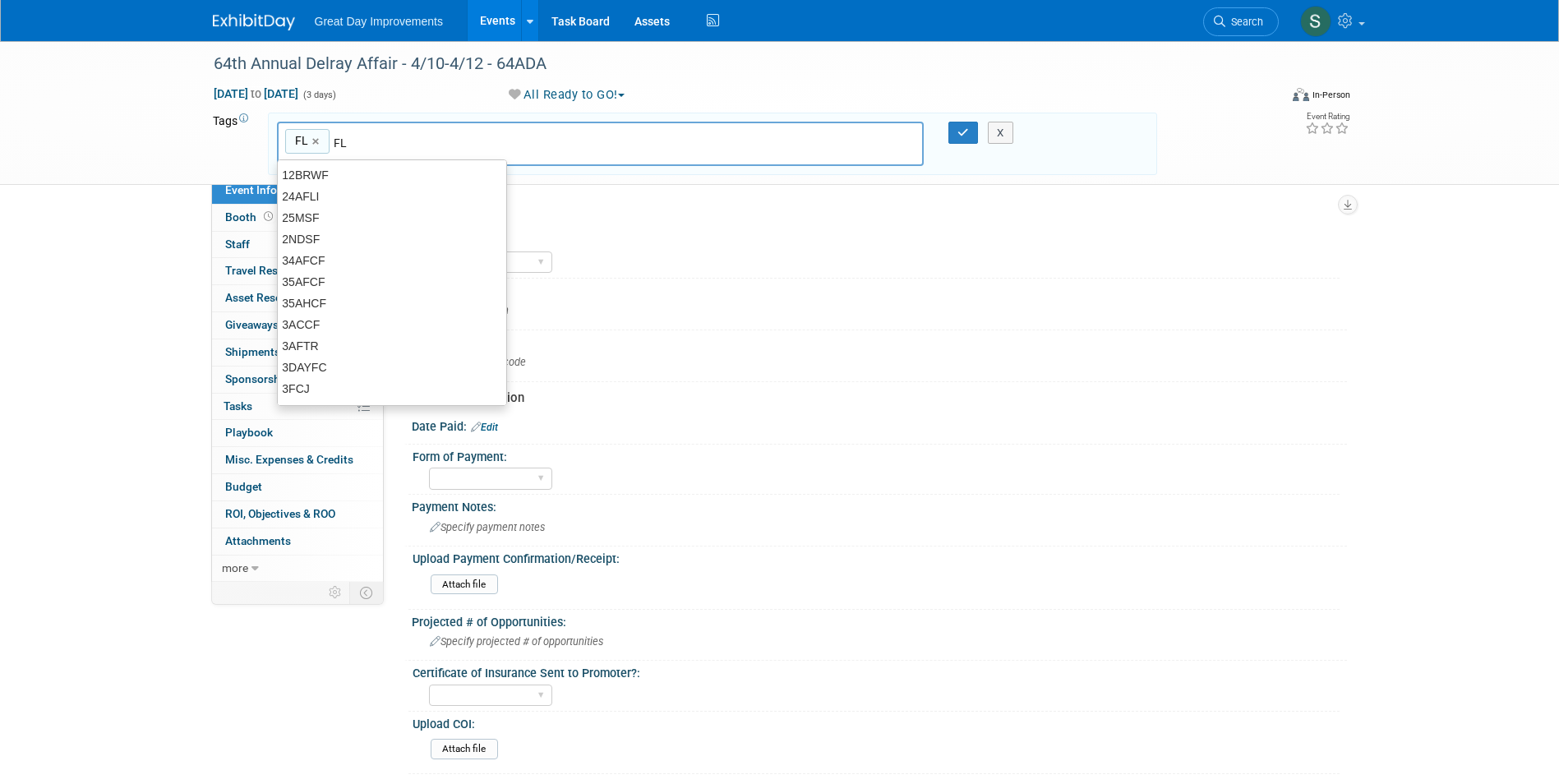
type input "FL"
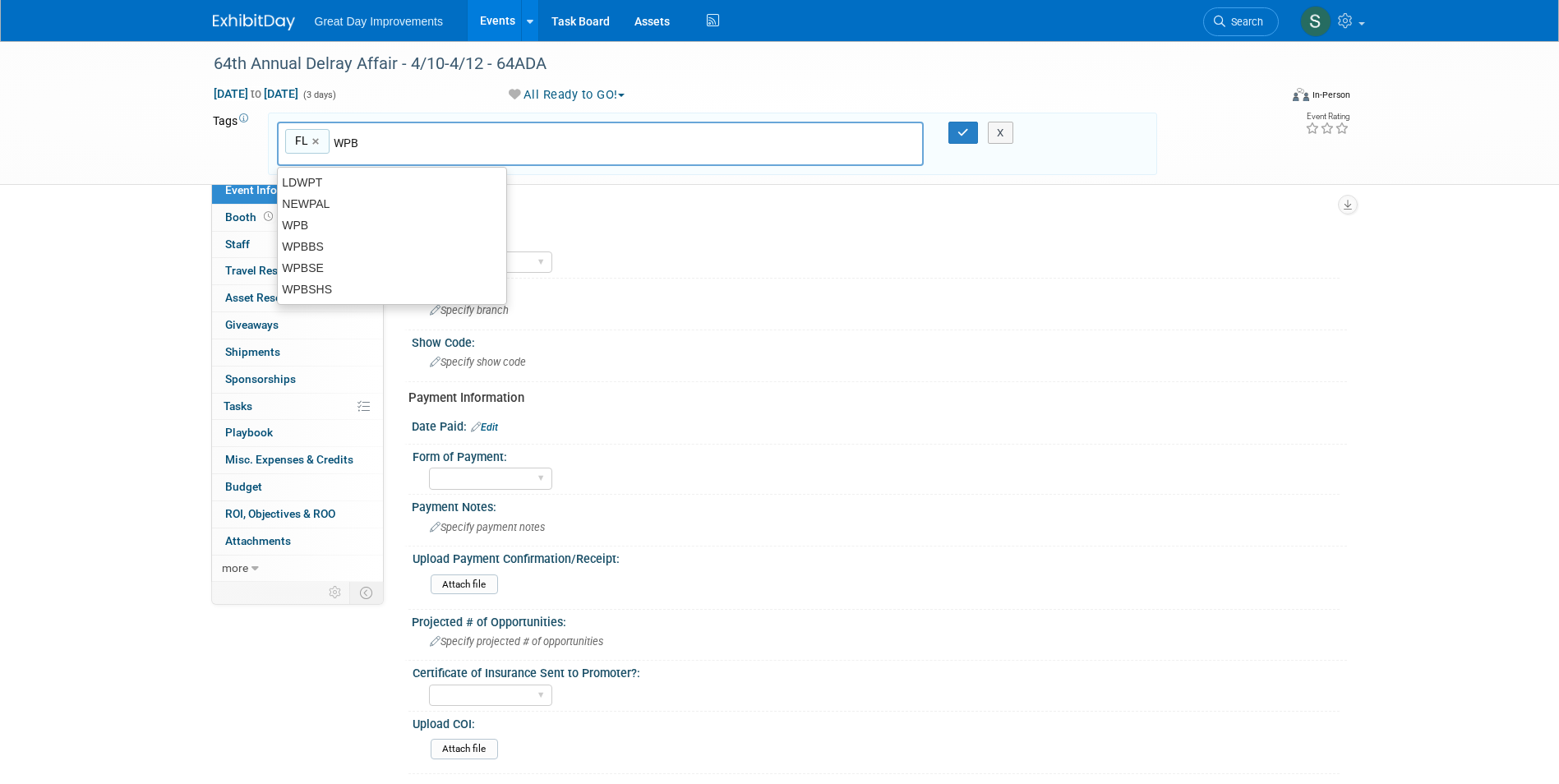
type input "WPB"
type input "FL, WPB"
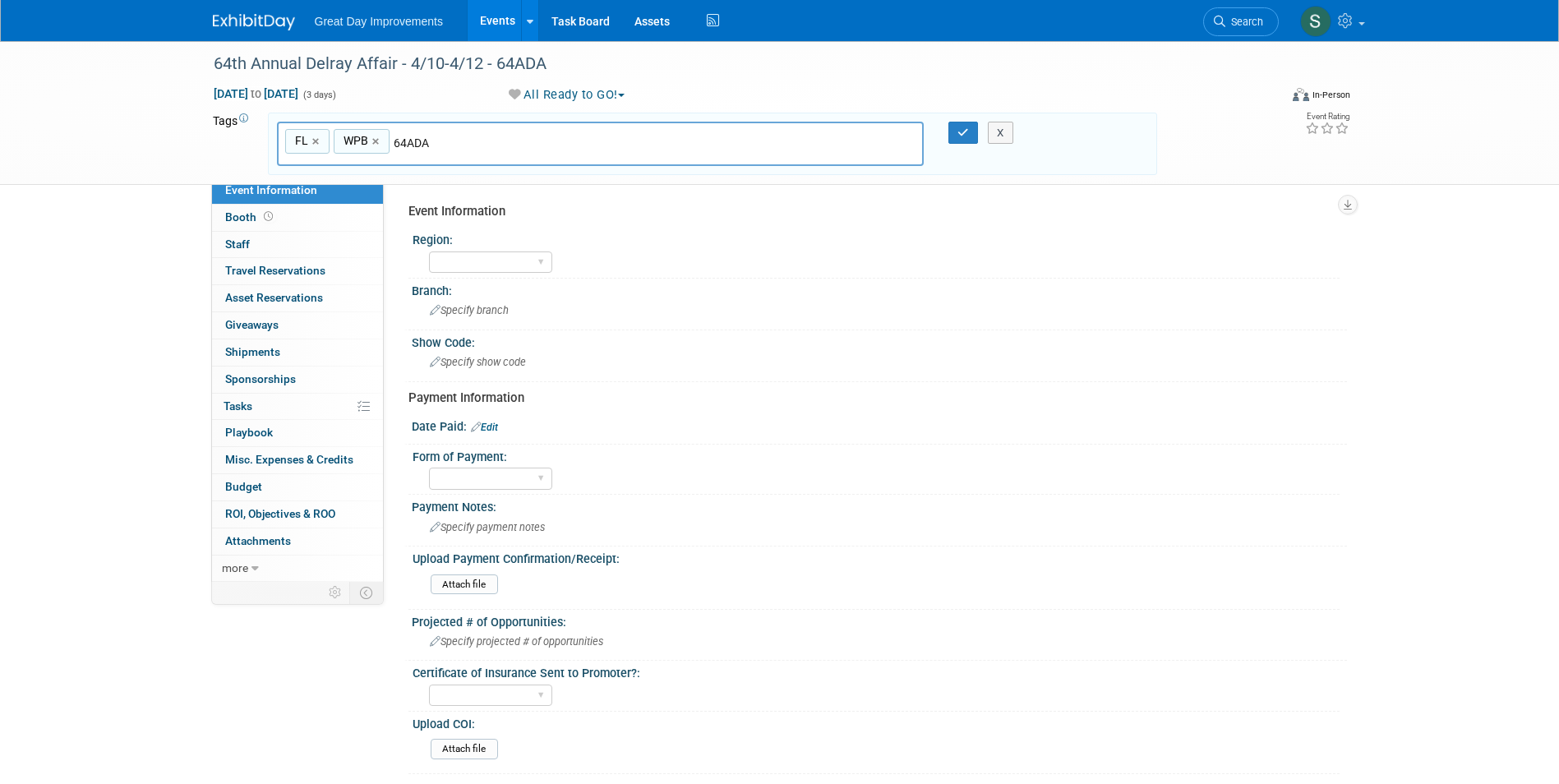
type input "64ADA"
type input "FL, WPB, 64ADA"
type input "[DATE]"
type input "FL, WPB, 64ADA, APR26"
type input "Contract"
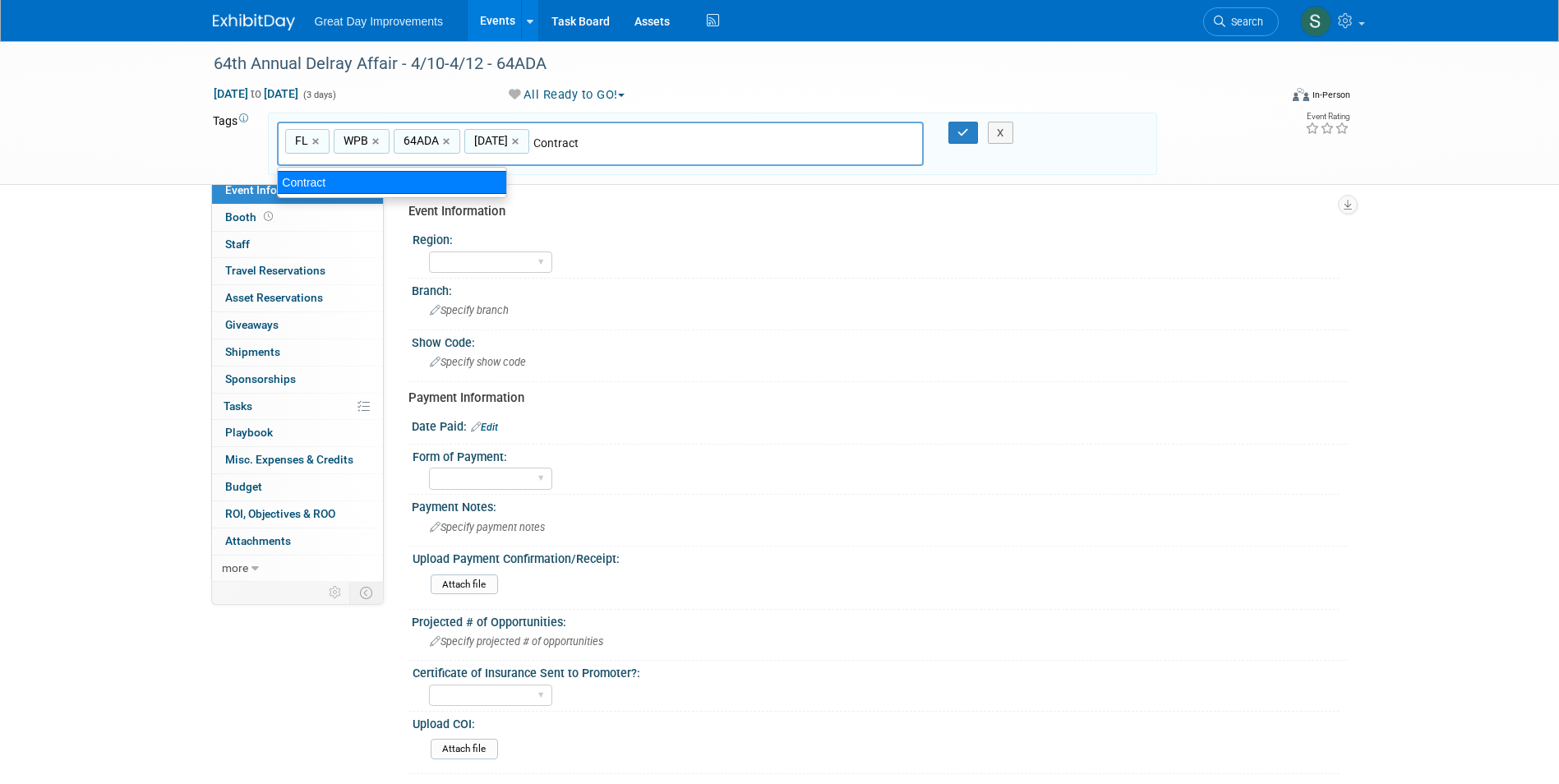
type input "FL, WPB, 64ADA, APR26, Contract"
drag, startPoint x: 967, startPoint y: 122, endPoint x: 965, endPoint y: 130, distance: 8.2
click at [965, 130] on div "FL, WPB, 64ADA, APR26, Contract FL × WPB × 64ADA × APR26 × Contract × X" at bounding box center [713, 145] width 889 height 64
click at [965, 130] on icon "button" at bounding box center [963, 132] width 12 height 11
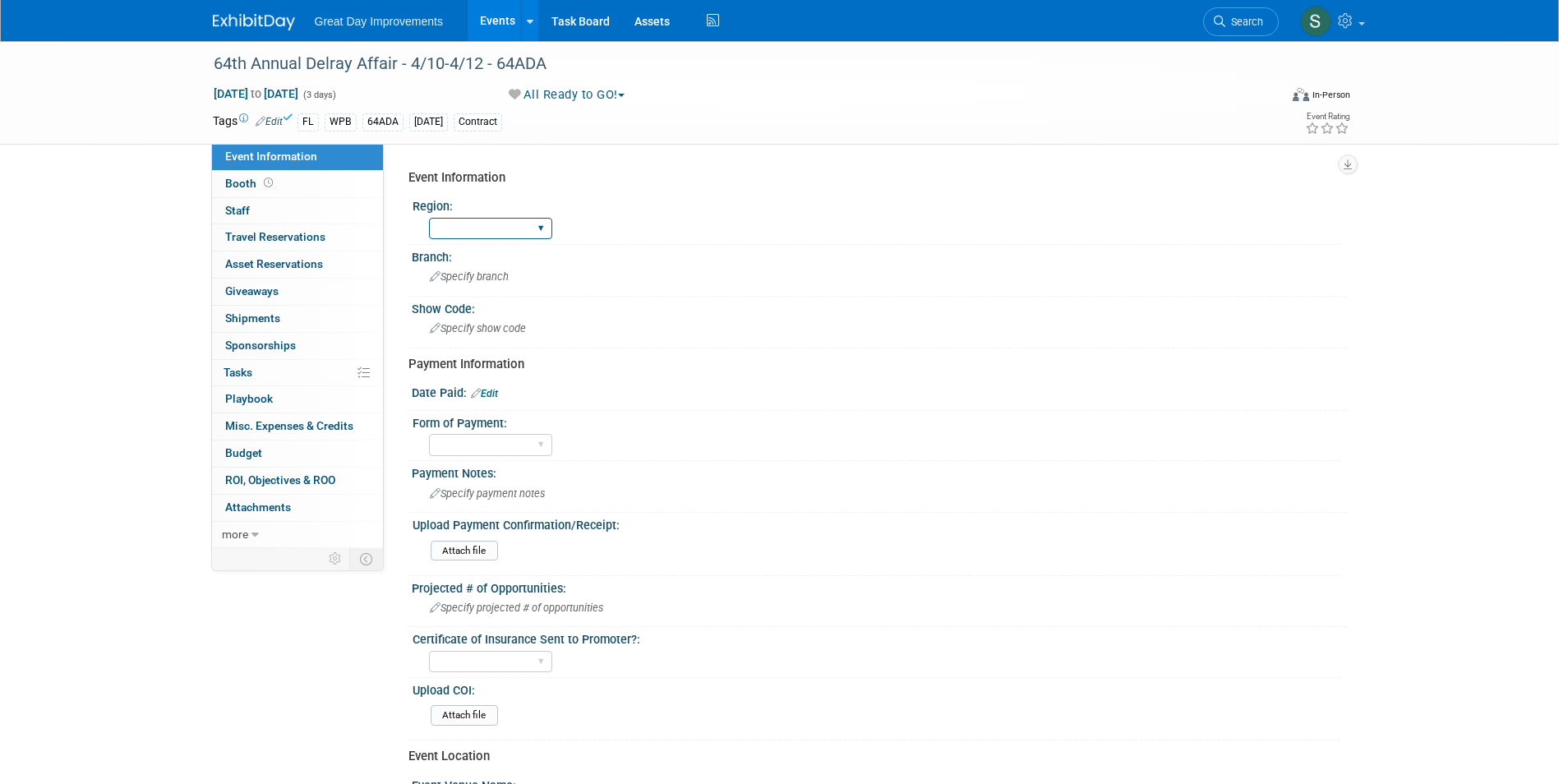
click at [474, 238] on select "GC MA MW MTW NE NEW OV PL PNW SA SE SC UMW FL" at bounding box center [491, 229] width 123 height 22
select select "FL"
click at [429, 218] on select "GC MA MW MTW NE NEW OV PL PNW SA SE SC UMW FL" at bounding box center [491, 229] width 123 height 22
click at [474, 277] on span "Specify branch" at bounding box center [469, 276] width 79 height 13
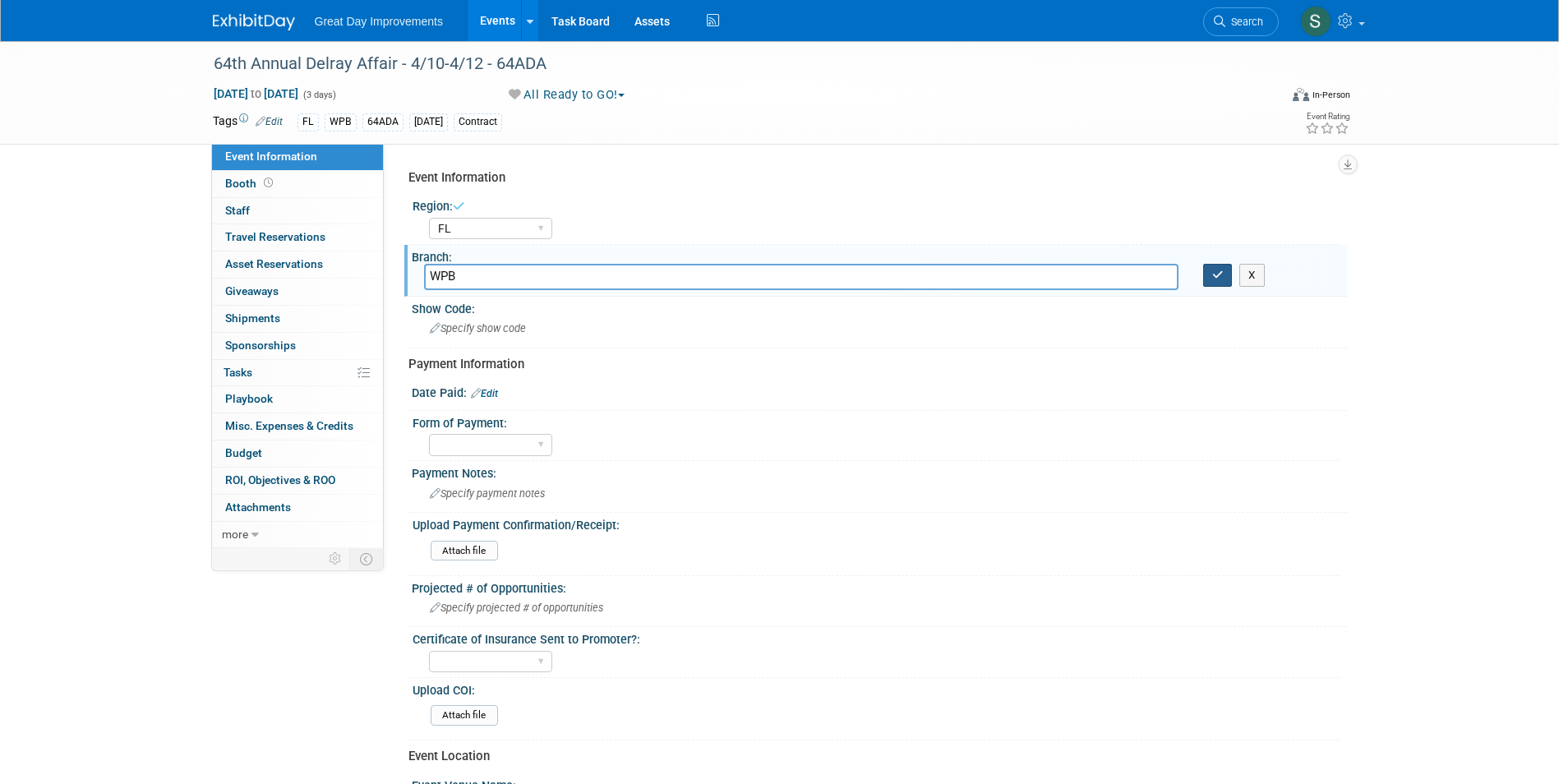
type input "WPB"
click at [1211, 267] on button "button" at bounding box center [1217, 275] width 30 height 23
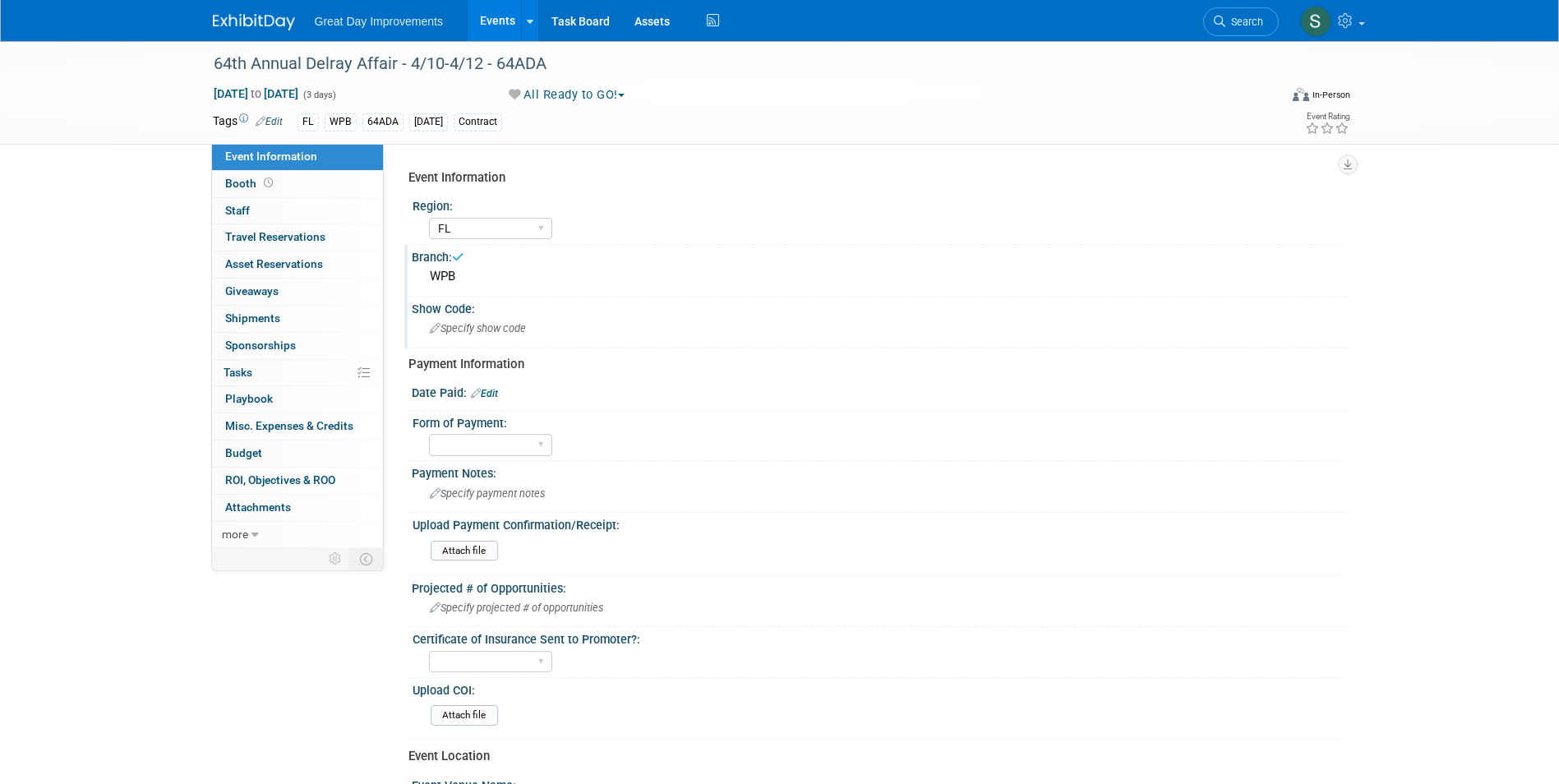
click at [533, 327] on div "Specify show code" at bounding box center [879, 328] width 911 height 25
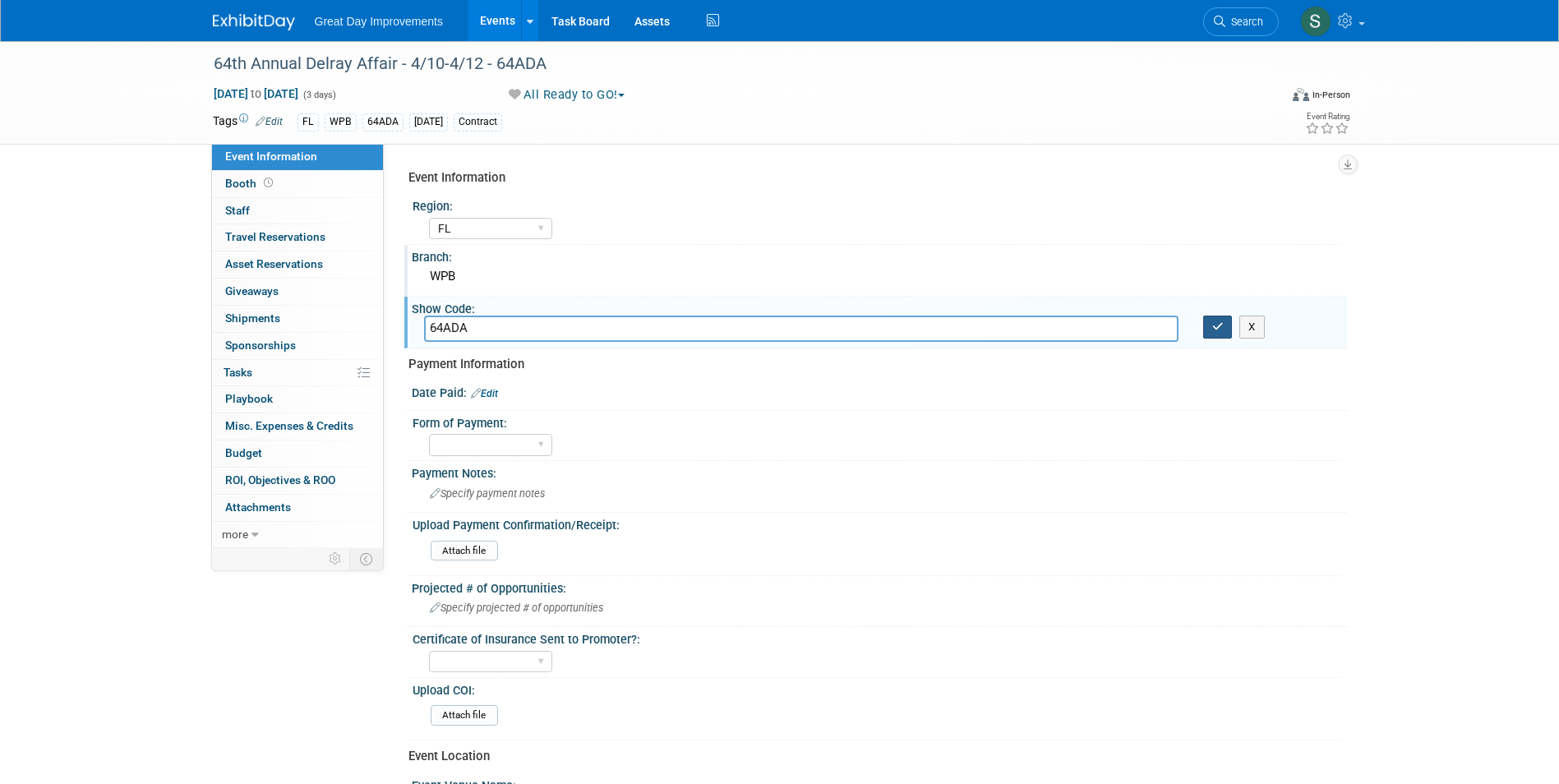
type input "64ADA"
click at [1209, 326] on button "button" at bounding box center [1217, 327] width 30 height 23
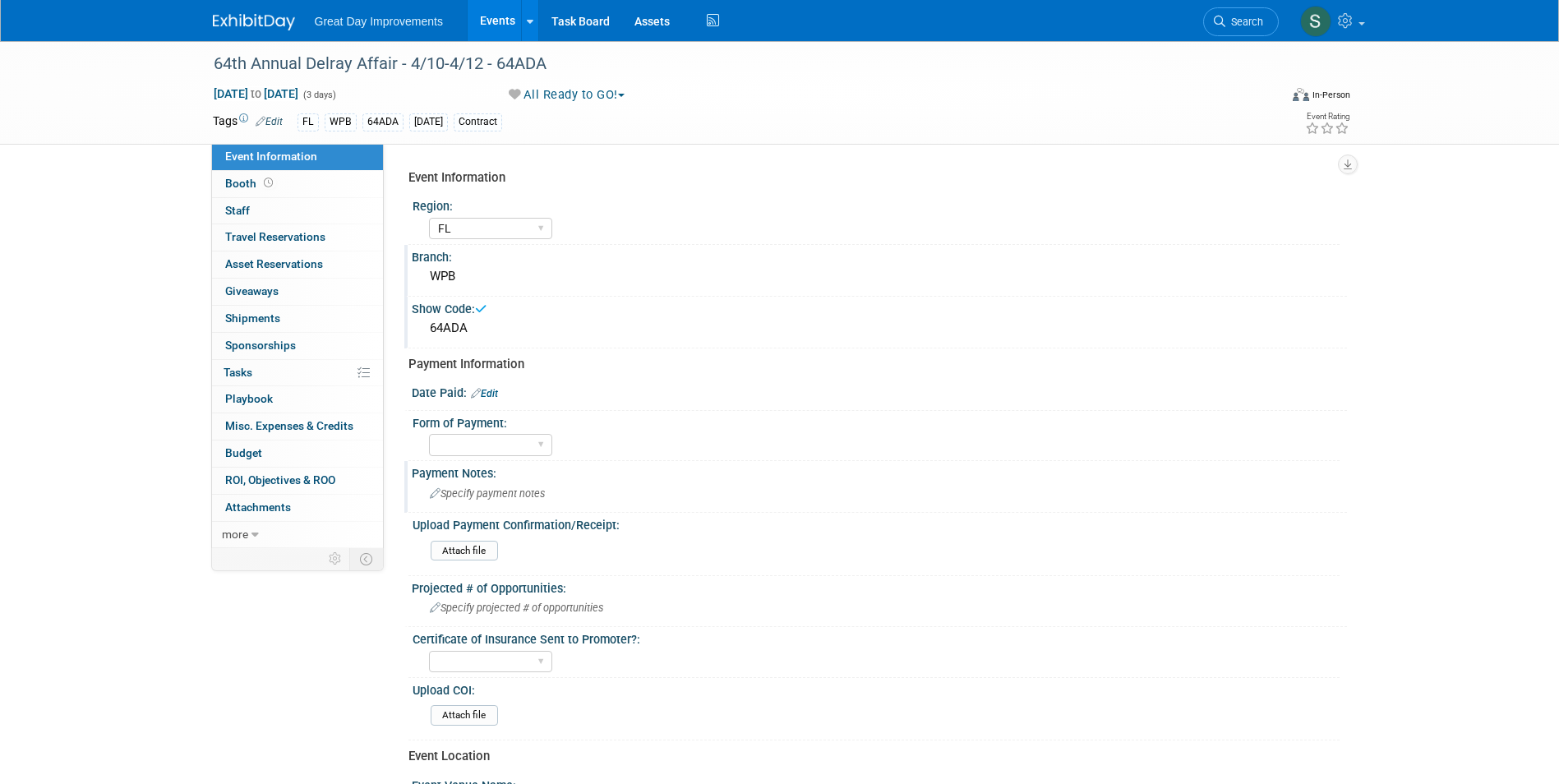
click at [578, 499] on div "Specify payment notes" at bounding box center [879, 493] width 911 height 25
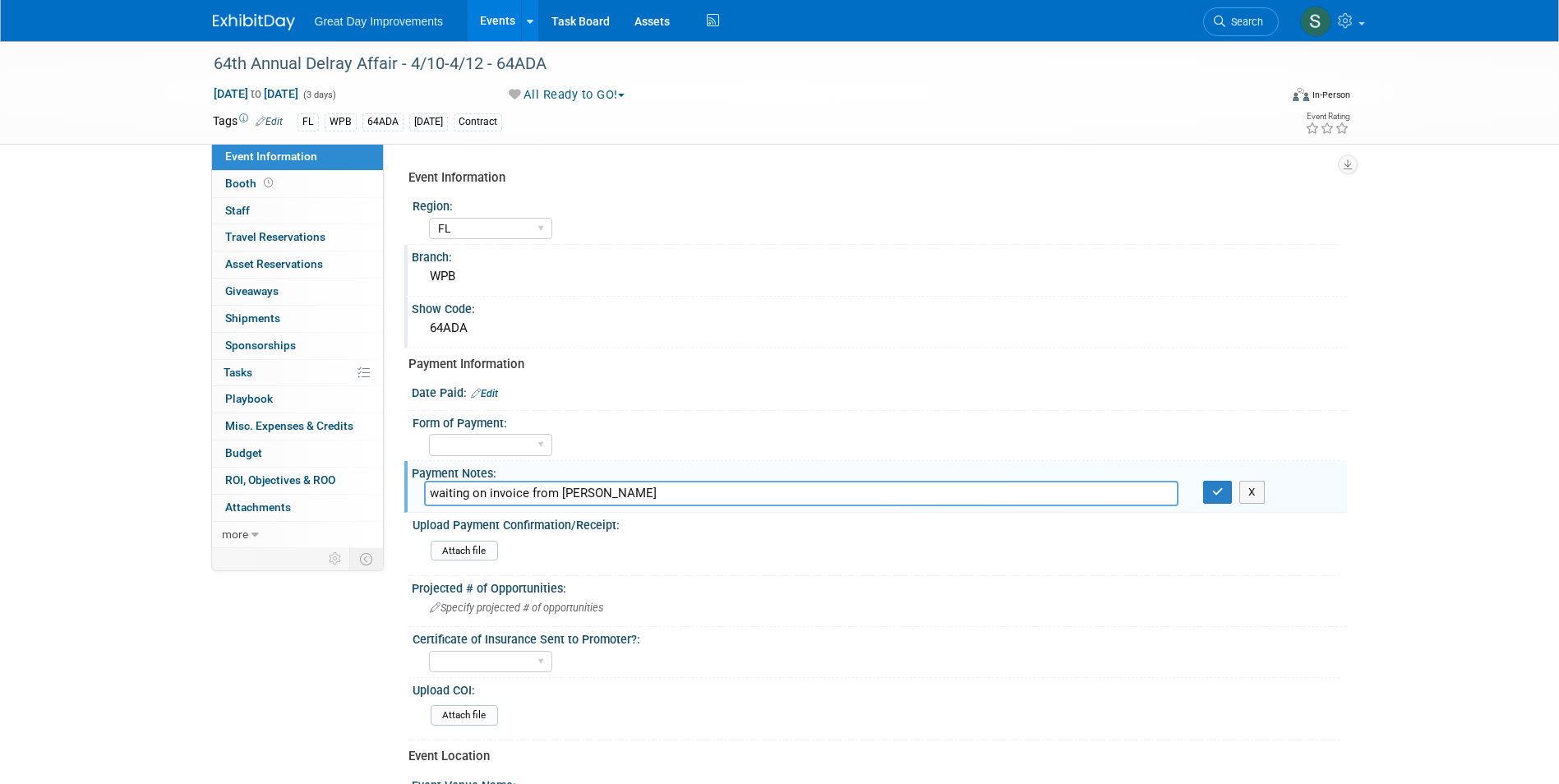
type input "waiting on invoice from Trevor"
click at [1221, 487] on icon "button" at bounding box center [1217, 491] width 12 height 11
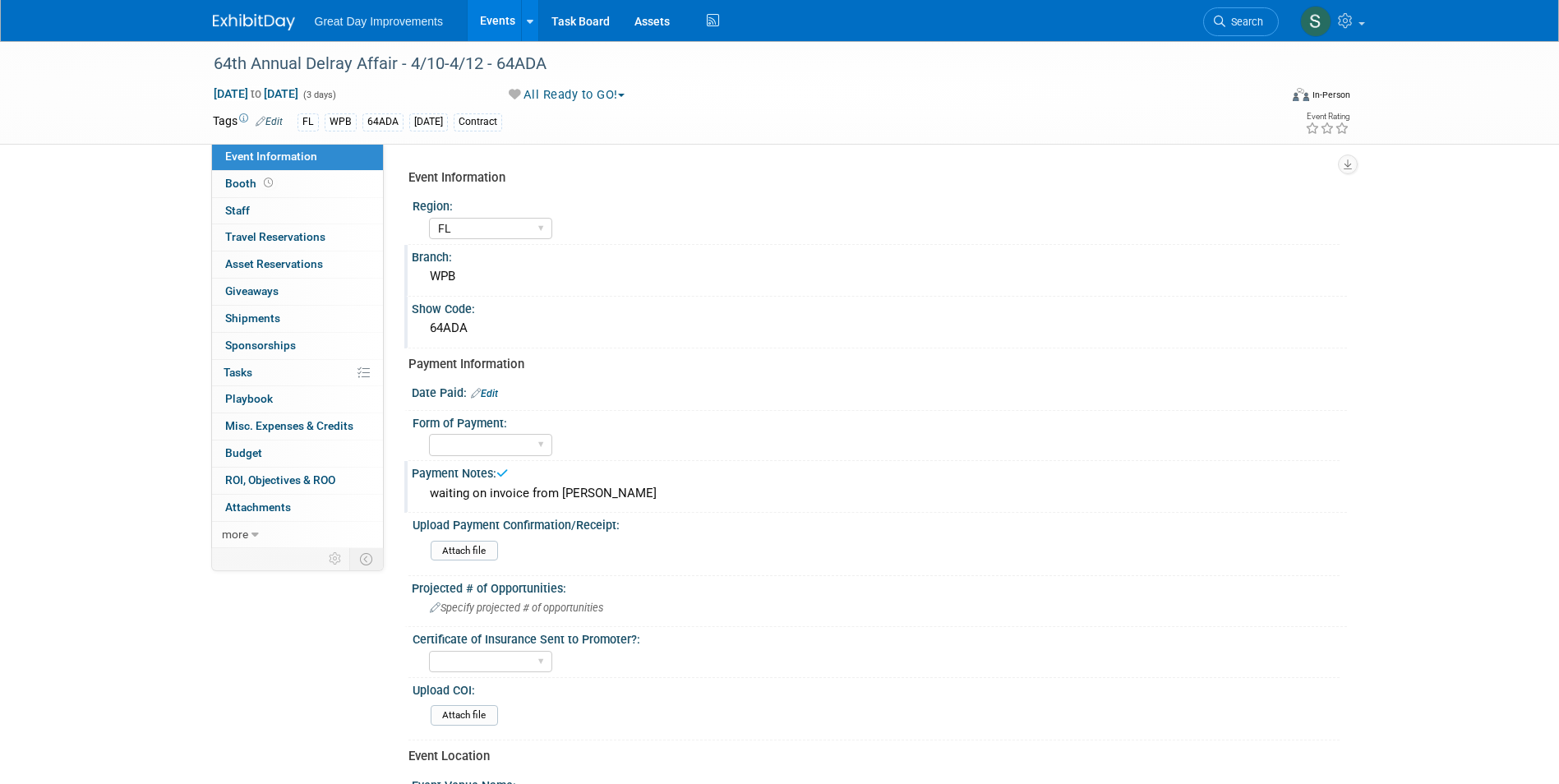
click at [745, 451] on div "Paid via CC Check Requested Pay at the Gate Other" at bounding box center [885, 442] width 911 height 26
click at [235, 24] on img at bounding box center [254, 21] width 82 height 16
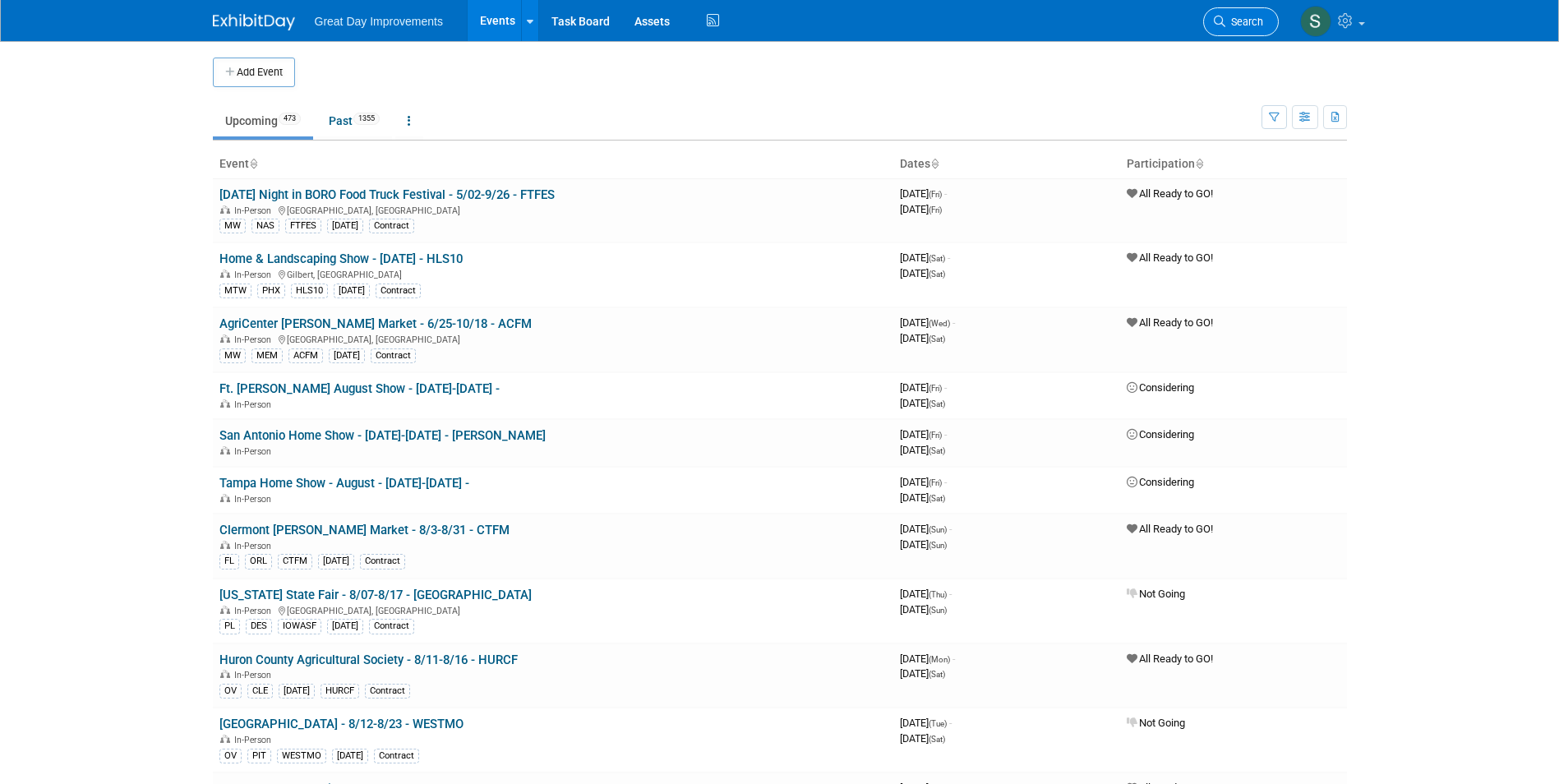
click at [1218, 17] on icon at bounding box center [1219, 21] width 12 height 12
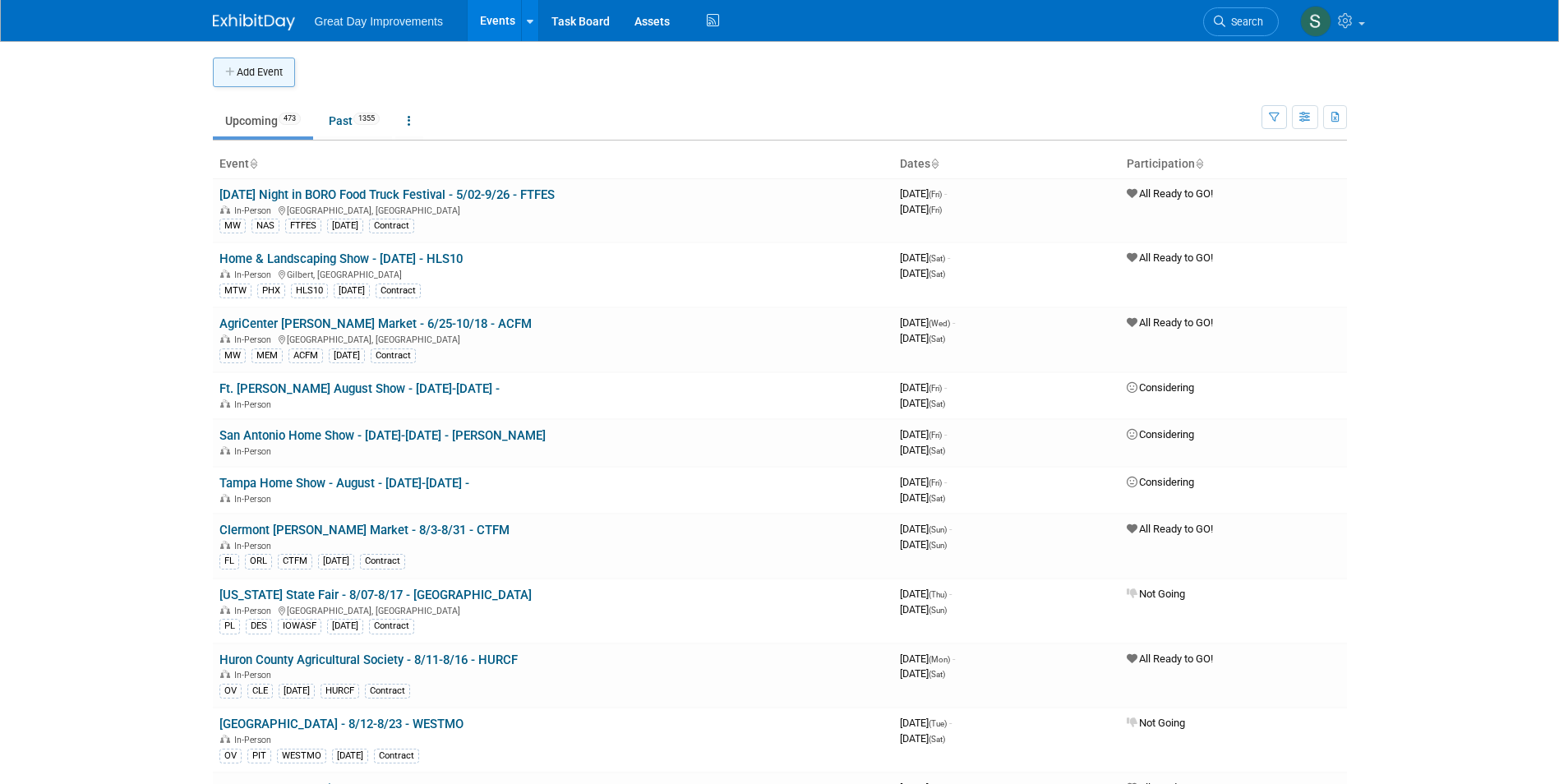
click at [232, 68] on icon "button" at bounding box center [231, 72] width 12 height 11
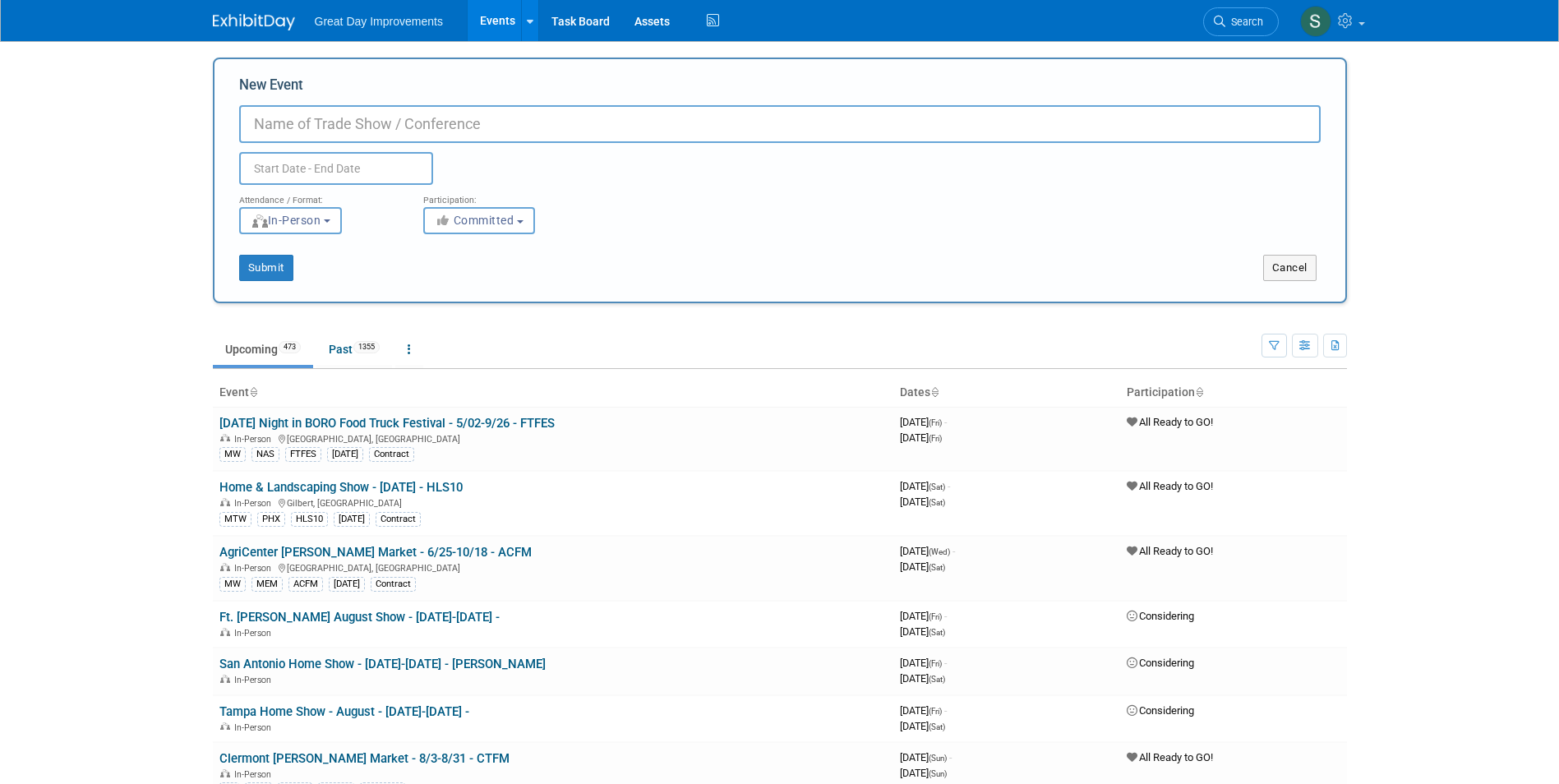
paste input "Manatee Home Show"
type input "Manatee Home Show - 10/11-10/12 - [GEOGRAPHIC_DATA]"
click at [495, 248] on div "Submit Cancel" at bounding box center [780, 257] width 1106 height 47
click at [456, 215] on span "Committed" at bounding box center [475, 220] width 80 height 14
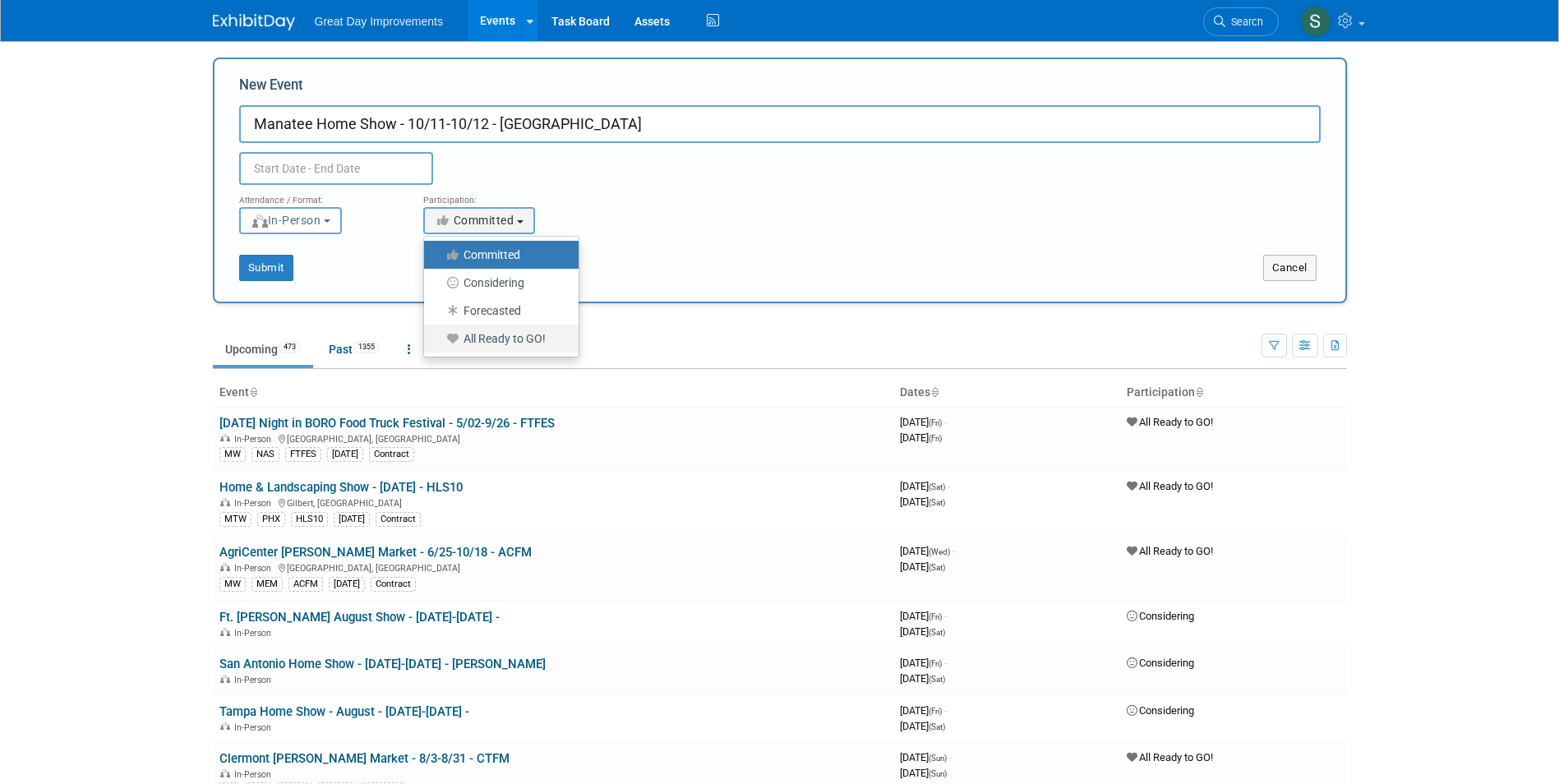
click at [509, 340] on label "All Ready to GO!" at bounding box center [497, 338] width 130 height 21
click at [439, 340] on input "All Ready to GO!" at bounding box center [433, 338] width 11 height 11
select select "102"
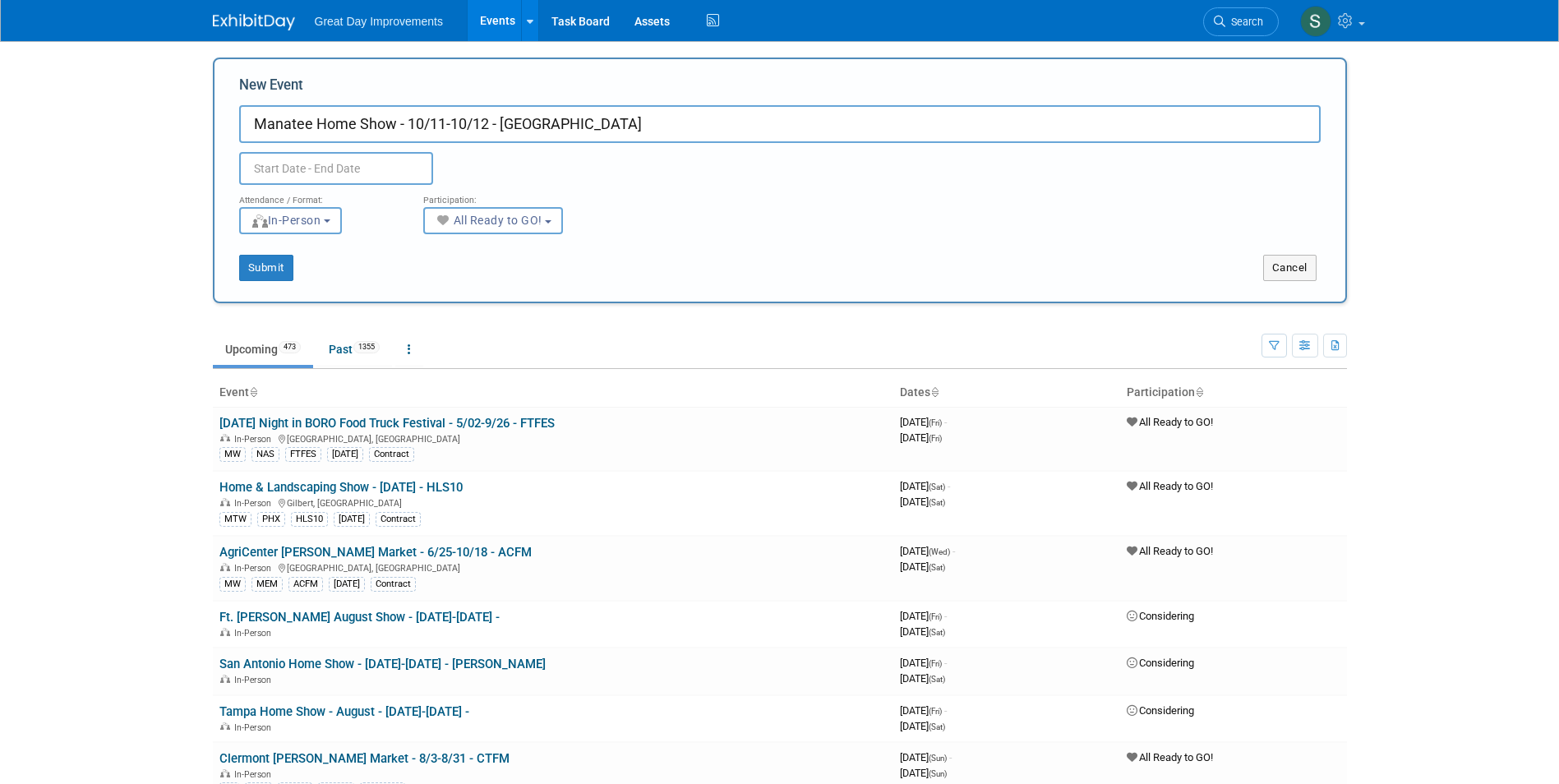
click at [378, 163] on input "text" at bounding box center [336, 169] width 194 height 33
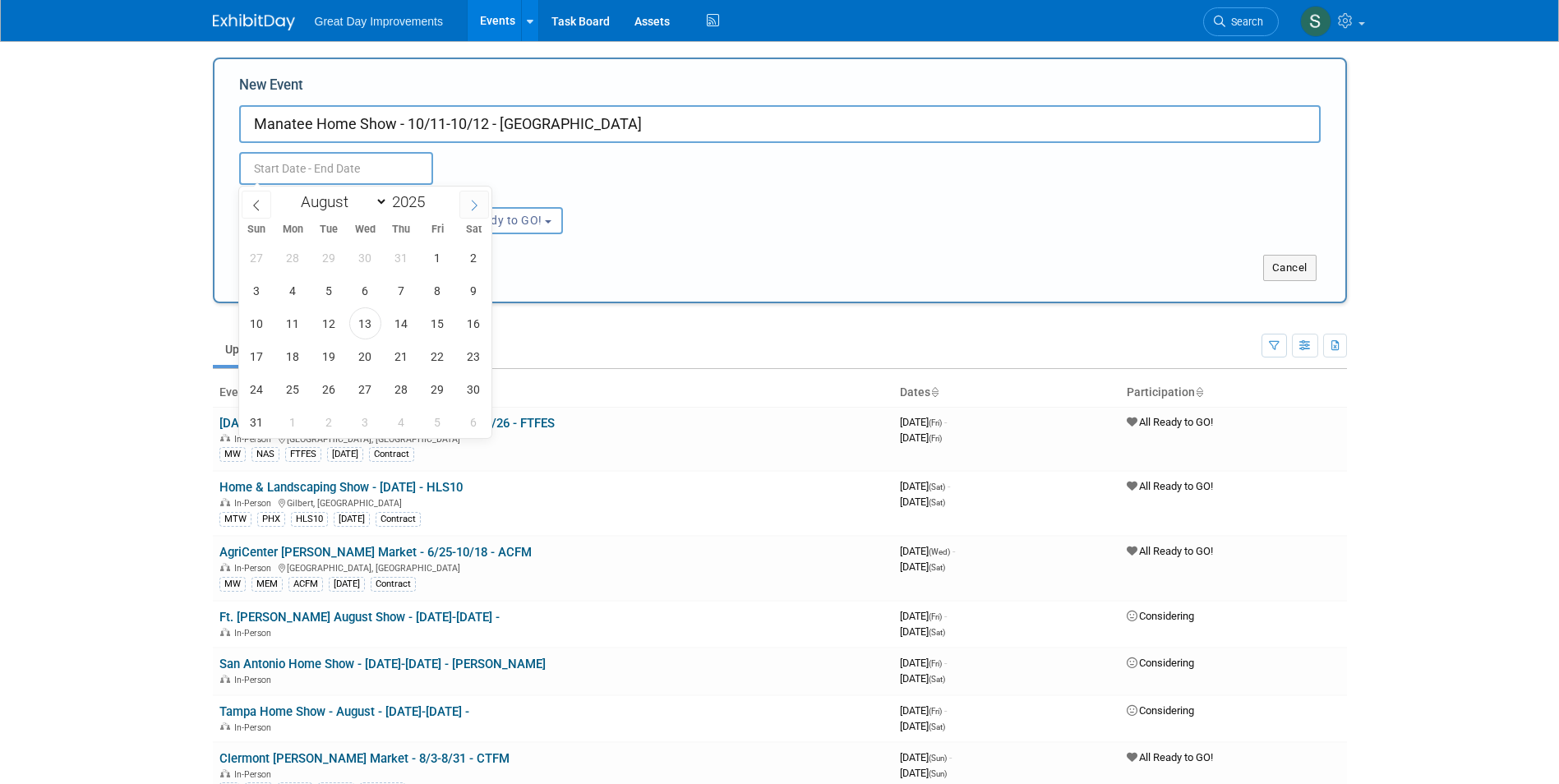
click at [461, 207] on span at bounding box center [474, 204] width 30 height 28
select select "9"
click at [478, 291] on span "11" at bounding box center [473, 289] width 32 height 32
click at [252, 322] on span "12" at bounding box center [257, 323] width 32 height 32
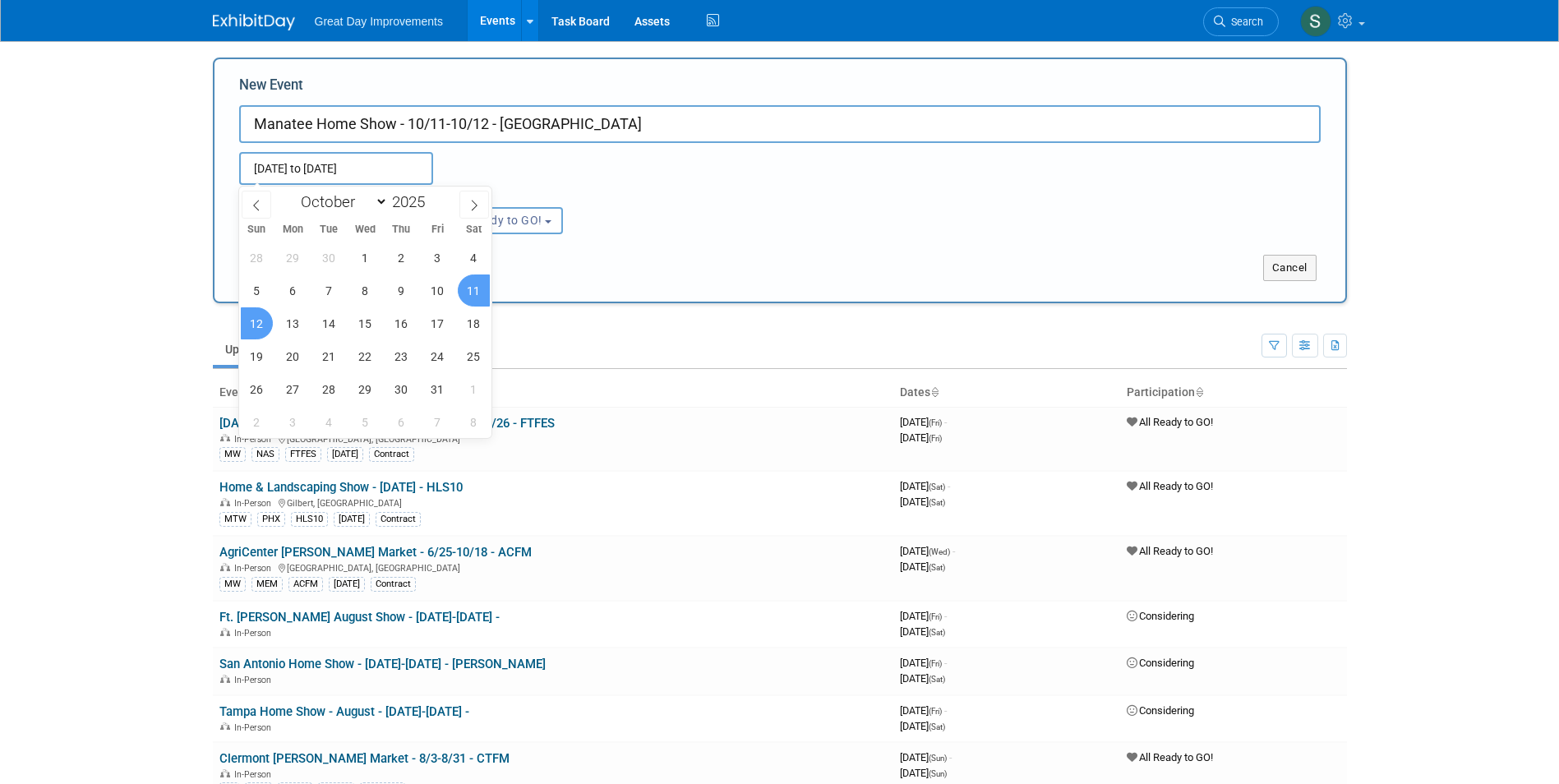
type input "[DATE] to [DATE]"
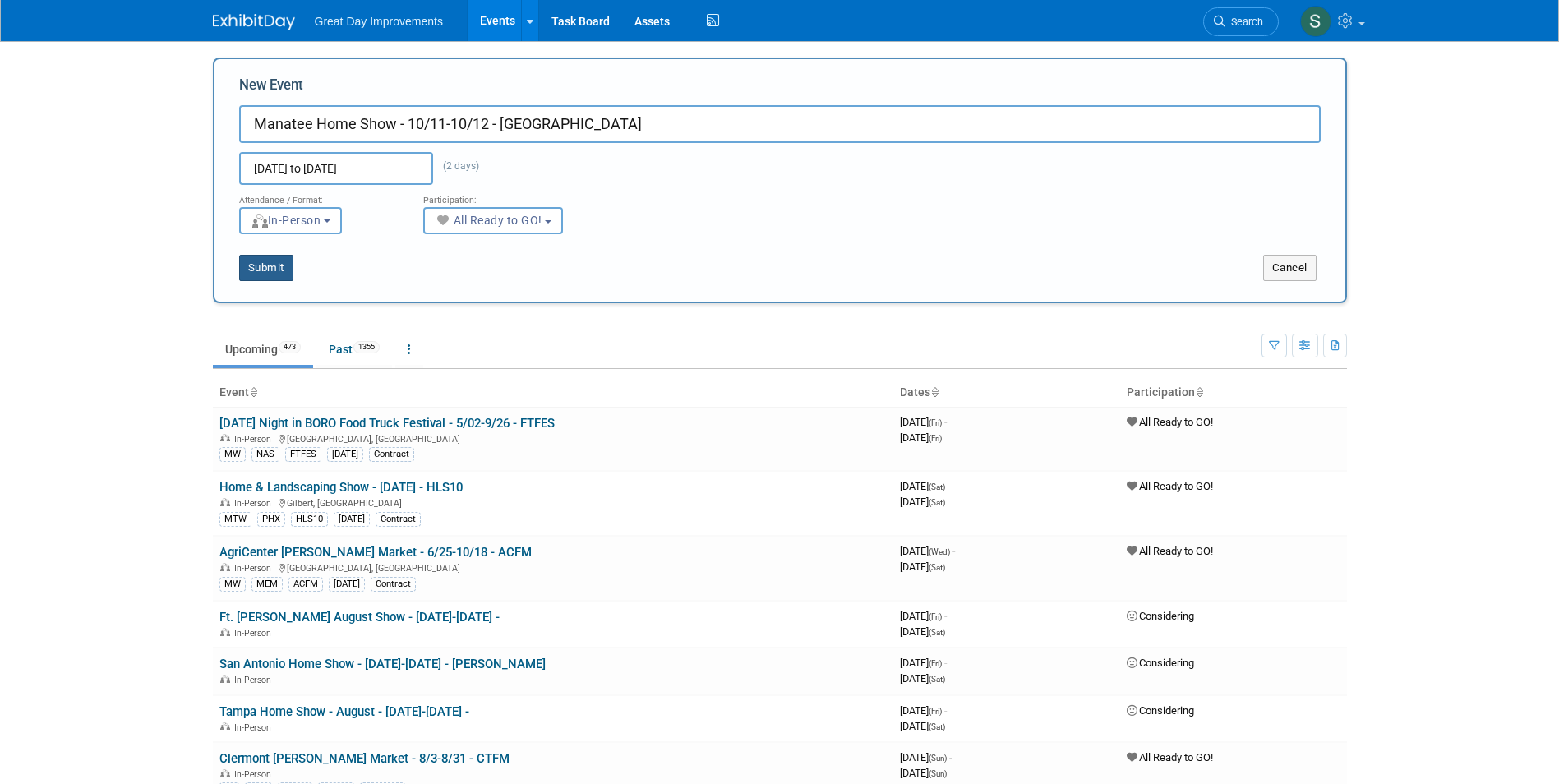
click at [267, 271] on button "Submit" at bounding box center [266, 267] width 54 height 26
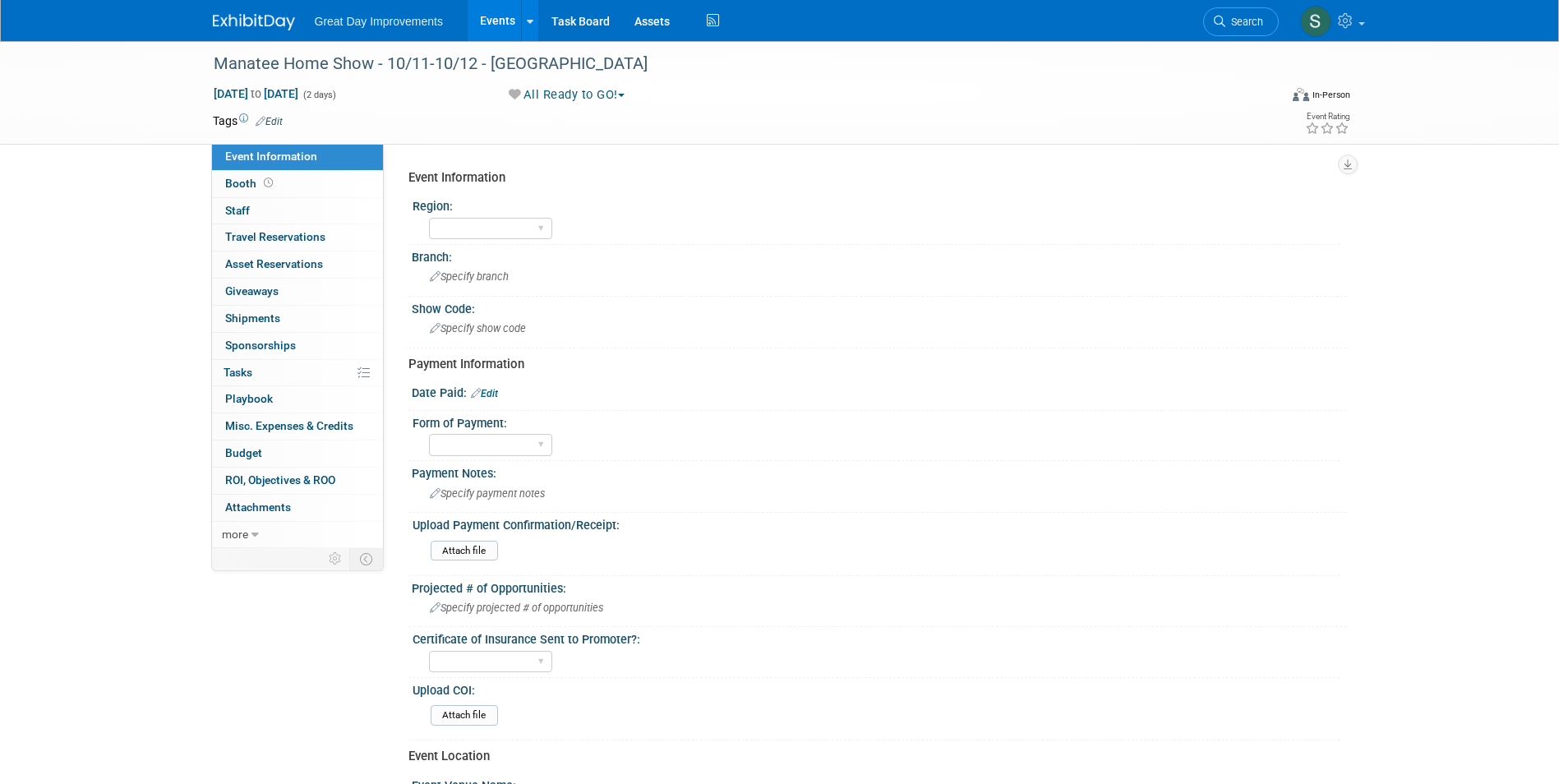
click at [272, 120] on link "Edit" at bounding box center [269, 122] width 27 height 12
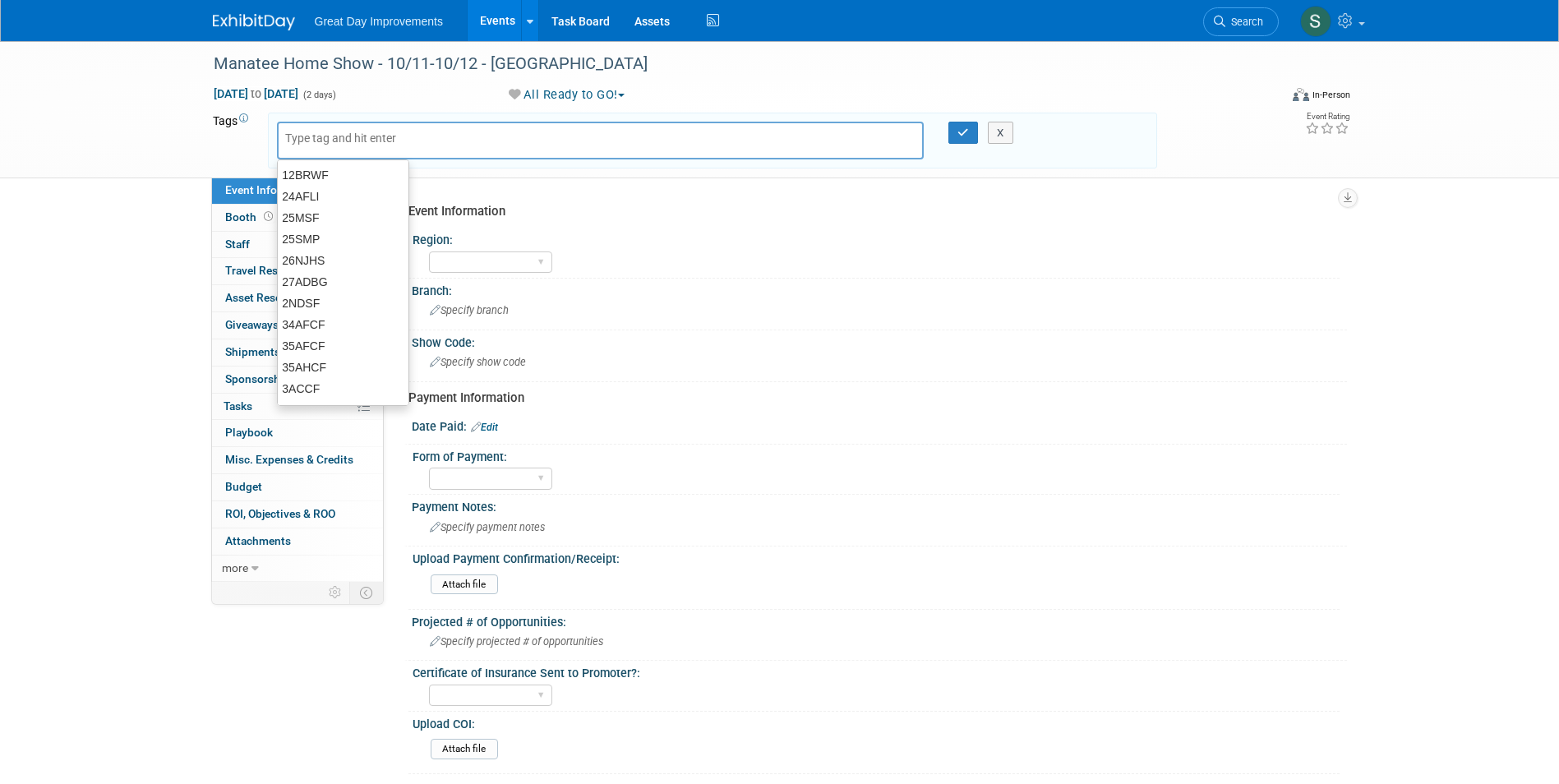
click at [294, 134] on input "text" at bounding box center [351, 138] width 131 height 16
type input "FL"
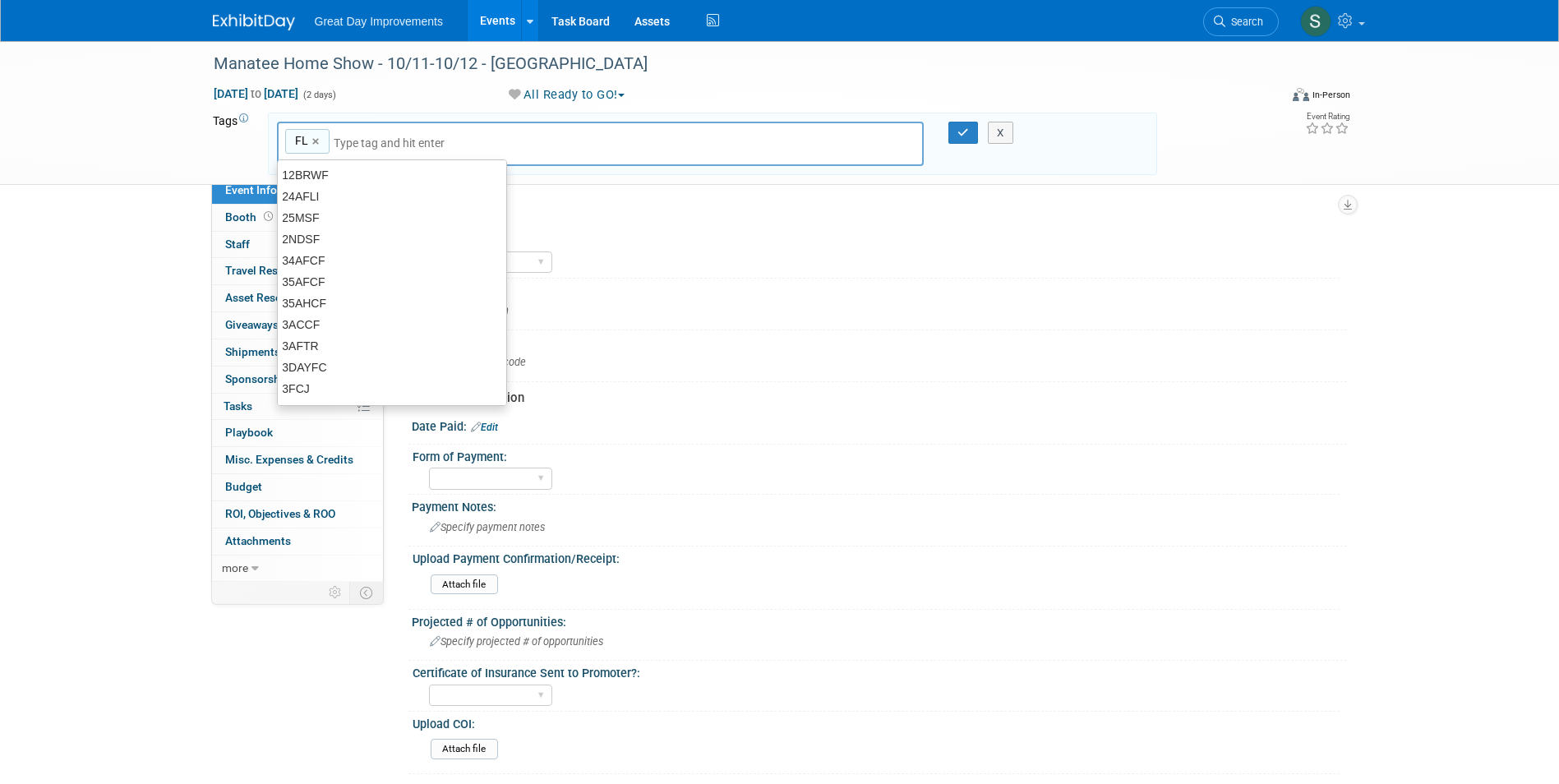
type input "FL"
type input "TAM"
type input "FL, TAM"
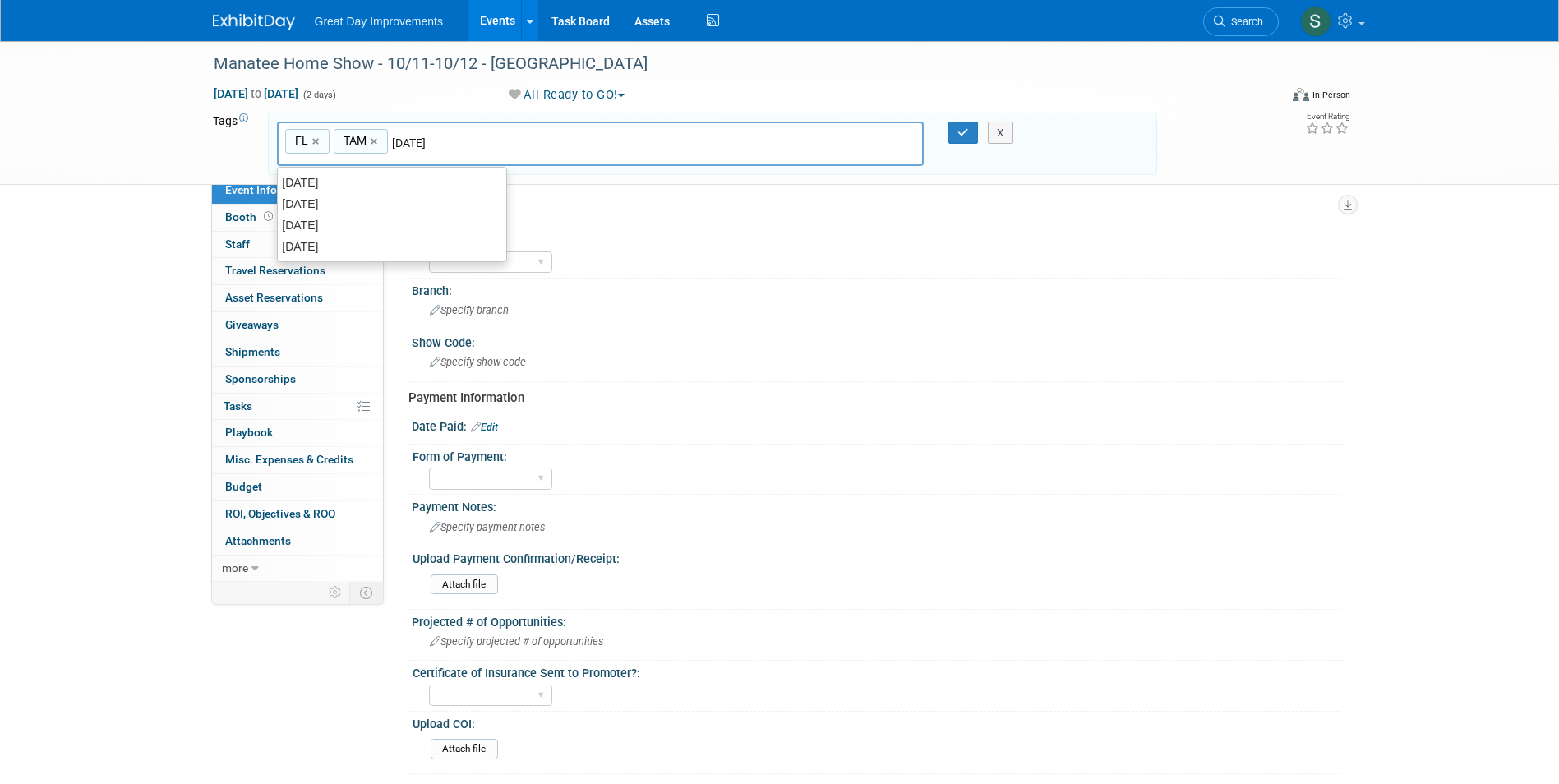
type input "[DATE]"
type input "FL, TAM, [DATE]"
type input "MANAHS"
type input "FL, TAM, [DATE], MANAHS"
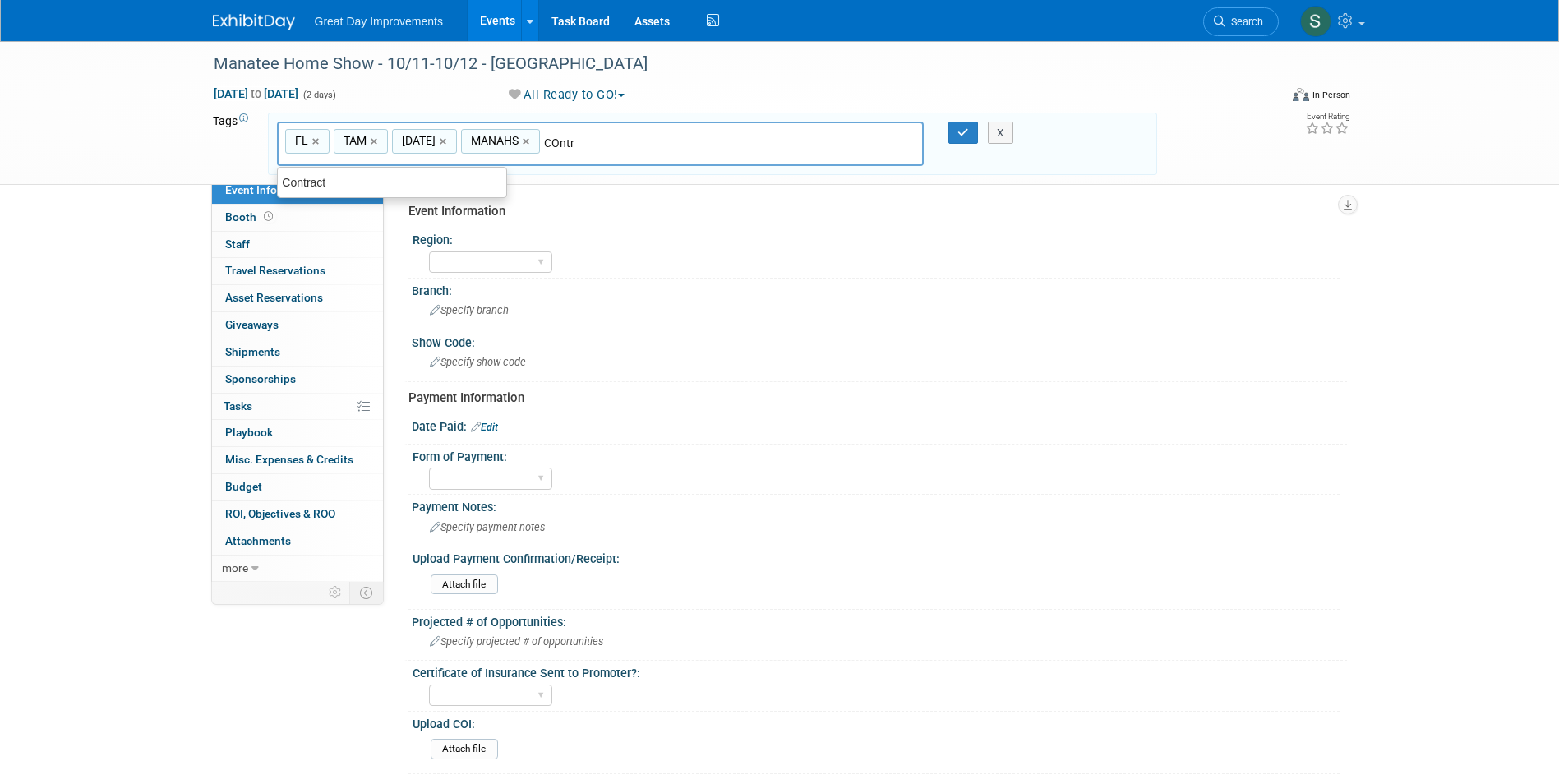
type input "Contract"
type input "FL, TAM, [DATE], MANAHS, Contract"
click at [966, 129] on icon "button" at bounding box center [963, 132] width 12 height 11
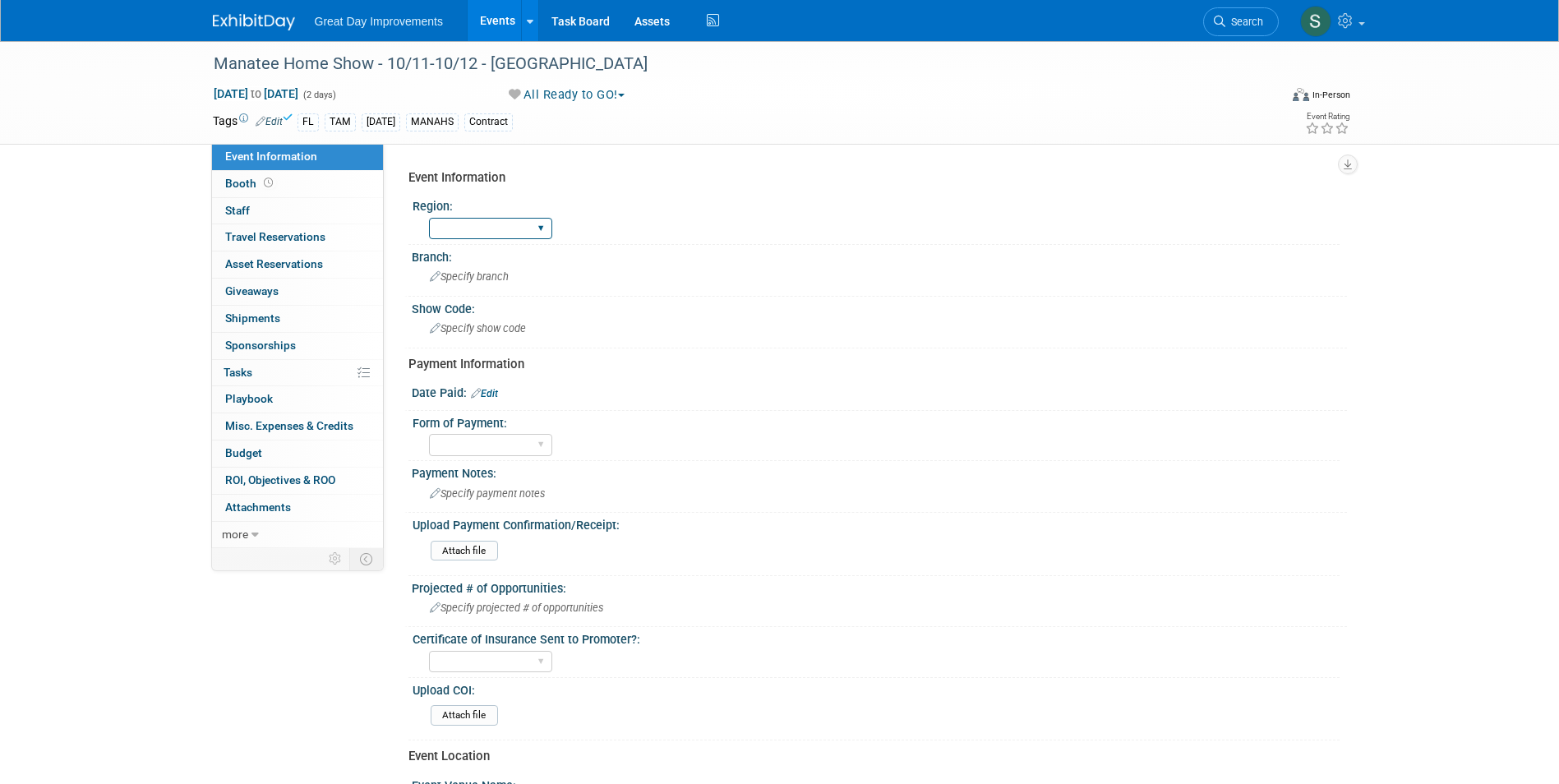
click at [515, 237] on select "GC MA MW MTW NE NEW OV PL PNW SA SE SC UMW FL" at bounding box center [491, 229] width 123 height 22
select select "FL"
click at [429, 218] on select "GC MA MW MTW NE NEW OV PL PNW SA SE SC UMW FL" at bounding box center [491, 229] width 123 height 22
click at [487, 267] on div "Specify branch" at bounding box center [879, 276] width 911 height 25
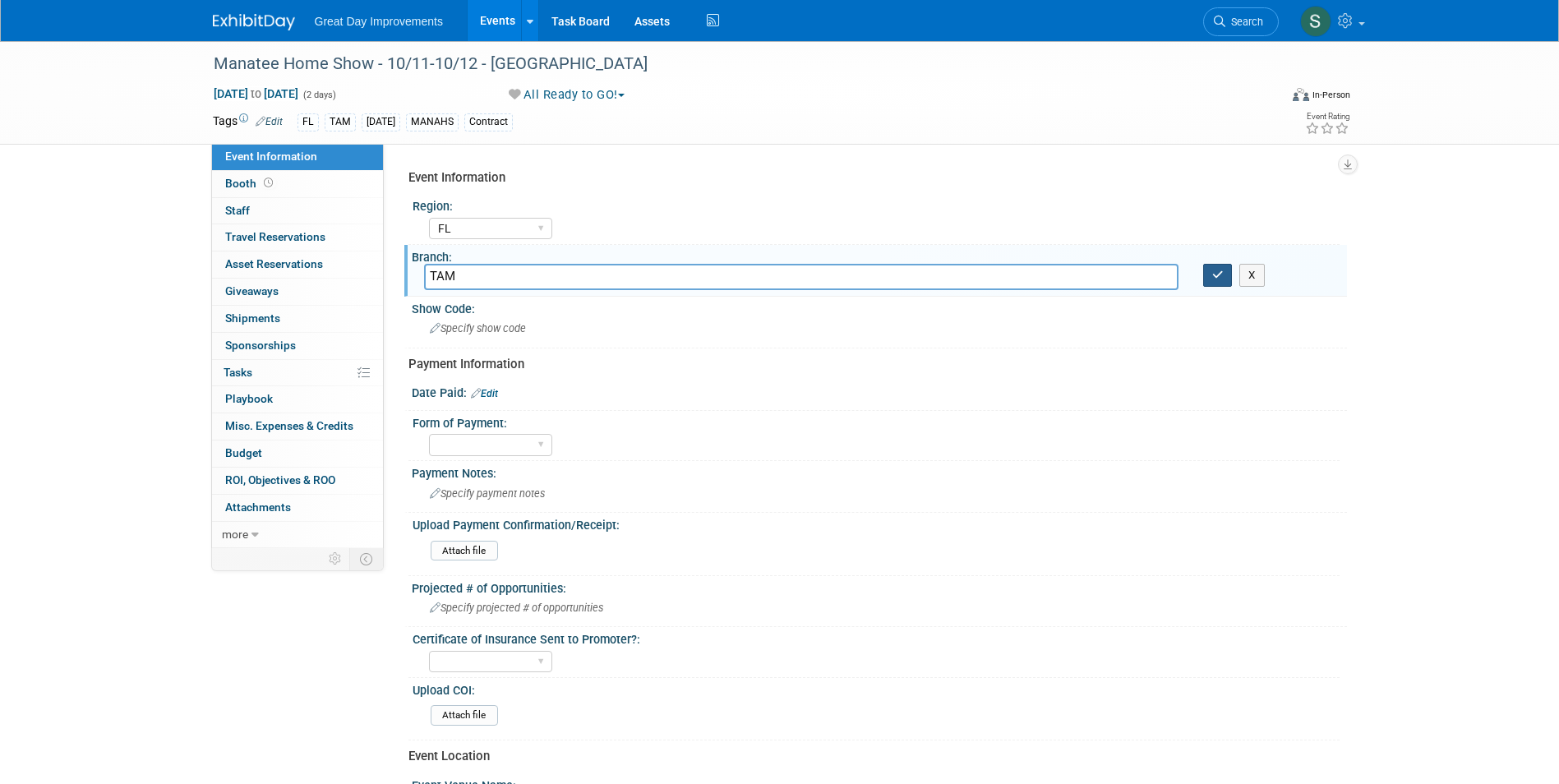
type input "TAM"
click at [1212, 270] on icon "button" at bounding box center [1217, 274] width 12 height 11
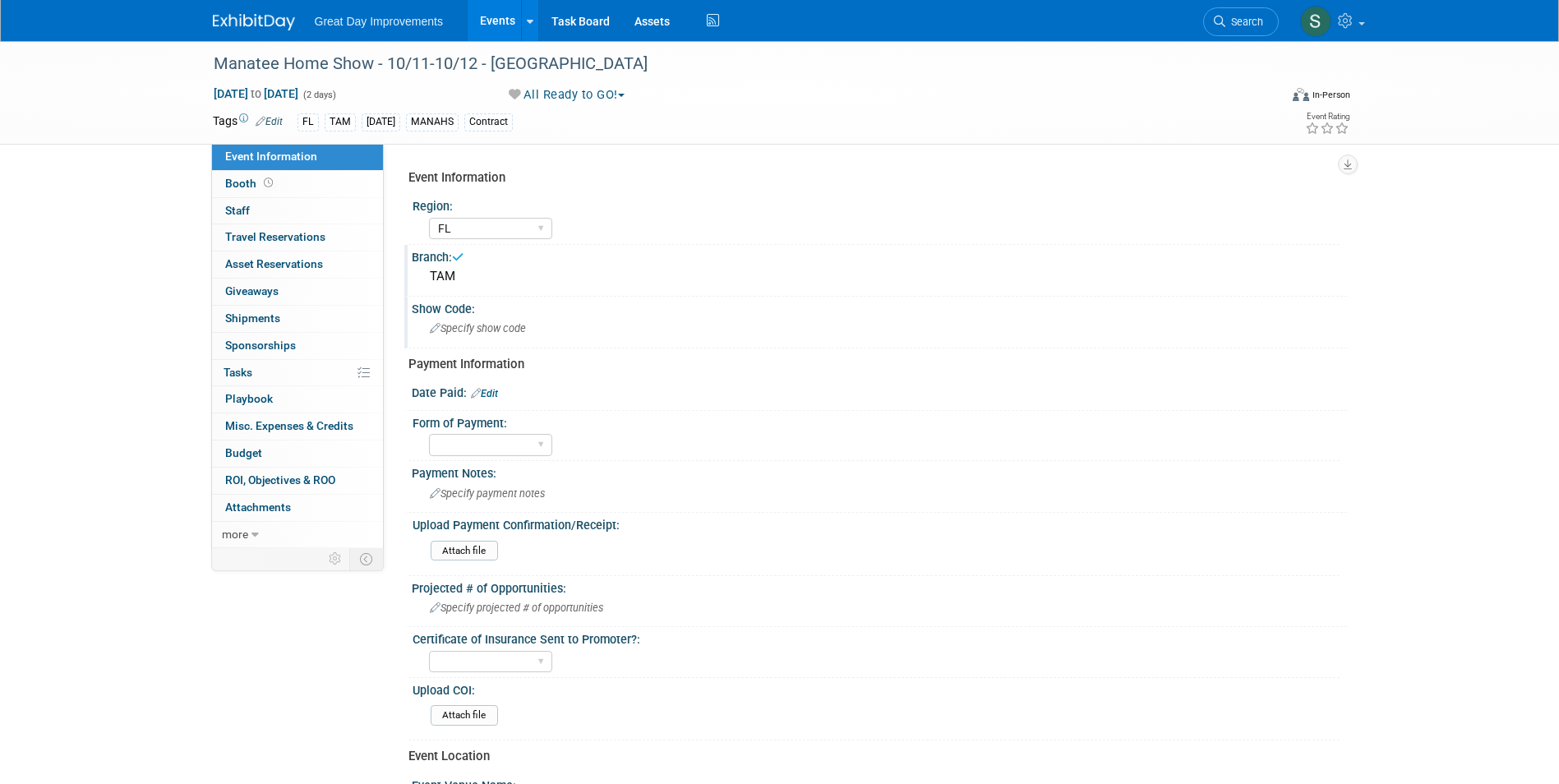
click at [512, 329] on span "Specify show code" at bounding box center [478, 328] width 96 height 13
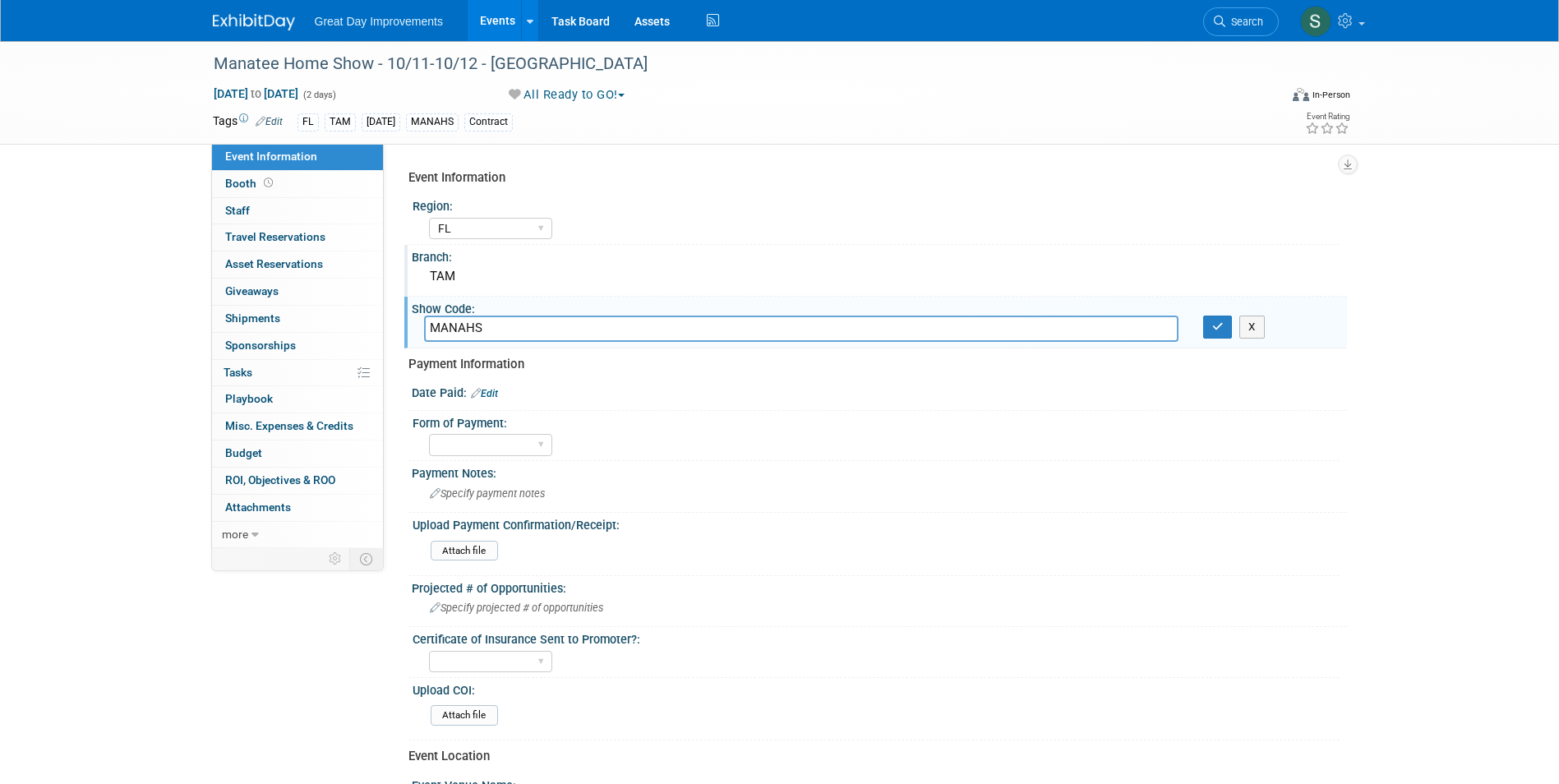
type input "MANAHS"
click at [1212, 336] on button "button" at bounding box center [1217, 327] width 30 height 23
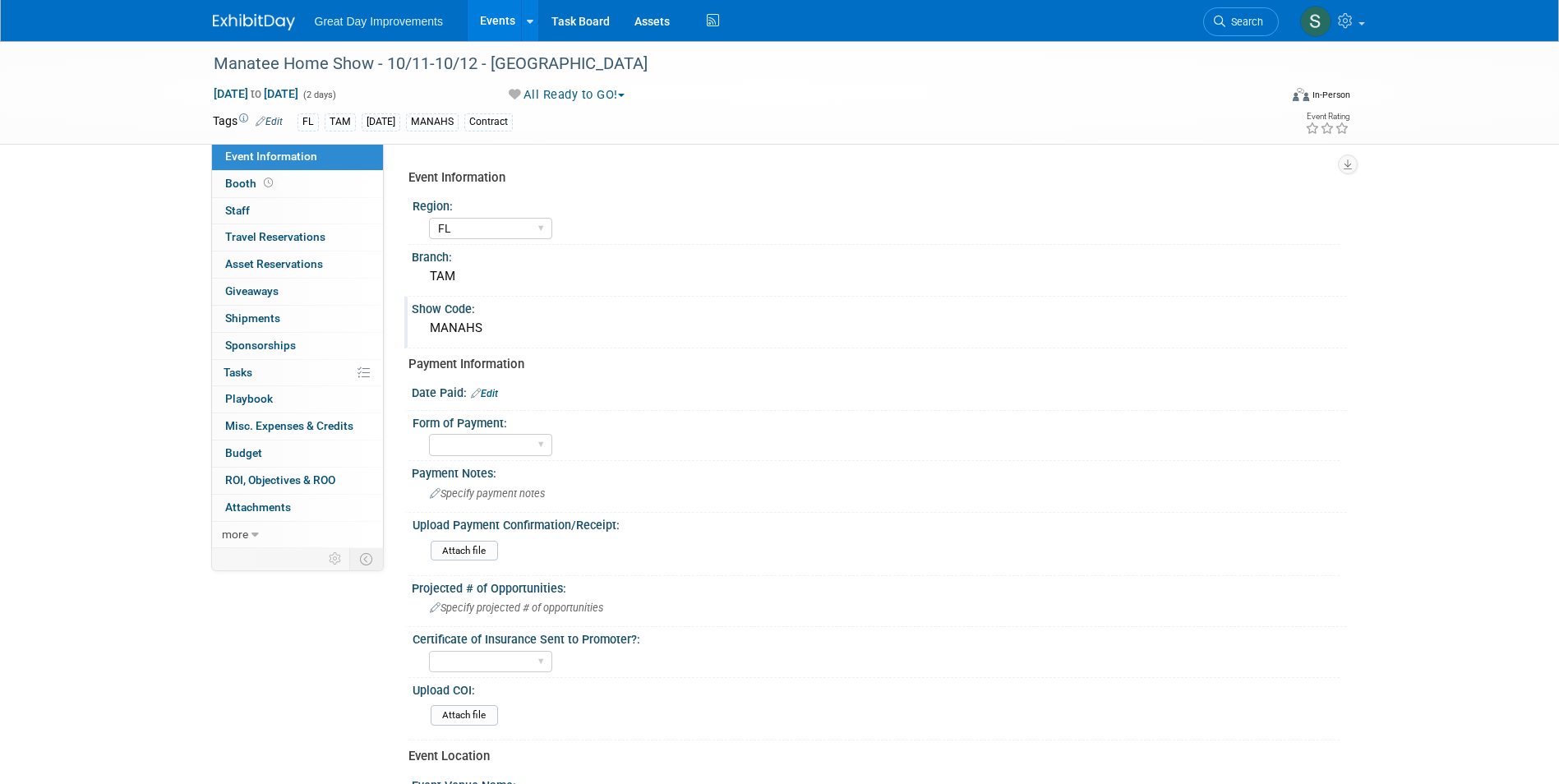
click at [197, 26] on div "Great Day Improvements Events Add Event Bulk Upload Events Shareable Event Boar…" at bounding box center [780, 20] width 1559 height 41
click at [241, 14] on img at bounding box center [254, 21] width 82 height 16
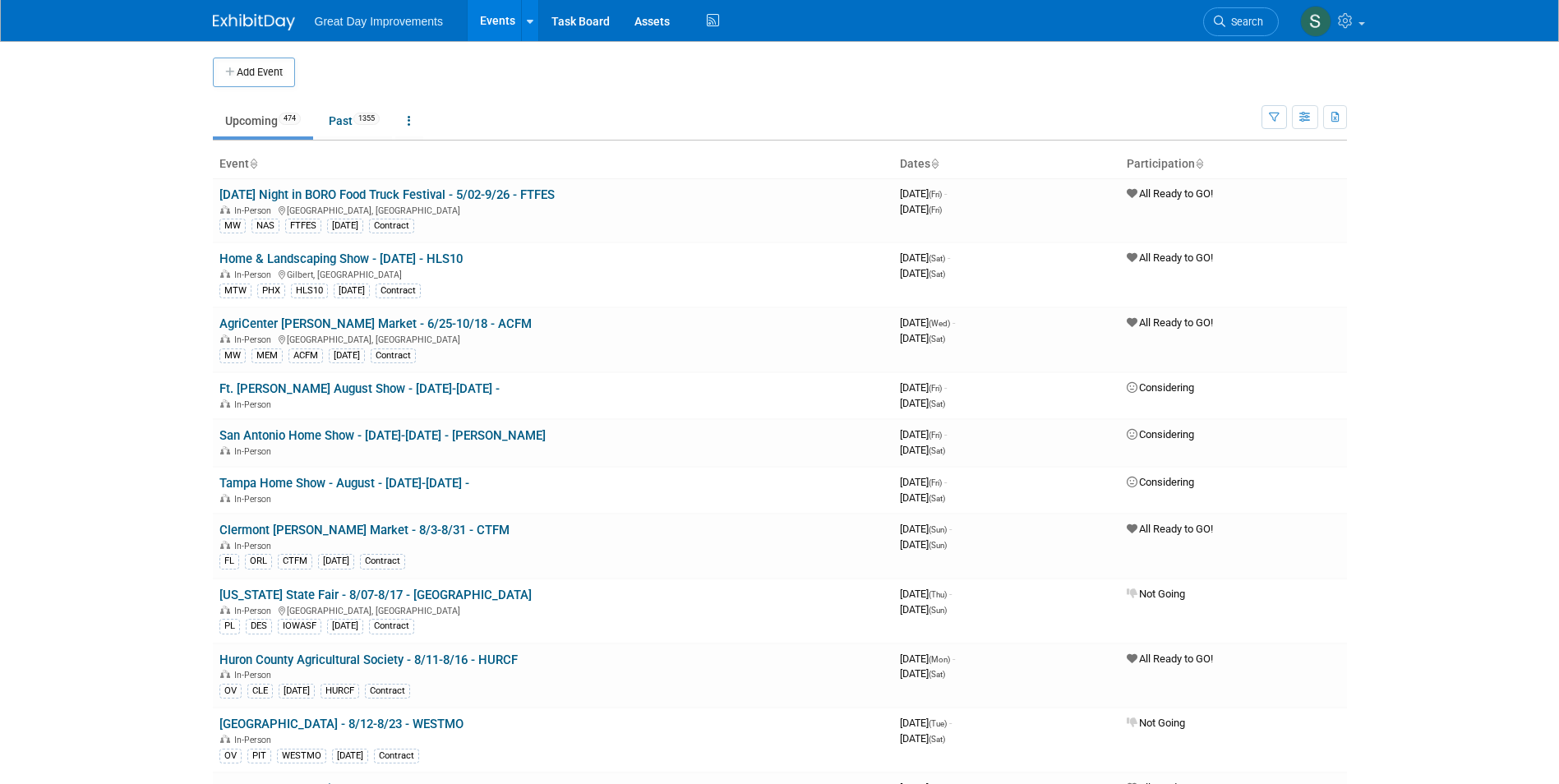
click at [1249, 25] on span "Search" at bounding box center [1244, 21] width 38 height 13
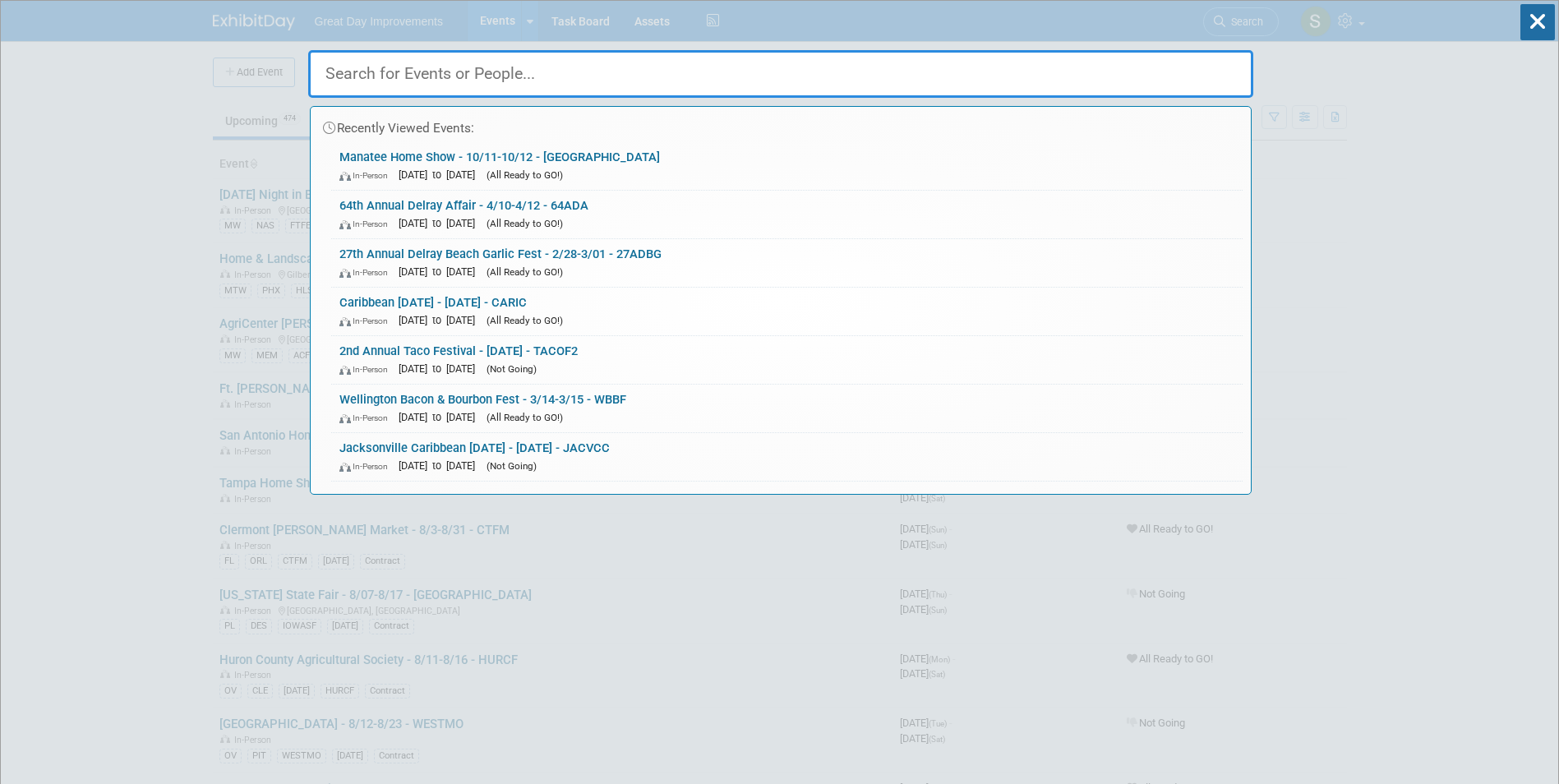
click at [681, 178] on div "In-Person Oct 11, 2025 to Oct 12, 2025 (All Ready to GO!)" at bounding box center [787, 175] width 895 height 17
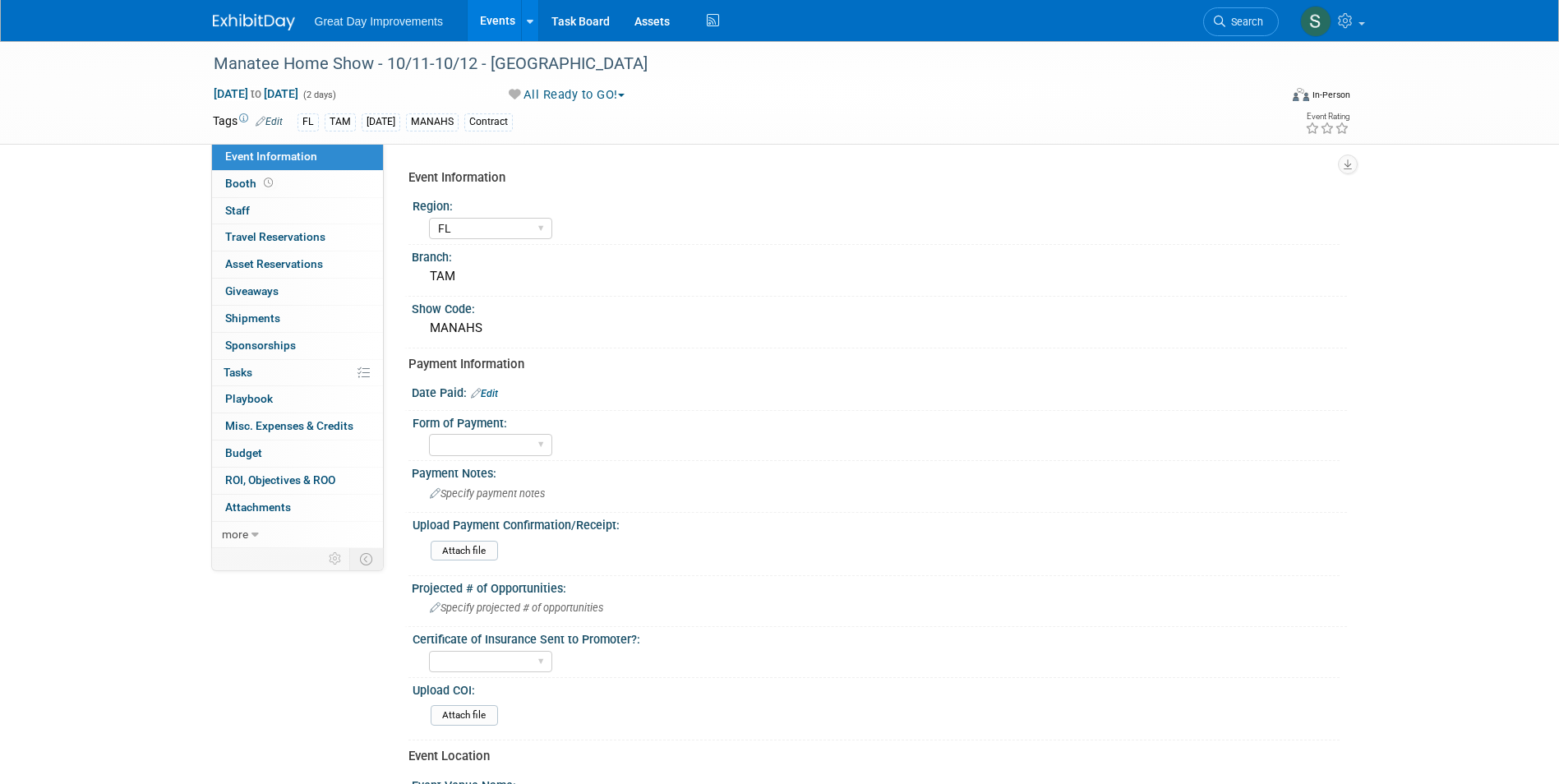
select select "FL"
click at [268, 12] on link at bounding box center [264, 14] width 102 height 14
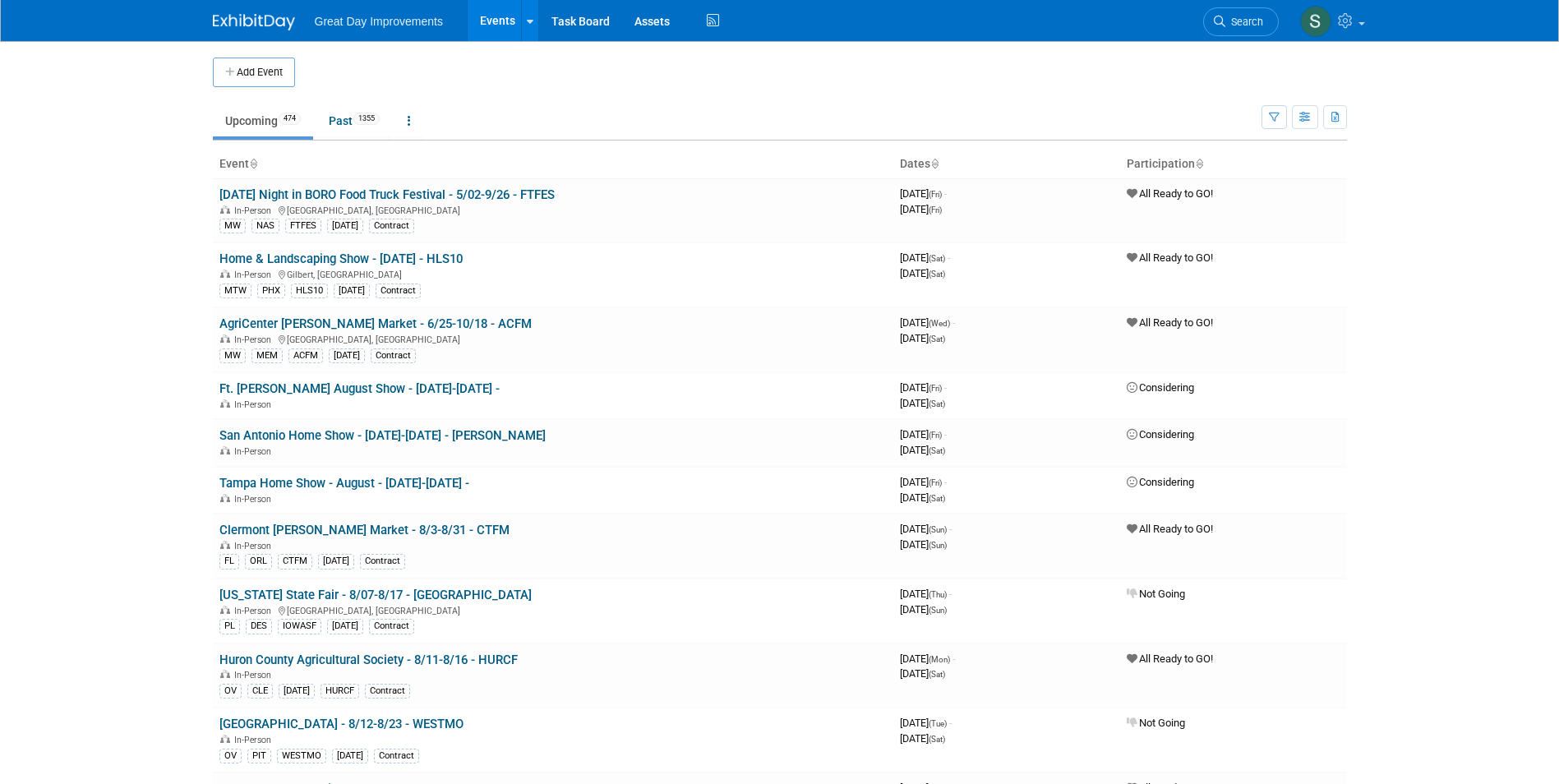
click at [285, 71] on button "Add Event" at bounding box center [254, 72] width 82 height 30
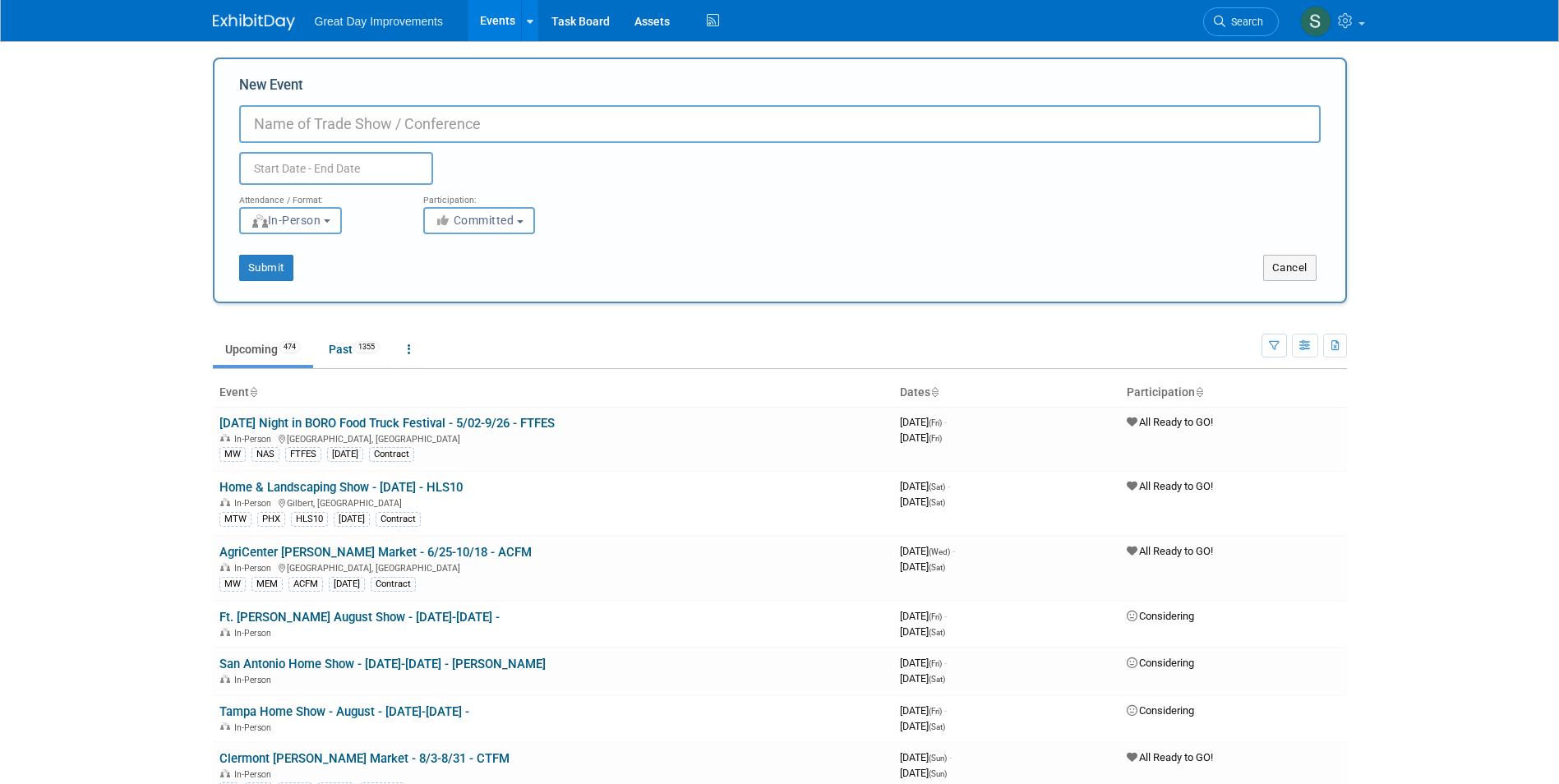
click at [318, 119] on input "New Event" at bounding box center [780, 123] width 1081 height 38
paste input "Leesport Market"
type input "Leesport Market - [DATE] - [PERSON_NAME]"
click at [463, 230] on button "Committed" at bounding box center [479, 221] width 112 height 27
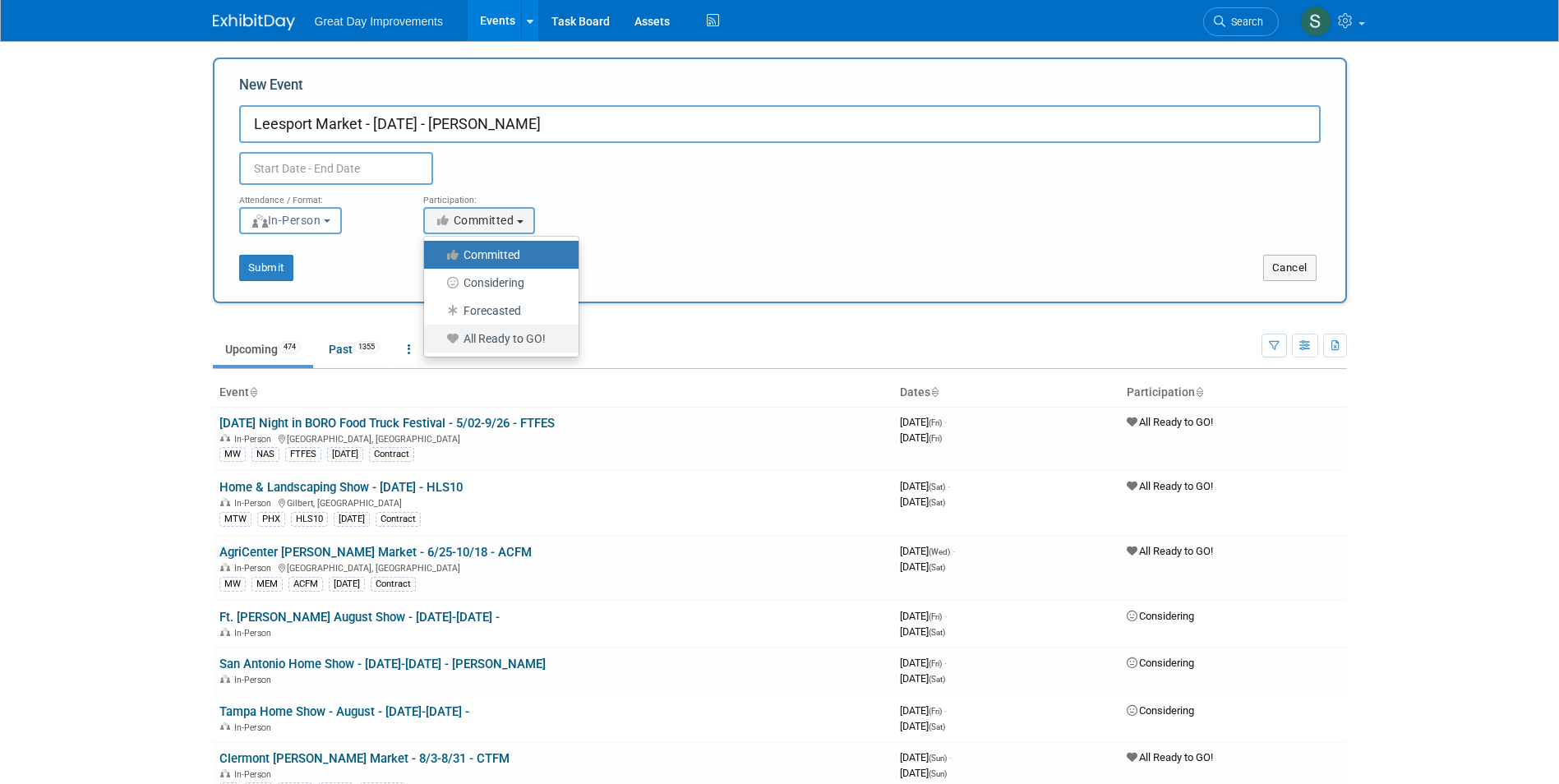
click at [527, 337] on label "All Ready to GO!" at bounding box center [497, 338] width 130 height 21
click at [439, 337] on input "All Ready to GO!" at bounding box center [433, 338] width 11 height 11
select select "102"
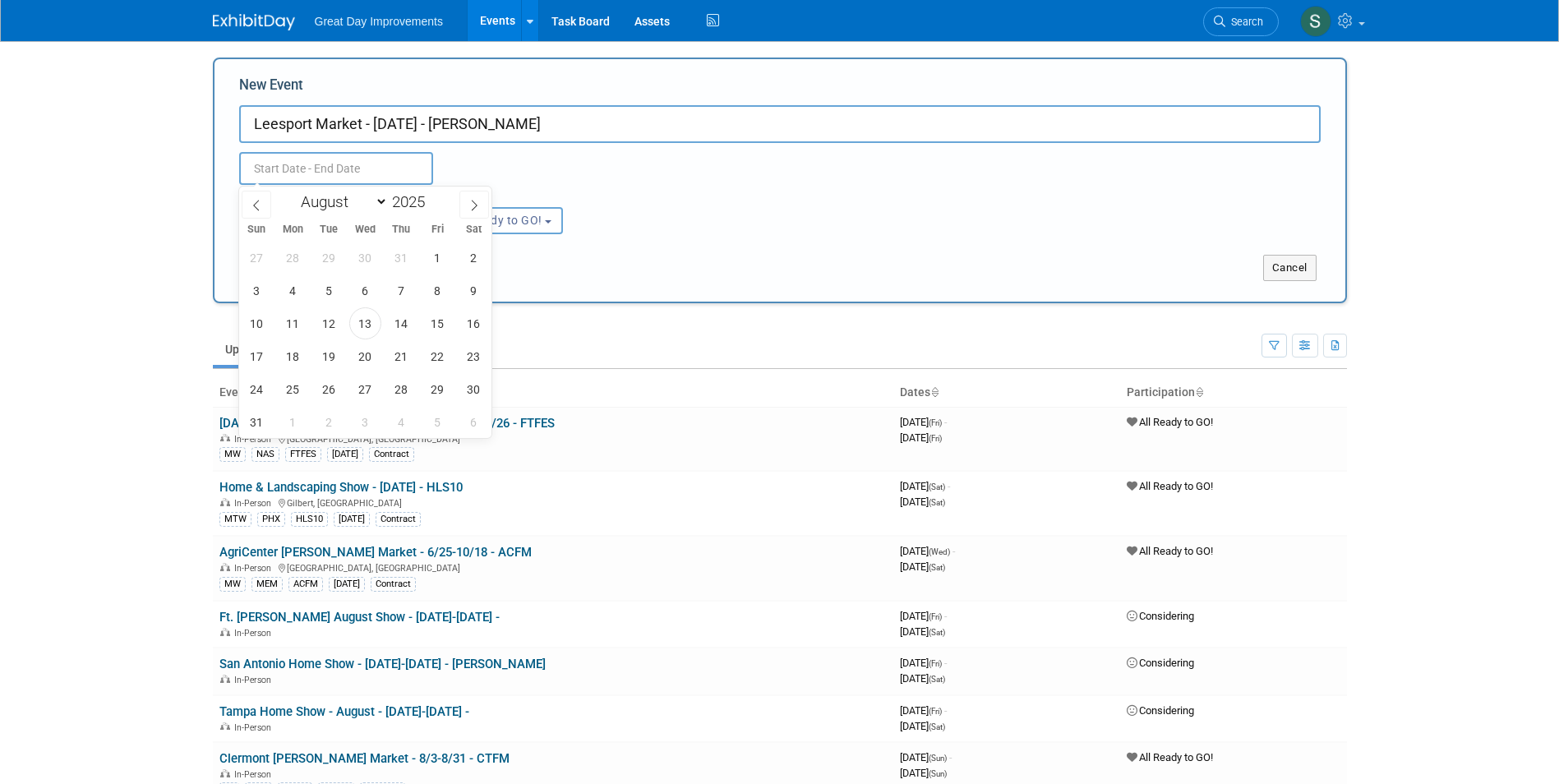
click at [343, 159] on input "text" at bounding box center [336, 169] width 194 height 33
click at [377, 395] on span "27" at bounding box center [365, 389] width 32 height 32
type input "Aug 27, 2025 to Aug 27, 2025"
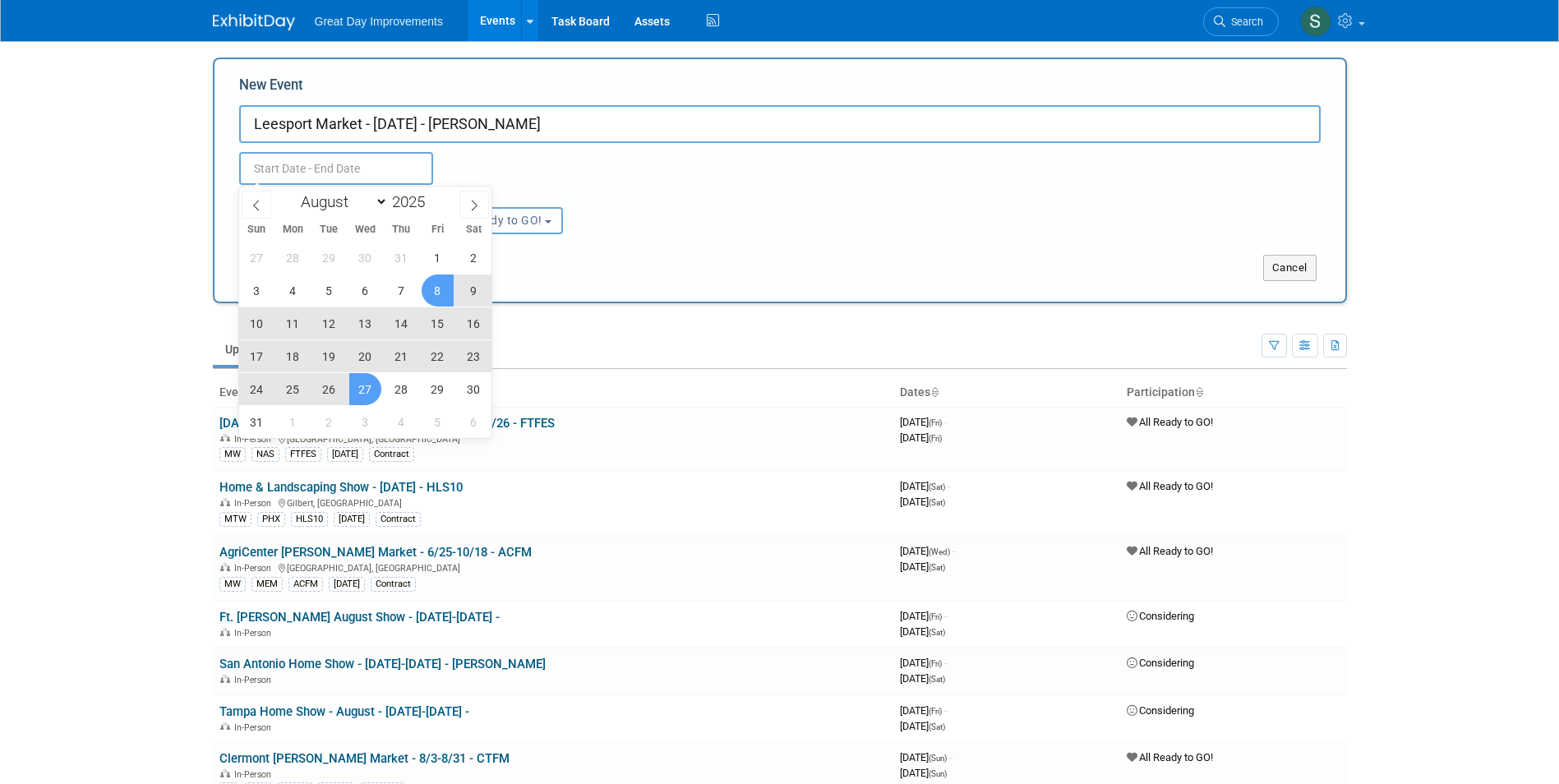
type input "Aug 27, 2025 to Aug 27, 2025"
click at [651, 241] on div "Submit Cancel" at bounding box center [780, 257] width 1106 height 47
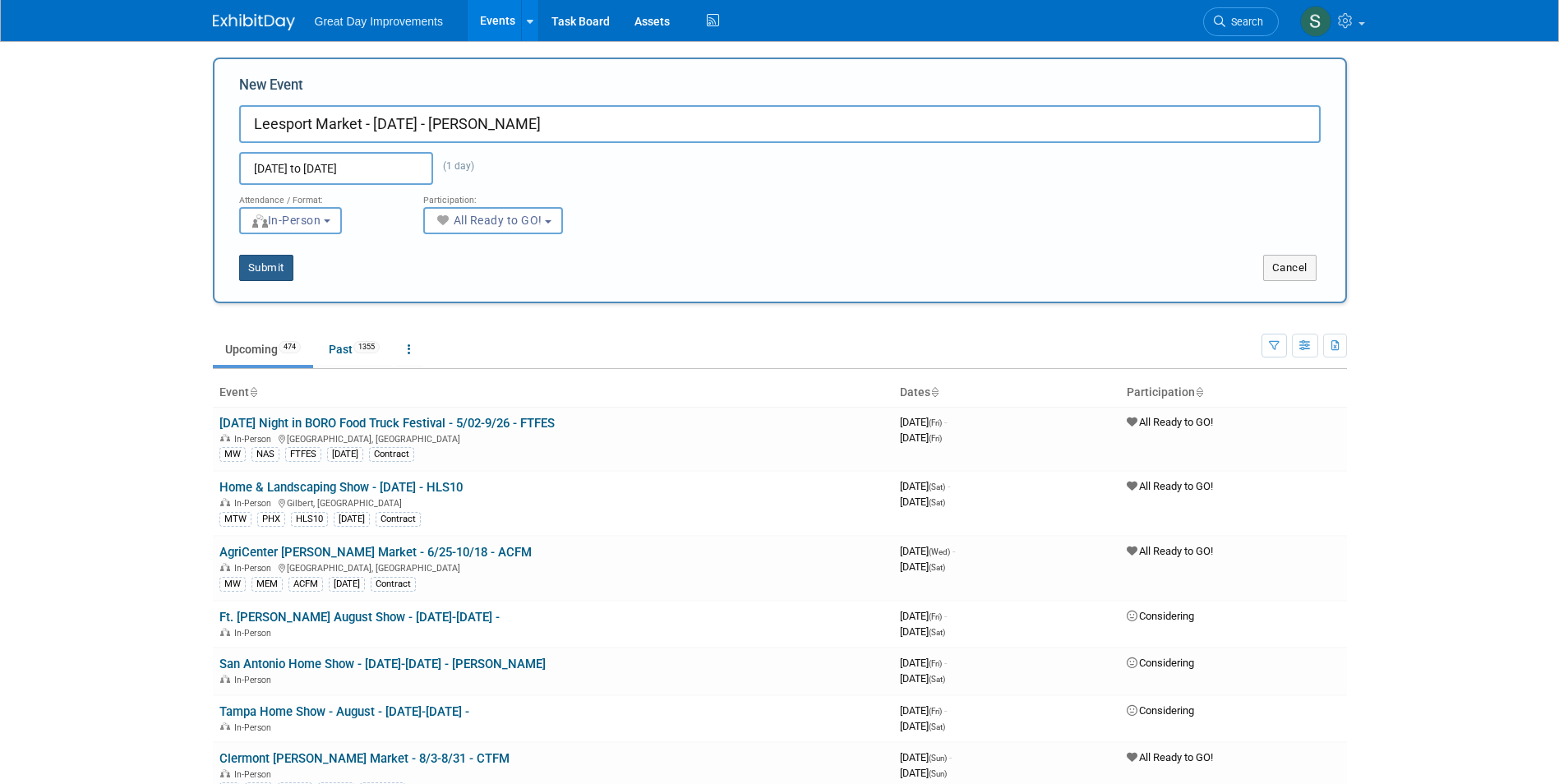
click at [262, 268] on button "Submit" at bounding box center [266, 267] width 54 height 26
type input "Leesport Market - [DATE] - [PERSON_NAME]"
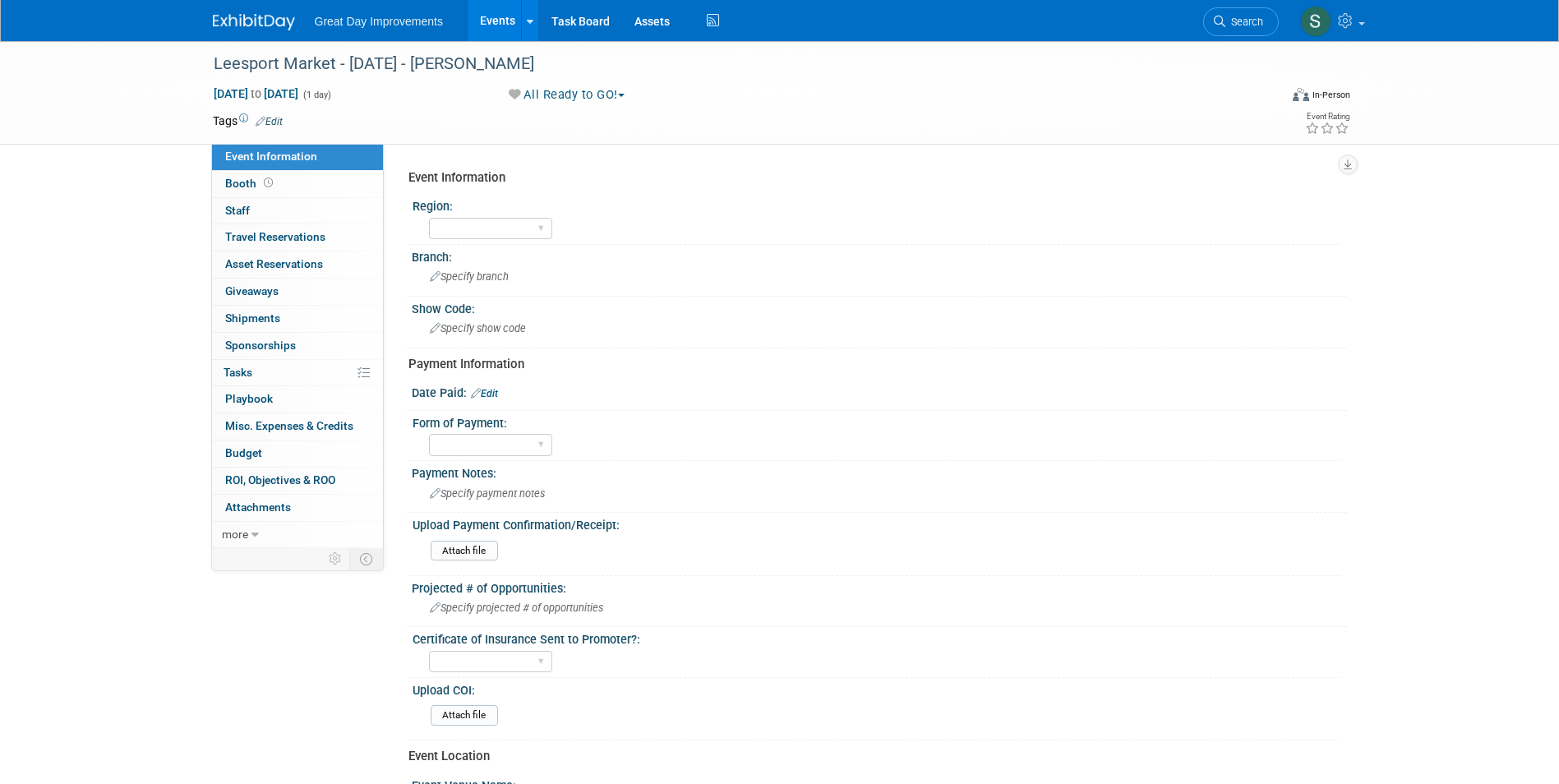
click at [274, 116] on link "Edit" at bounding box center [269, 122] width 27 height 12
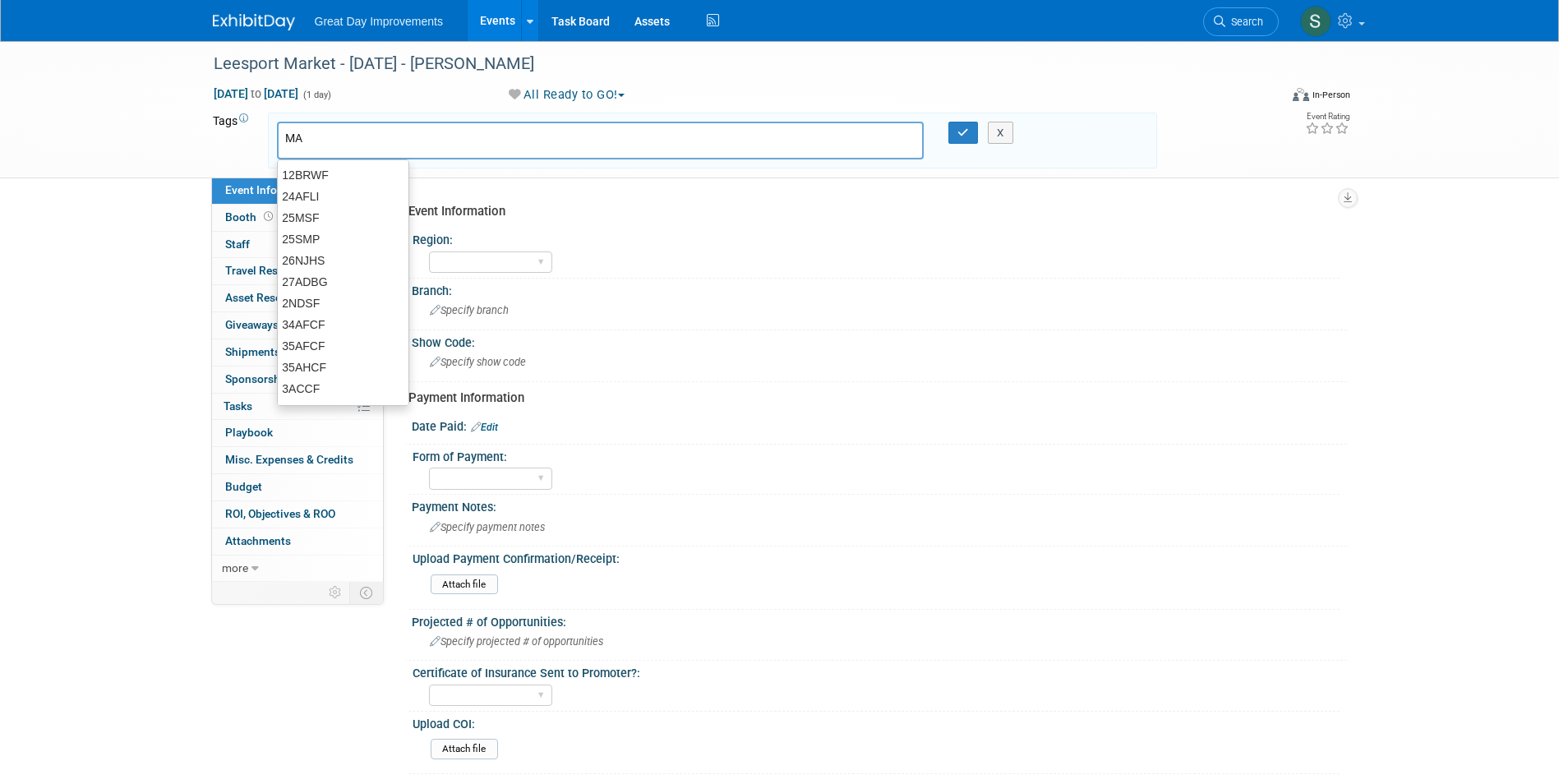
type input "MA"
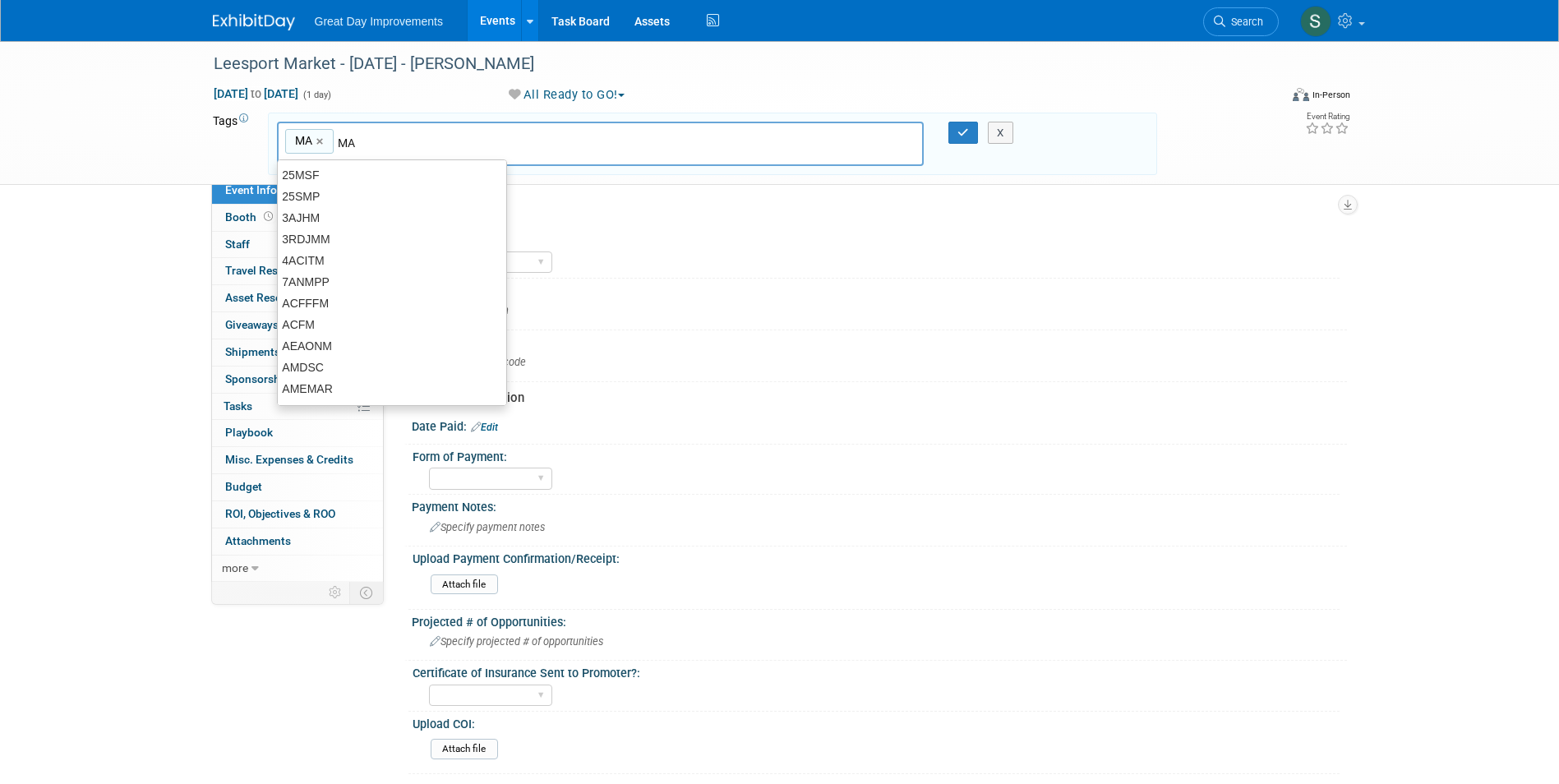
type input "MA"
type input "HAR"
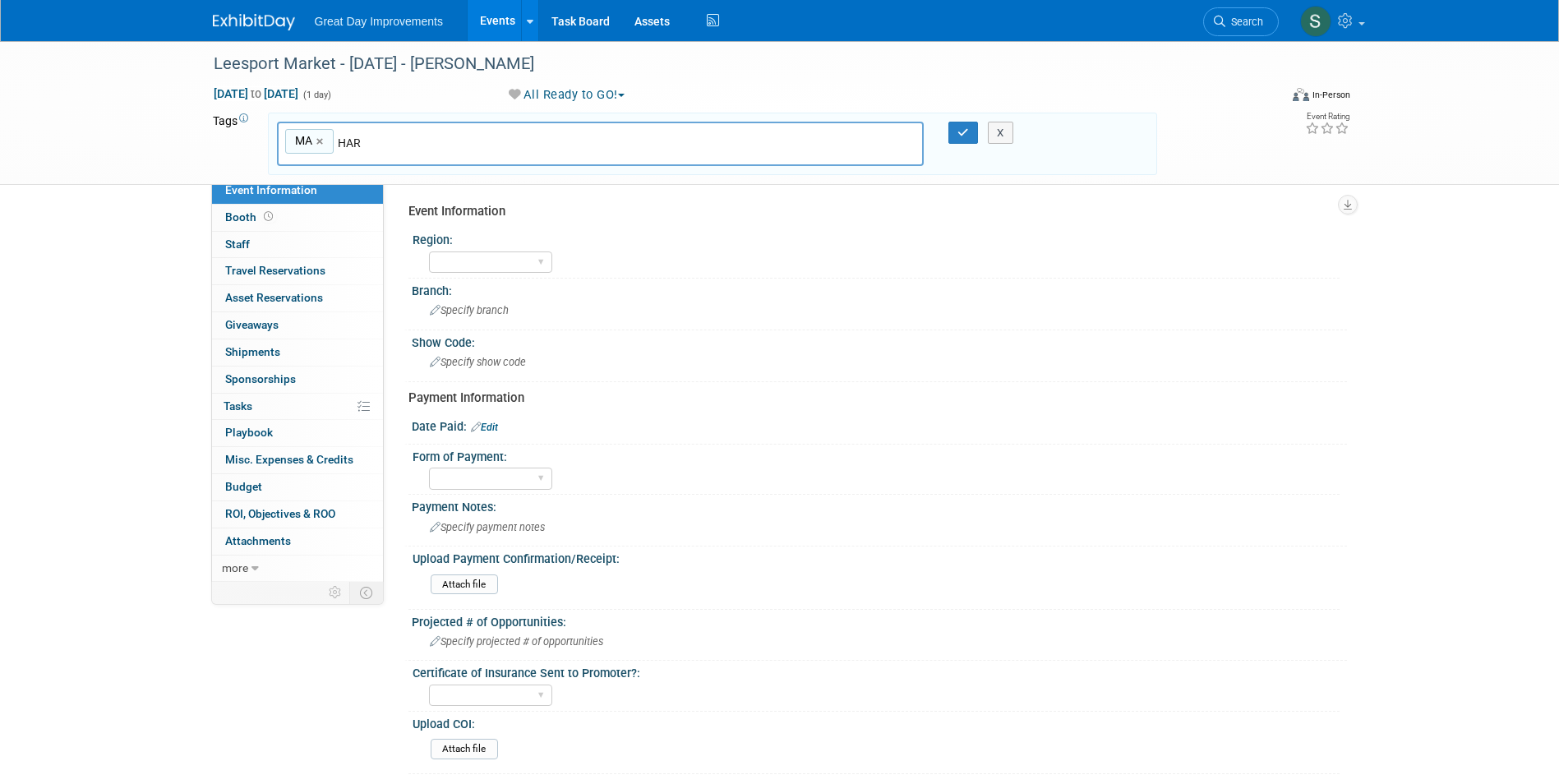
type input "MA, HAR"
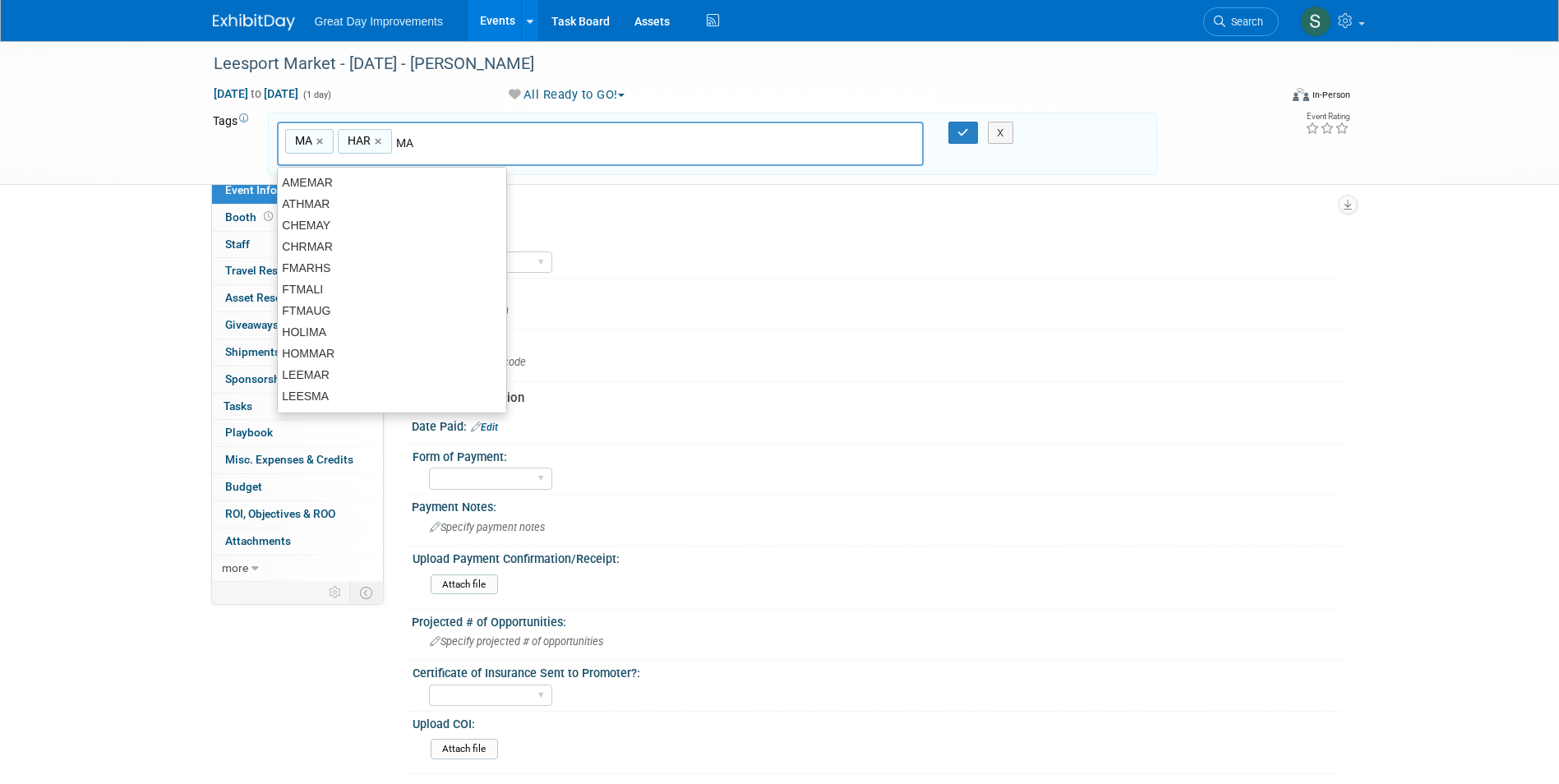
type input "M"
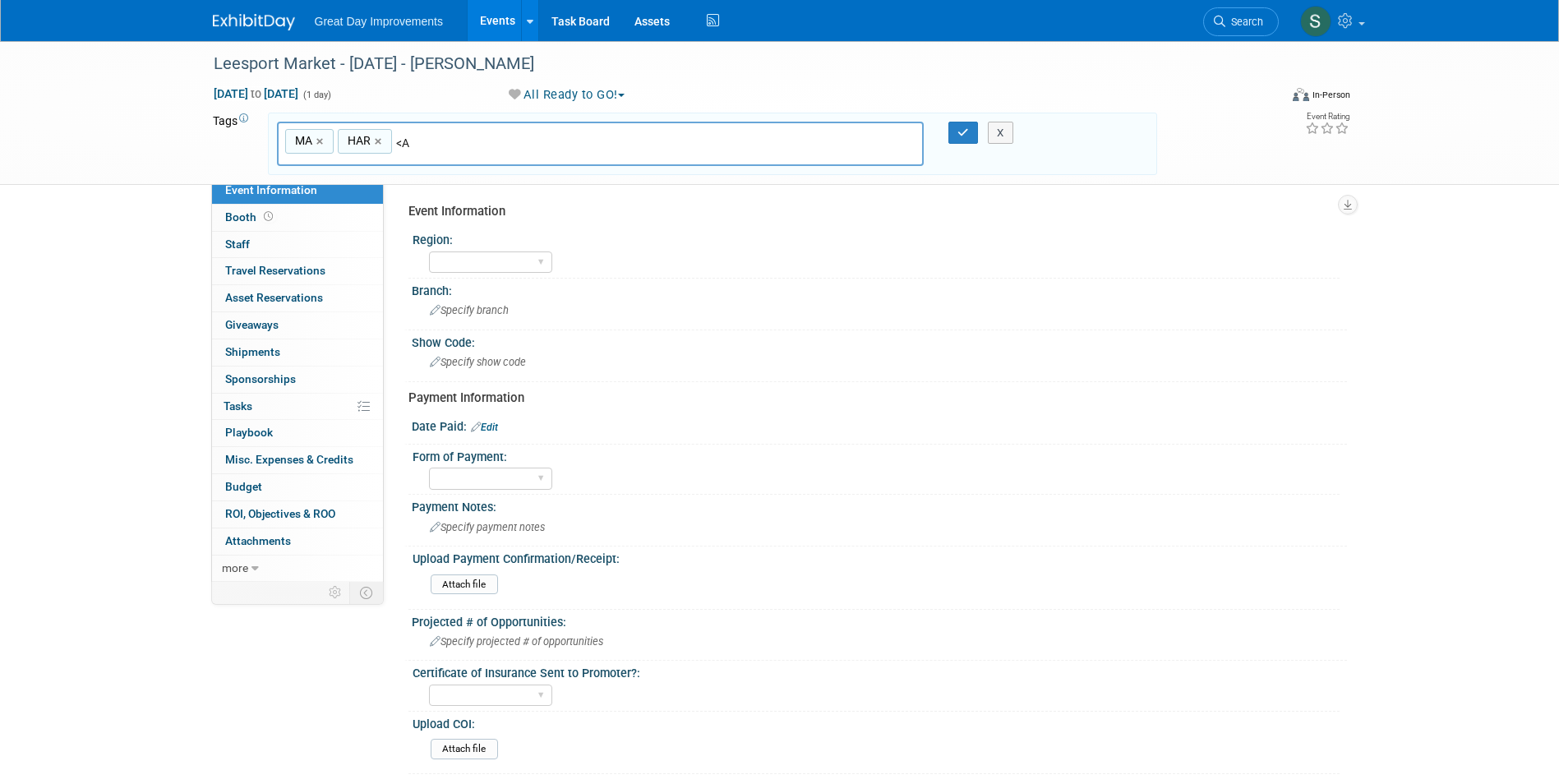
type input "<"
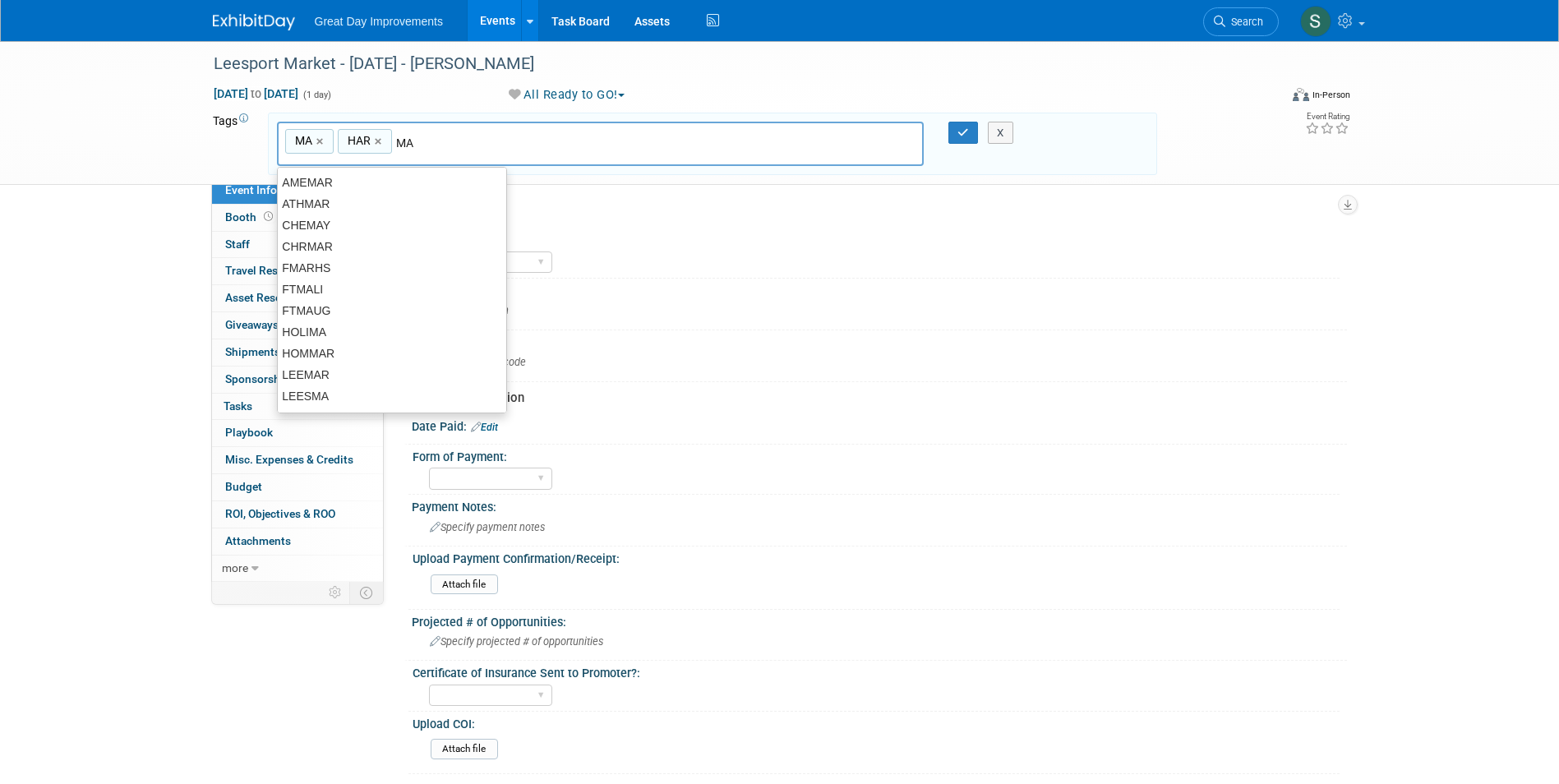
type input "M"
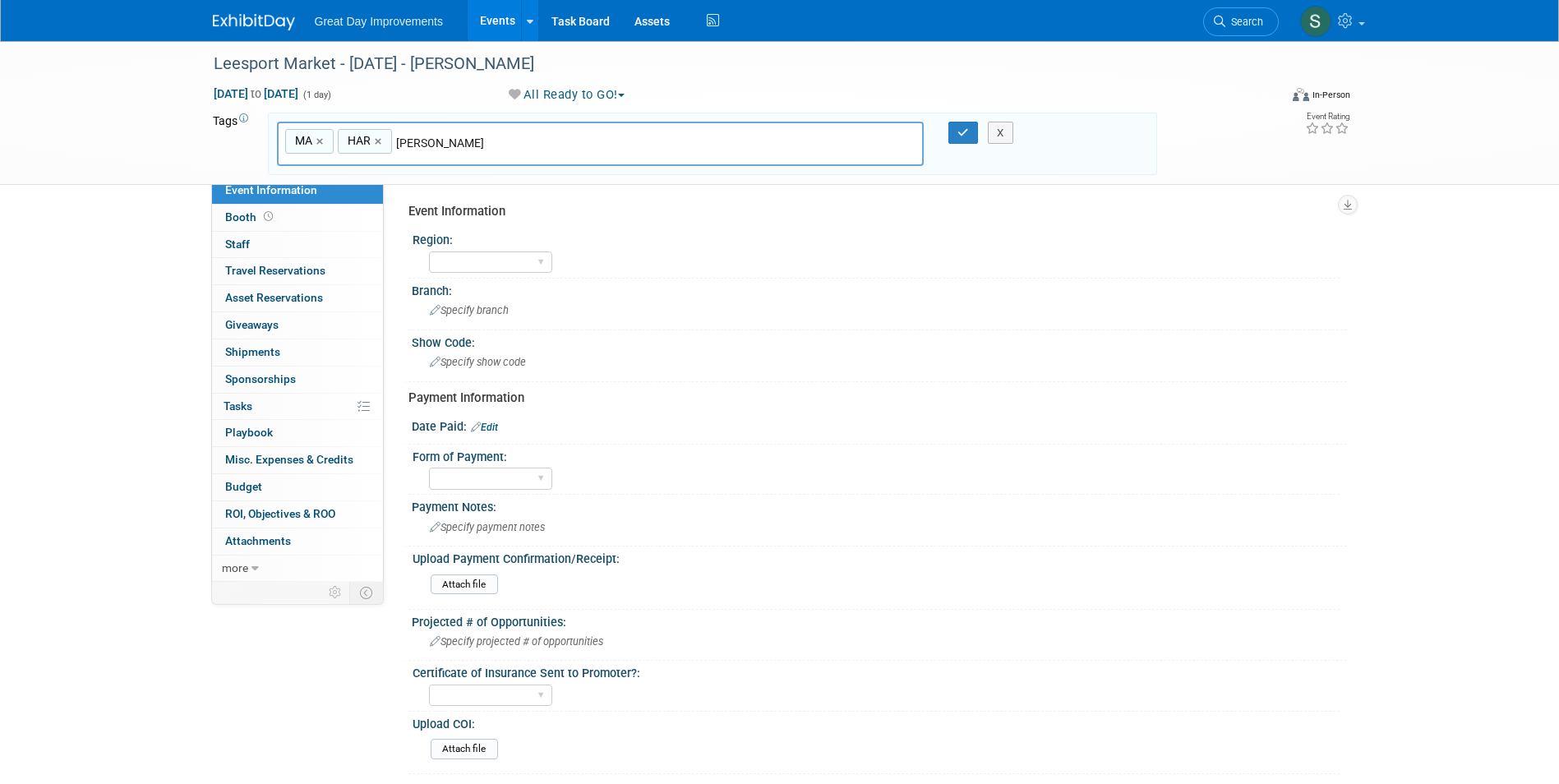
type input "[PERSON_NAME]"
type input "MA, HAR, [PERSON_NAME]"
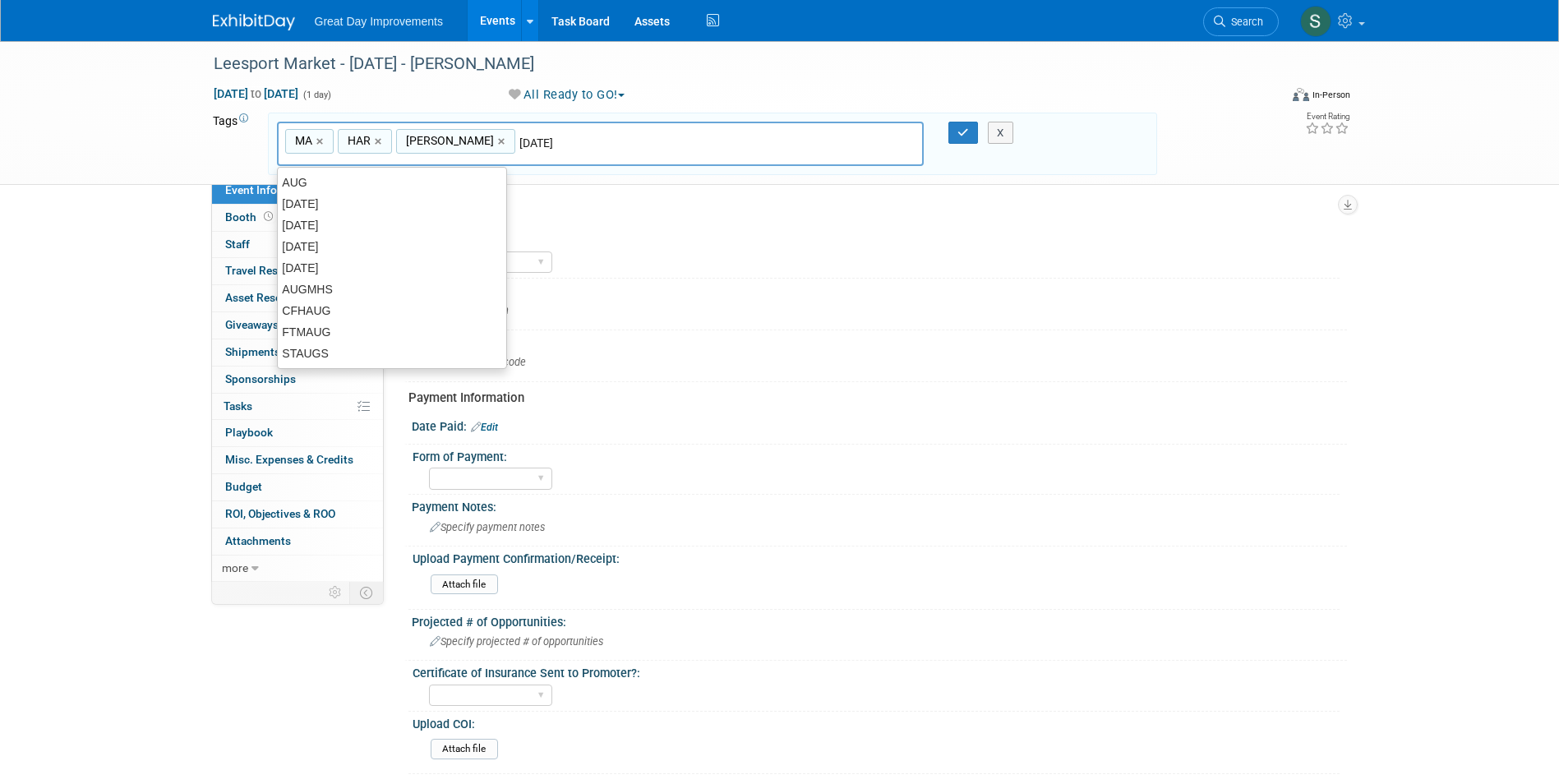
type input "[DATE]"
type input "MA, HAR, [PERSON_NAME], [DATE]"
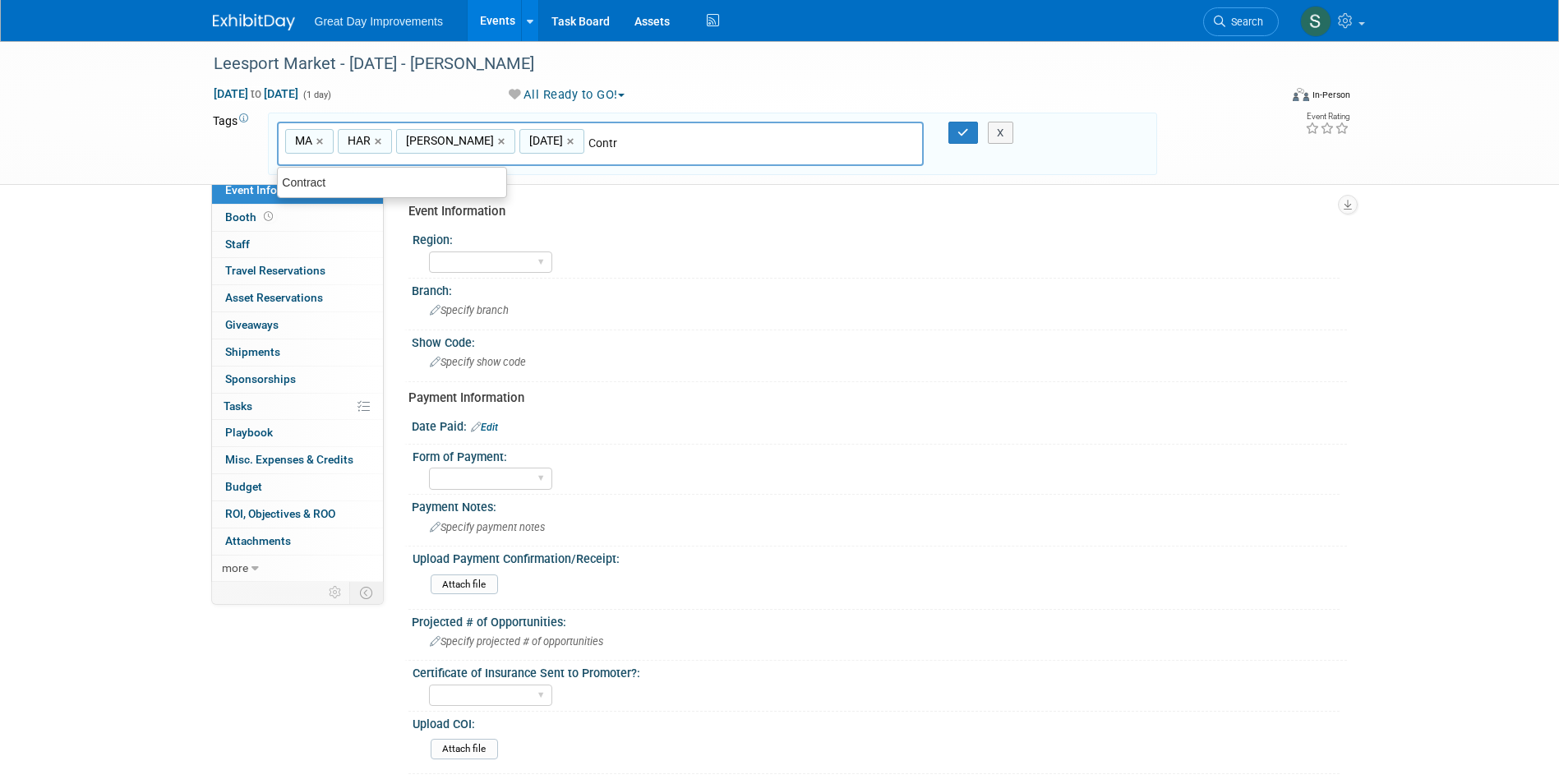
type input "Contract"
type input "MA, HAR, [PERSON_NAME], [DATE], Contract"
click at [966, 131] on icon "button" at bounding box center [963, 132] width 12 height 11
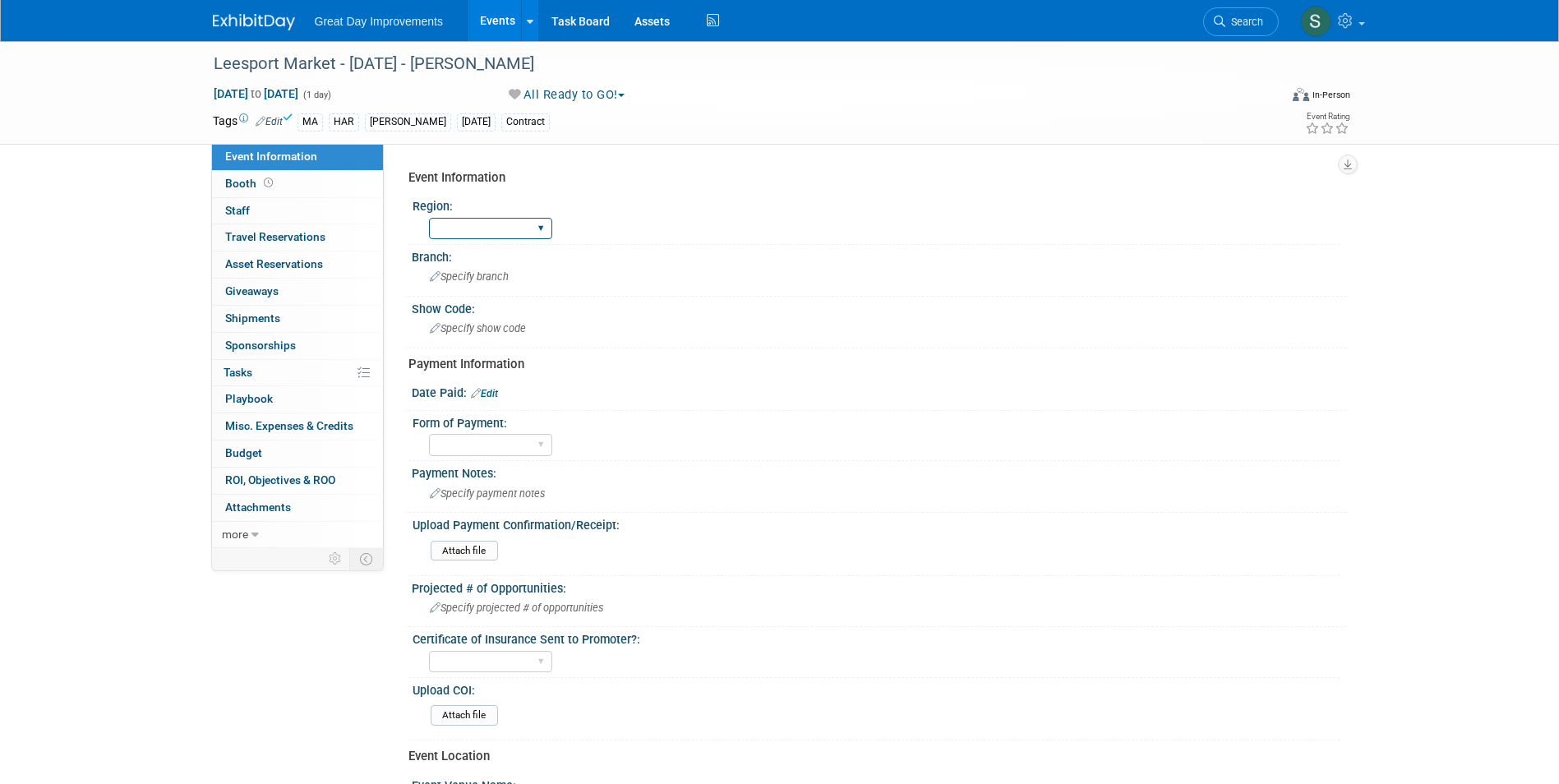
click at [484, 233] on select "GC MA MW MTW NE NEW OV PL PNW SA SE SC UMW FL" at bounding box center [491, 229] width 123 height 22
select select "MA"
click at [429, 218] on select "GC MA MW MTW NE NEW OV PL PNW SA SE SC UMW FL" at bounding box center [491, 229] width 123 height 22
click at [466, 291] on div "Specify branch" at bounding box center [879, 277] width 935 height 27
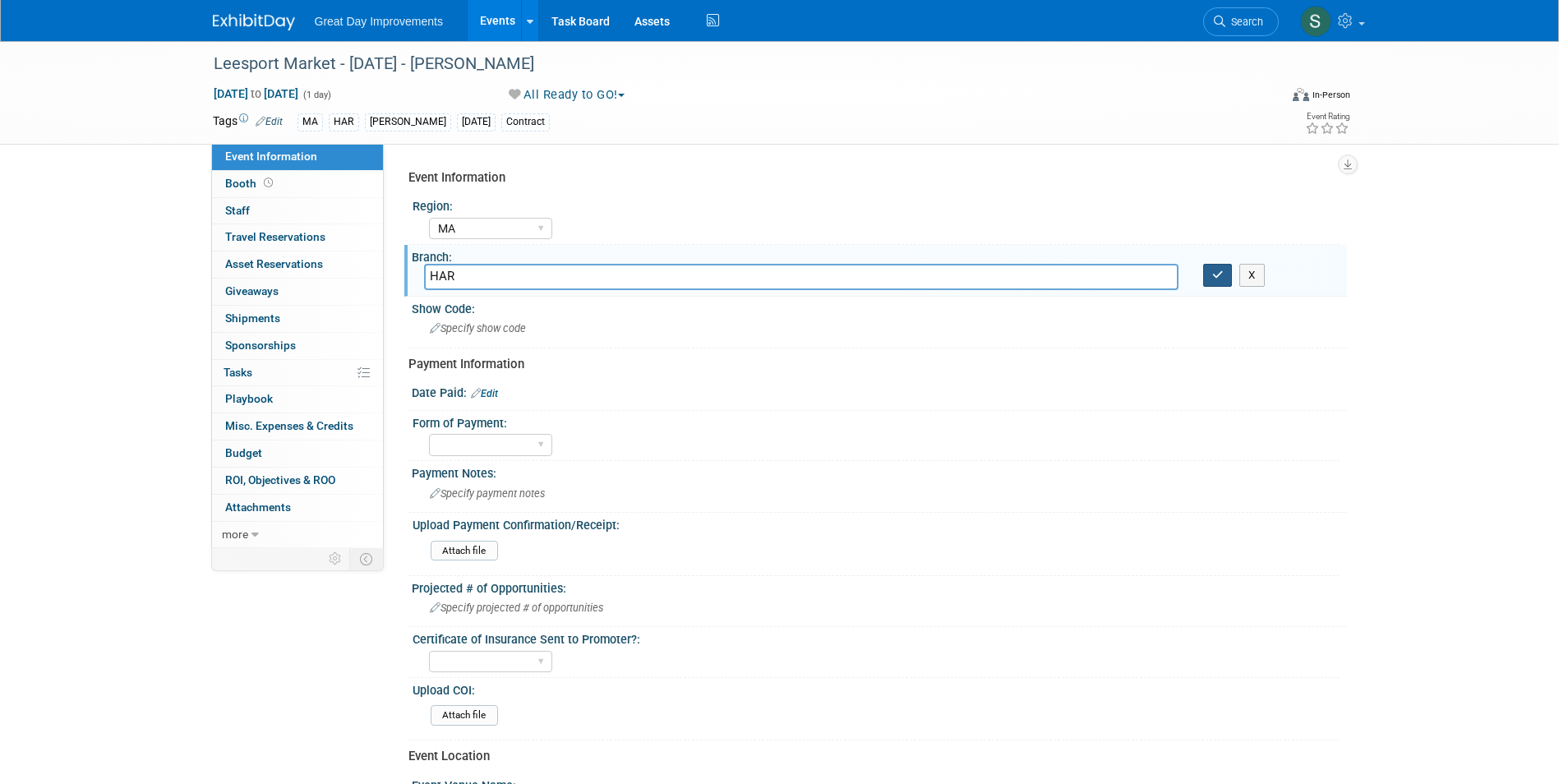
type input "HAR"
click at [1206, 283] on button "button" at bounding box center [1217, 275] width 30 height 23
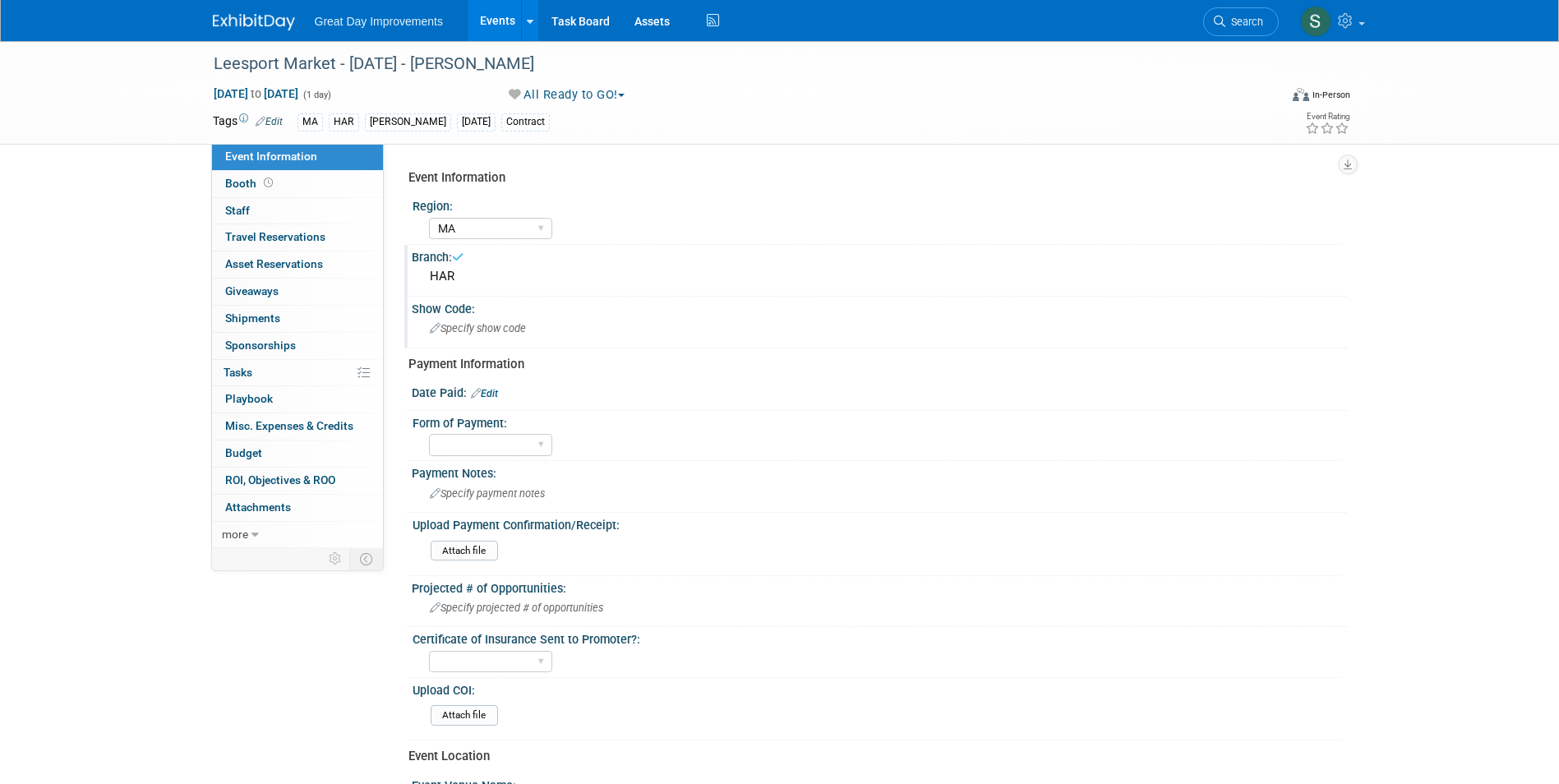
click at [546, 336] on div "Specify show code" at bounding box center [879, 328] width 911 height 25
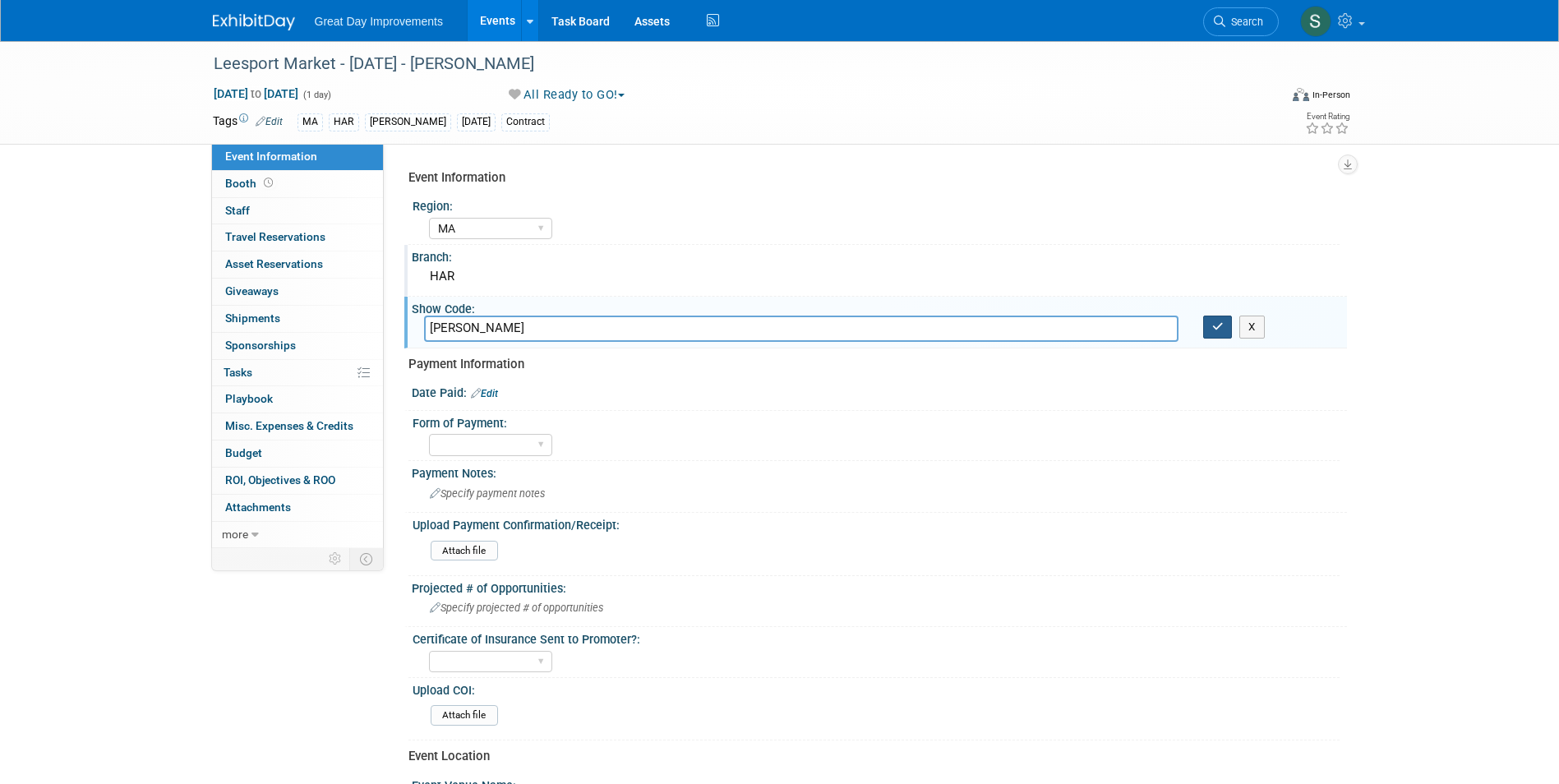
type input "[PERSON_NAME]"
click at [1215, 329] on icon "button" at bounding box center [1217, 326] width 12 height 11
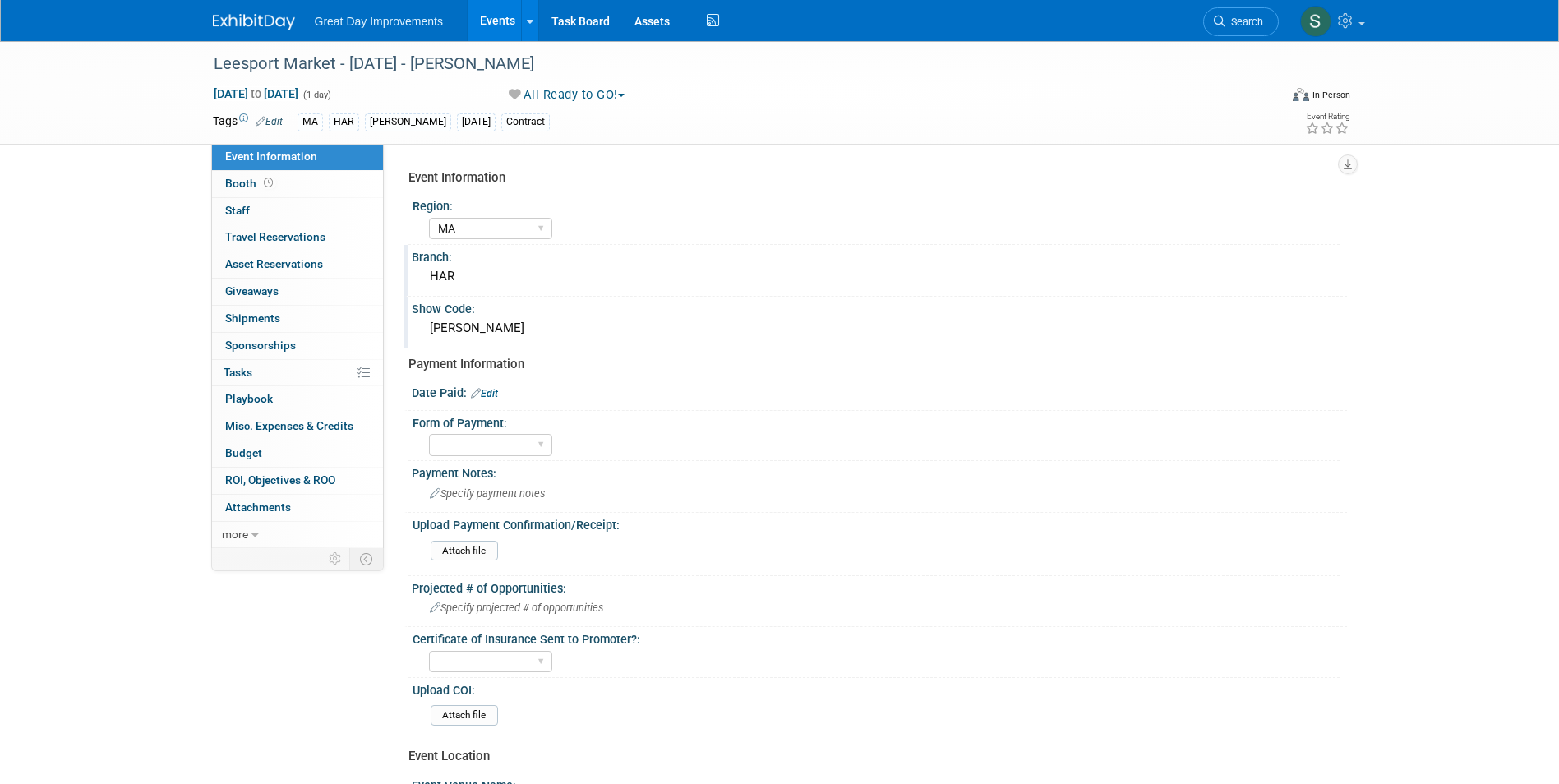
click at [260, 29] on img at bounding box center [254, 21] width 82 height 16
